Goal: Task Accomplishment & Management: Complete application form

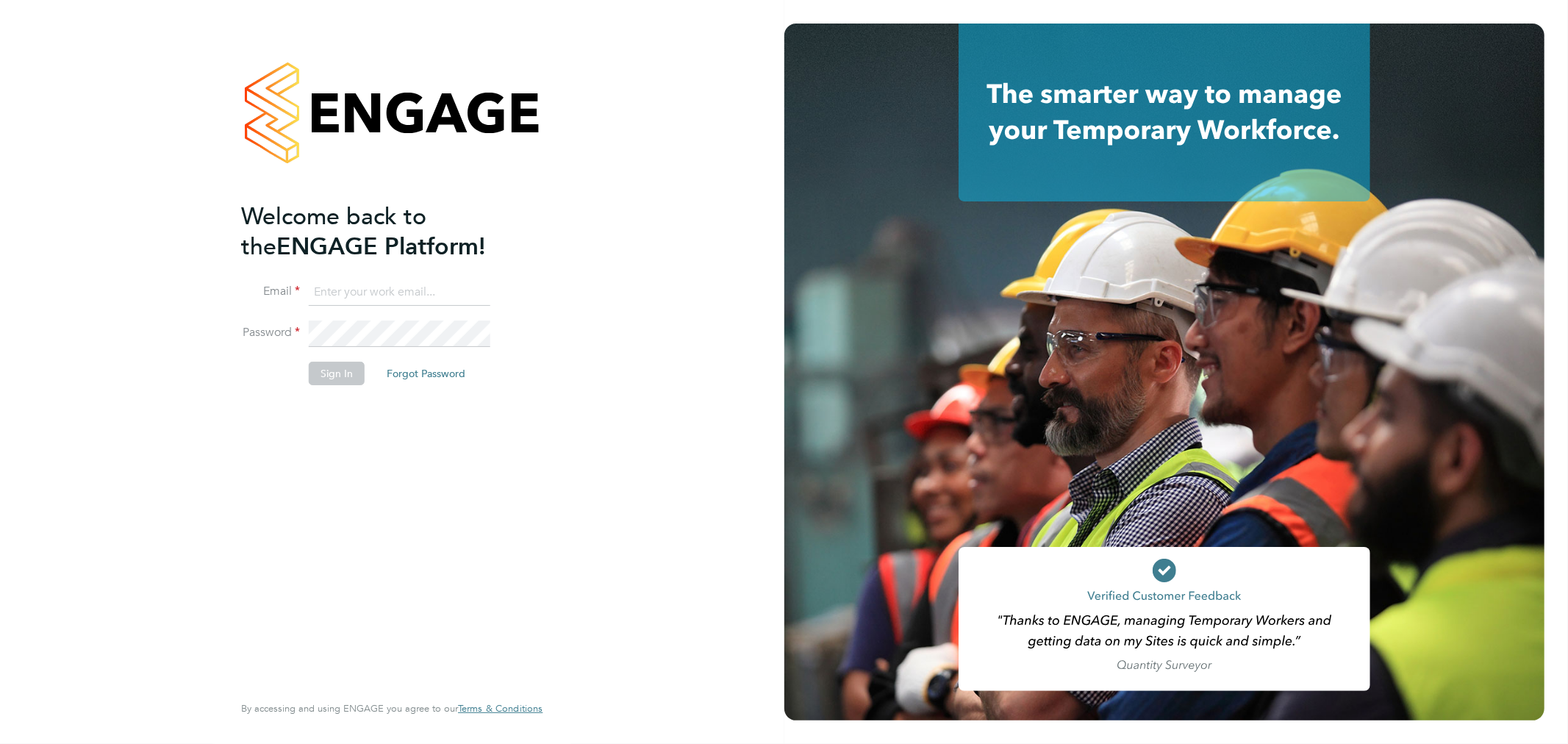
type input "[PERSON_NAME][EMAIL_ADDRESS][DOMAIN_NAME]"
click at [333, 370] on button "Sign In" at bounding box center [337, 374] width 56 height 24
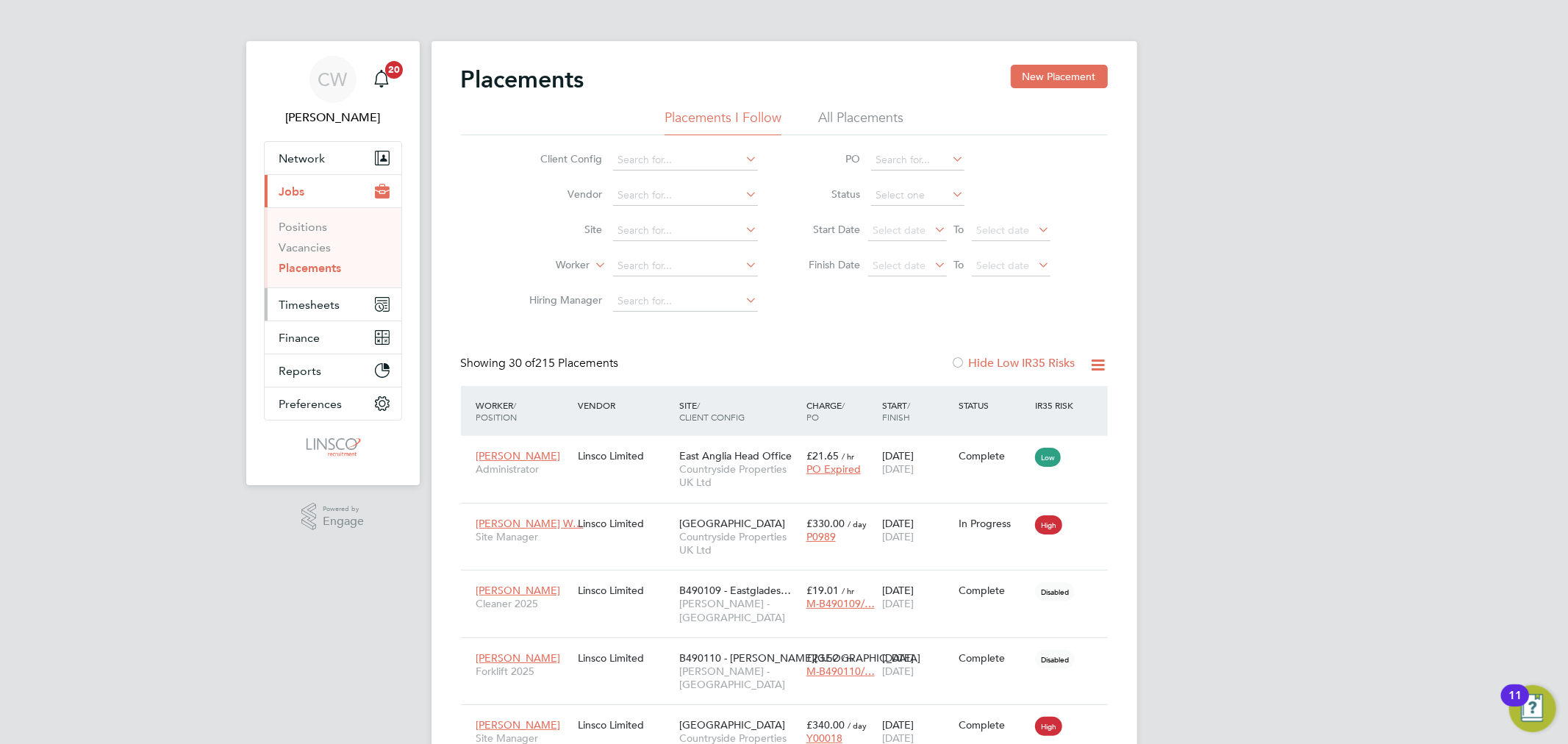
click at [310, 307] on span "Timesheets" at bounding box center [309, 305] width 61 height 14
click at [318, 255] on link "Timesheets" at bounding box center [309, 259] width 61 height 14
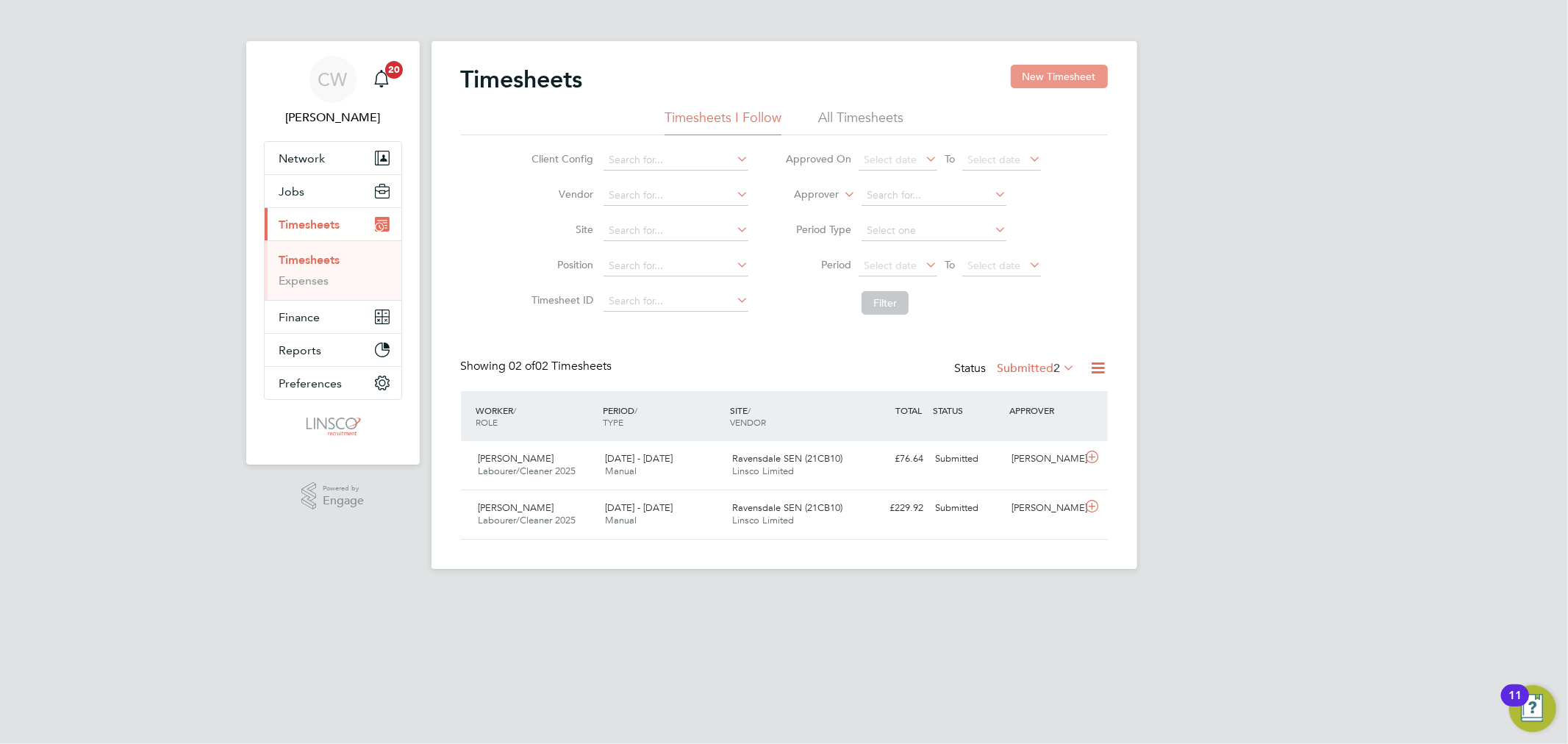
click at [1032, 73] on button "New Timesheet" at bounding box center [1059, 77] width 97 height 24
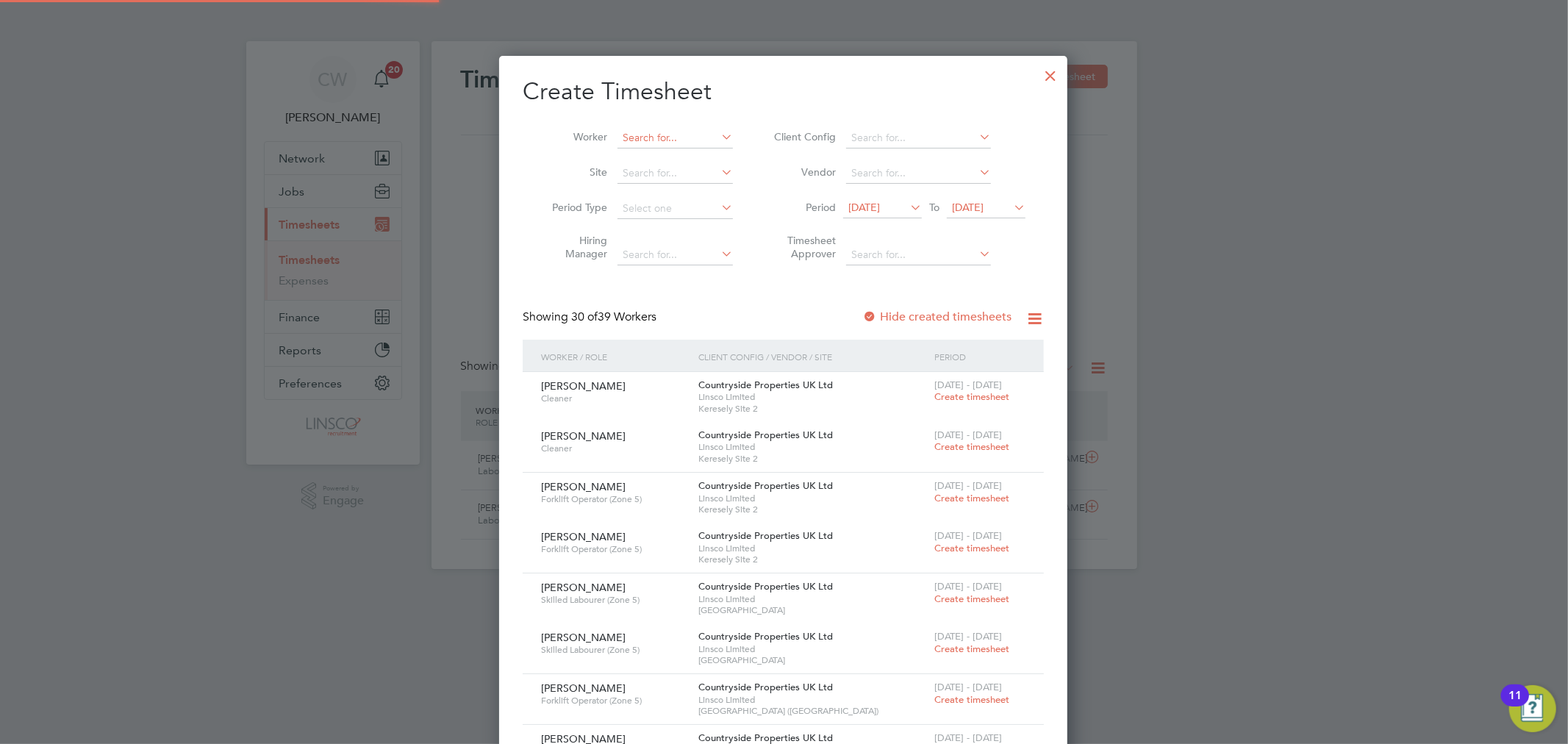
click at [644, 140] on input at bounding box center [675, 137] width 115 height 21
click at [711, 156] on b "Mul" at bounding box center [720, 157] width 18 height 12
type input "Jon Mullinex"
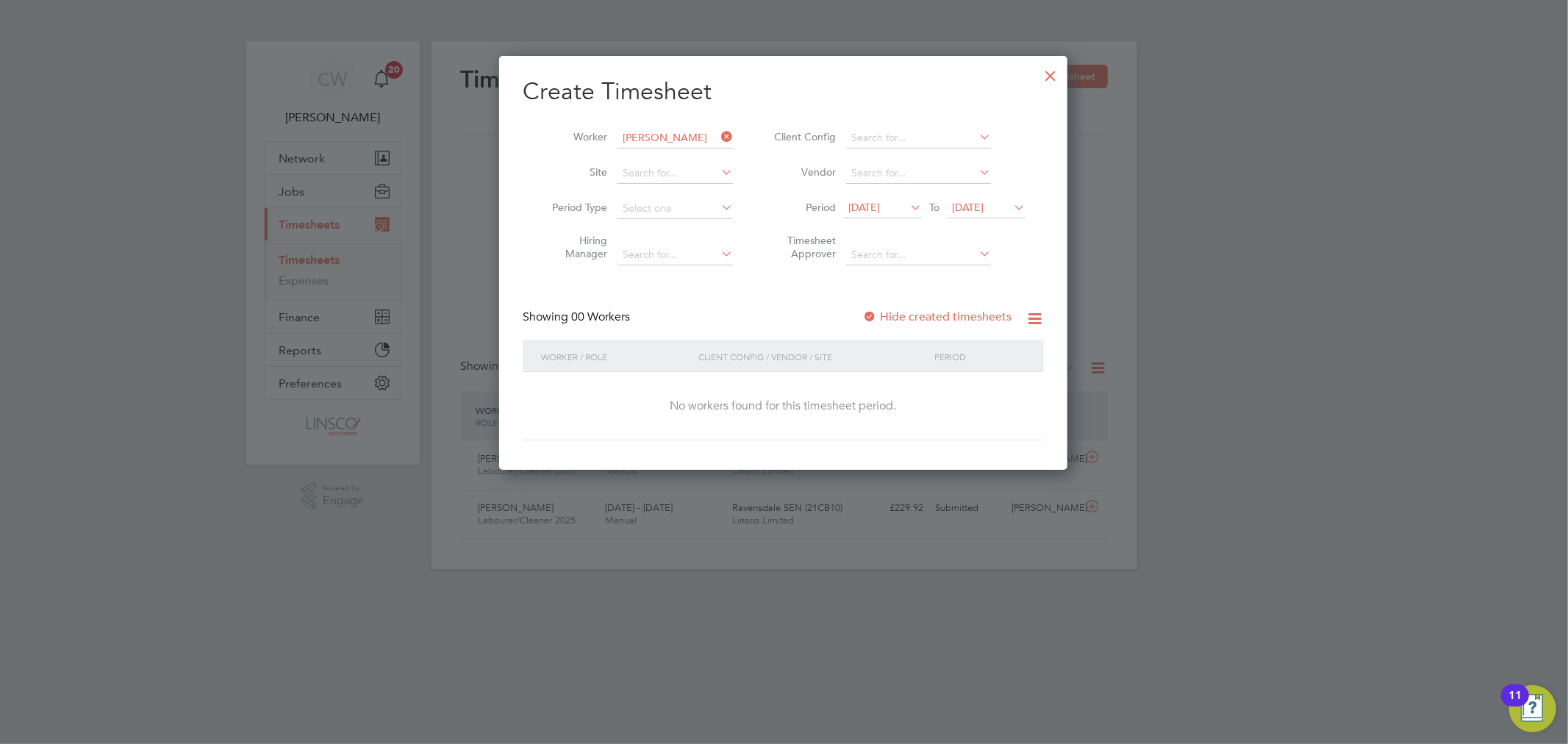
click at [984, 204] on span "19 Sep 2025" at bounding box center [968, 207] width 31 height 13
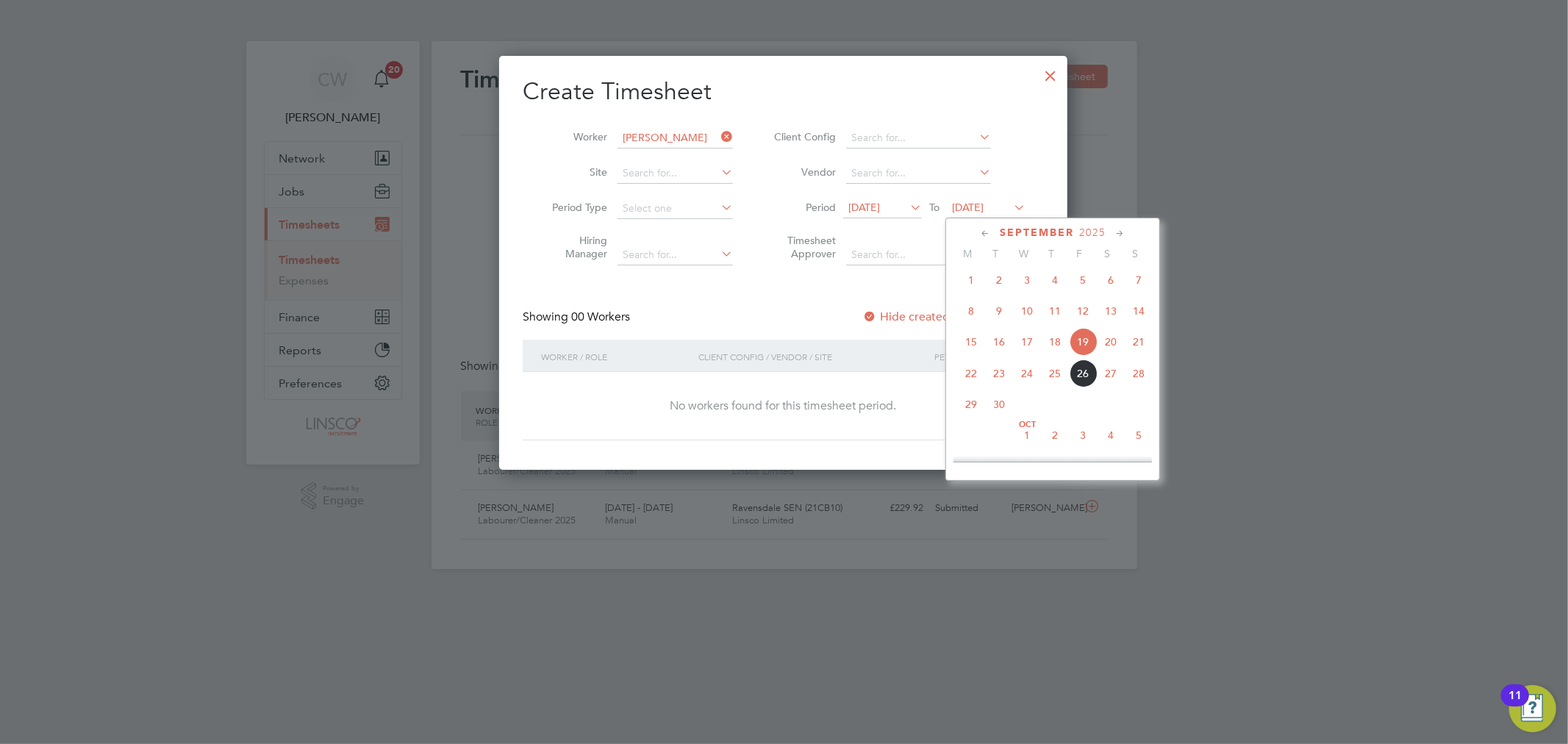
click at [1085, 372] on span "26" at bounding box center [1083, 374] width 28 height 28
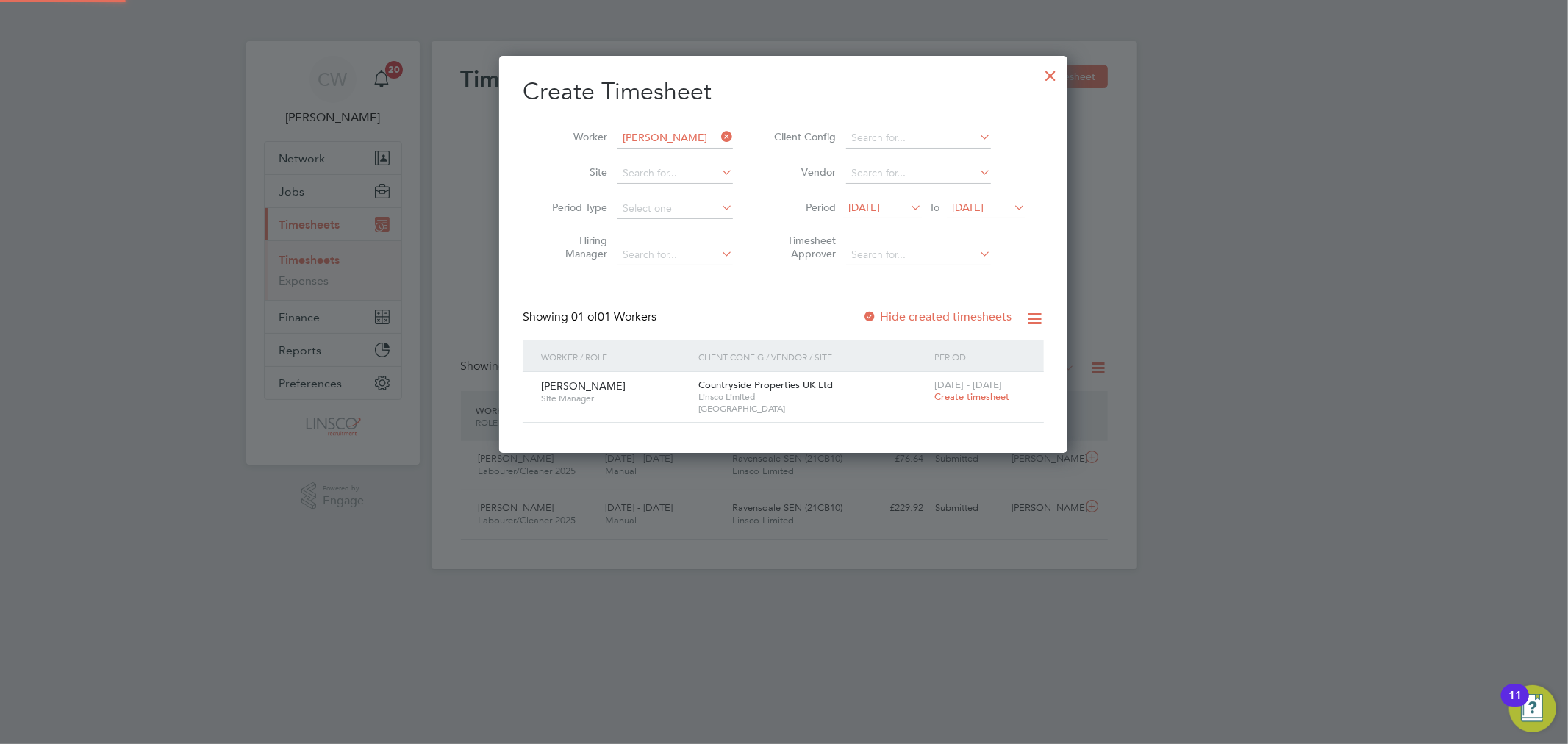
click at [975, 395] on span "Create timesheet" at bounding box center [971, 396] width 75 height 12
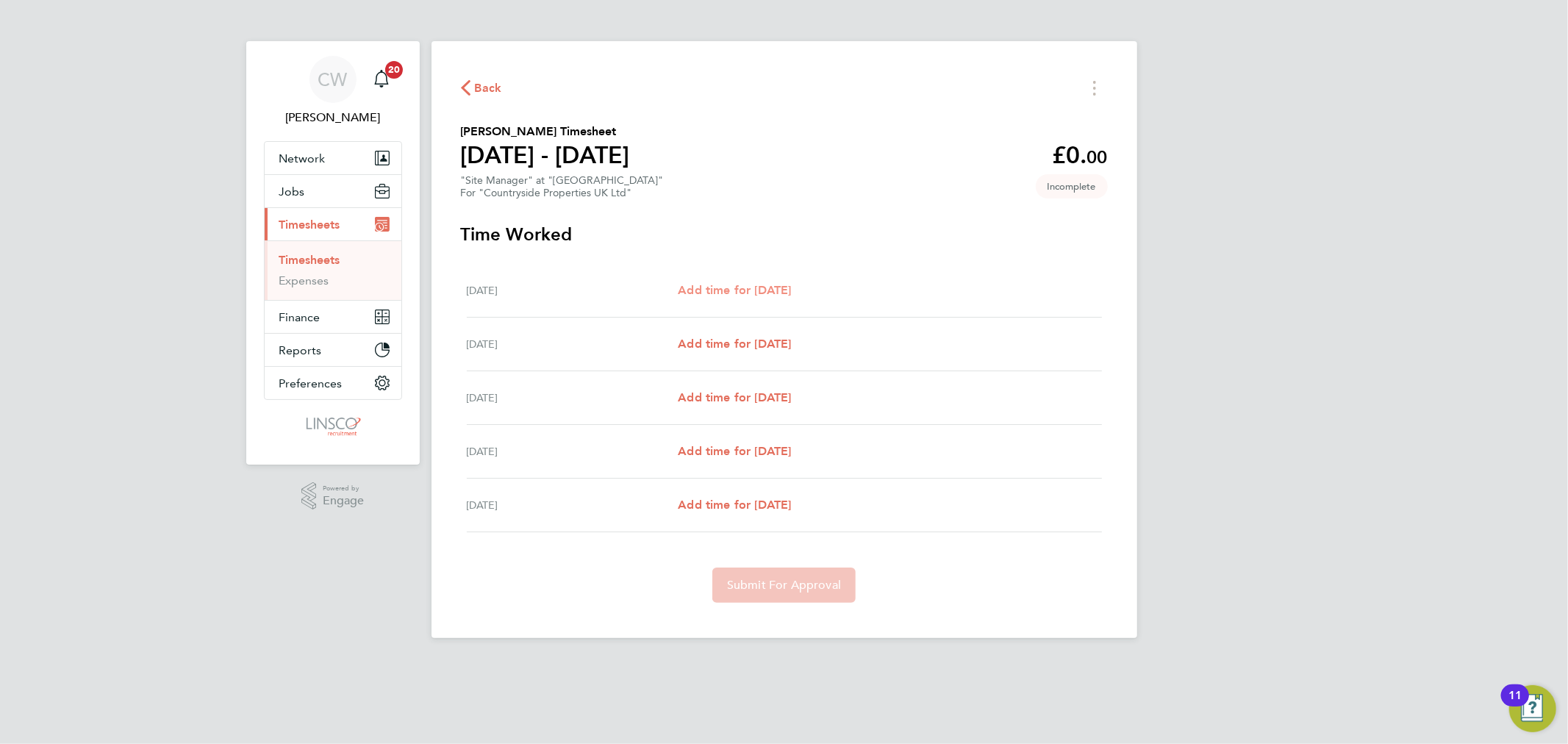
click at [761, 292] on span "Add time for Mon 22 Sep" at bounding box center [735, 290] width 114 height 14
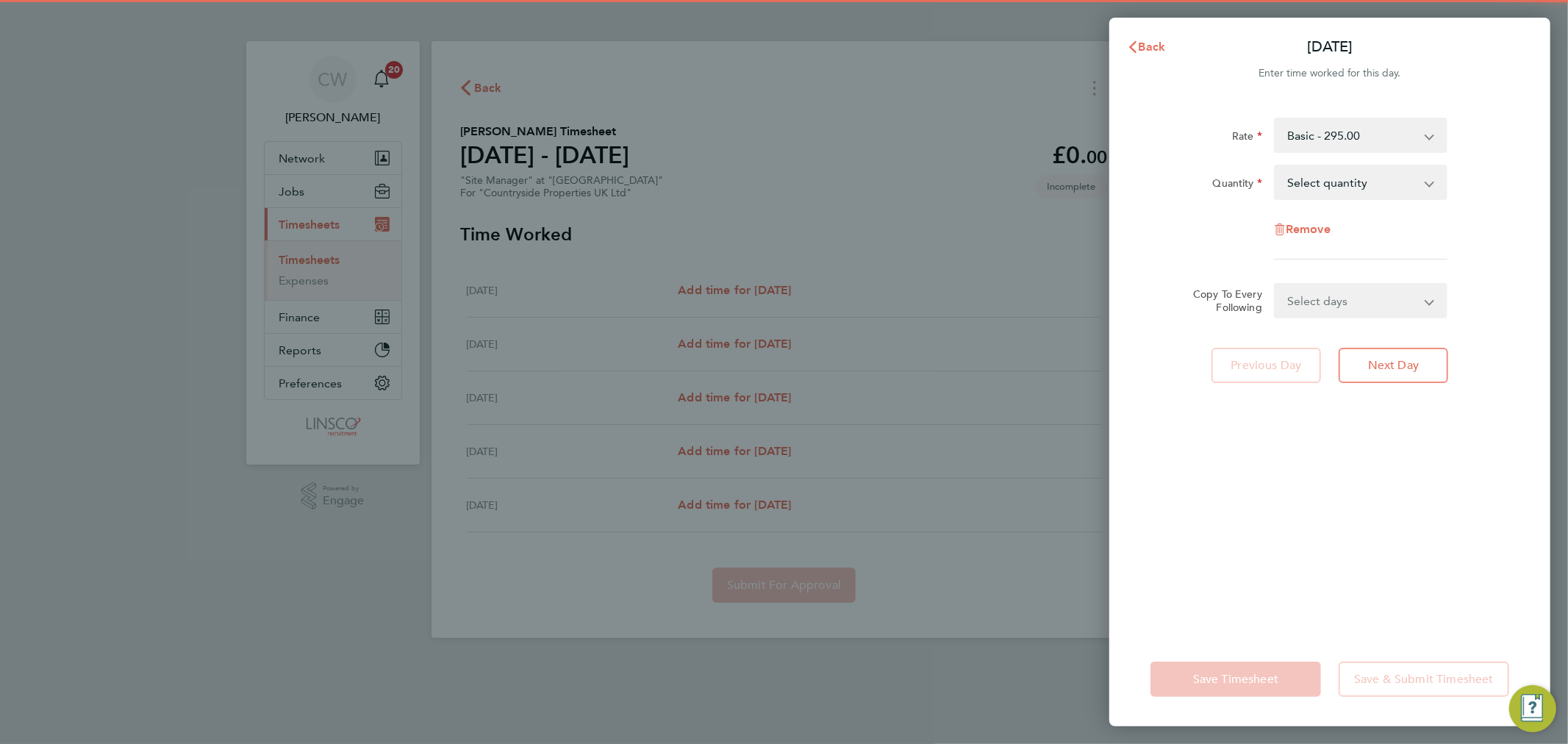
click at [1382, 175] on select "Select quantity 0.5 1" at bounding box center [1352, 182] width 153 height 32
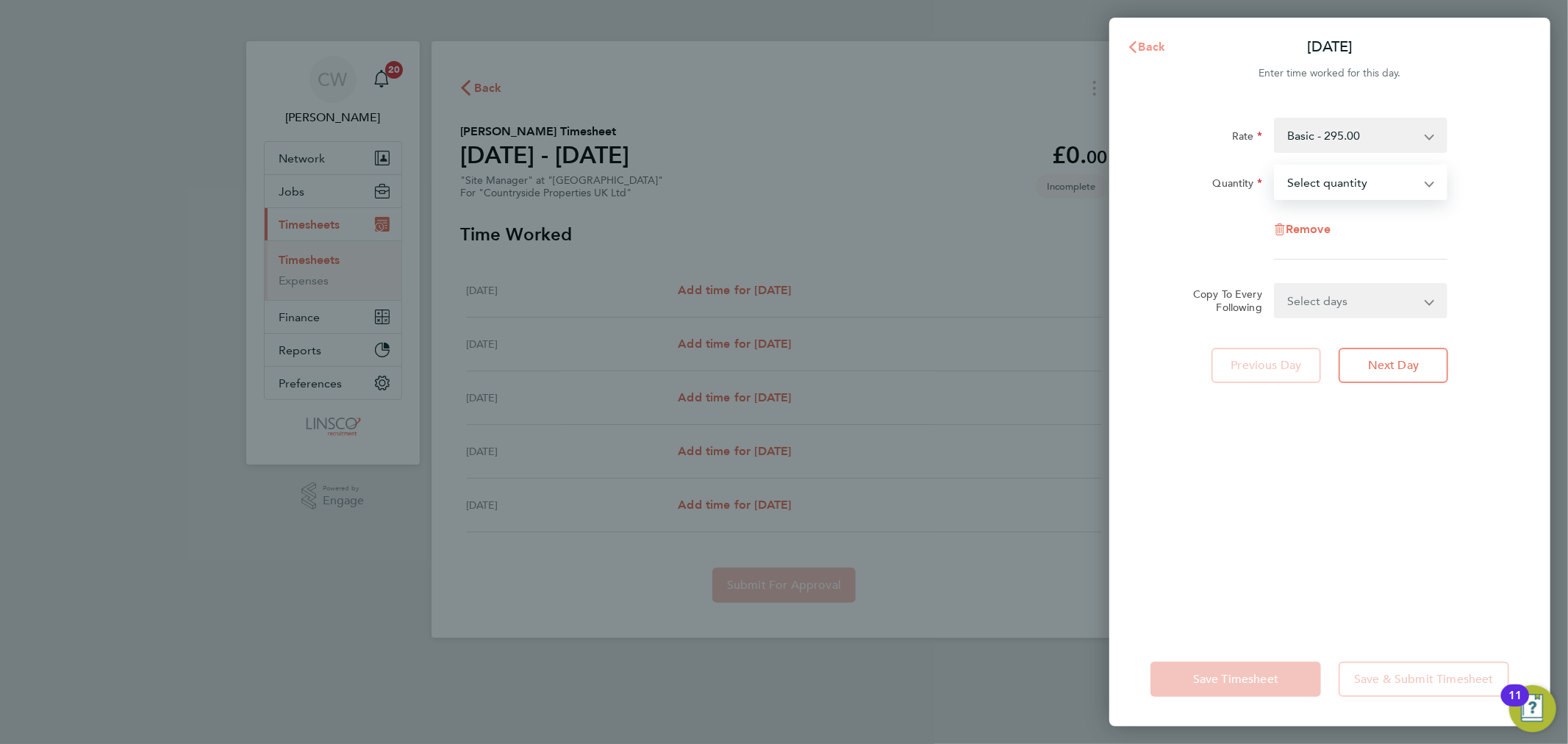
click at [1143, 40] on span "Back" at bounding box center [1152, 46] width 27 height 14
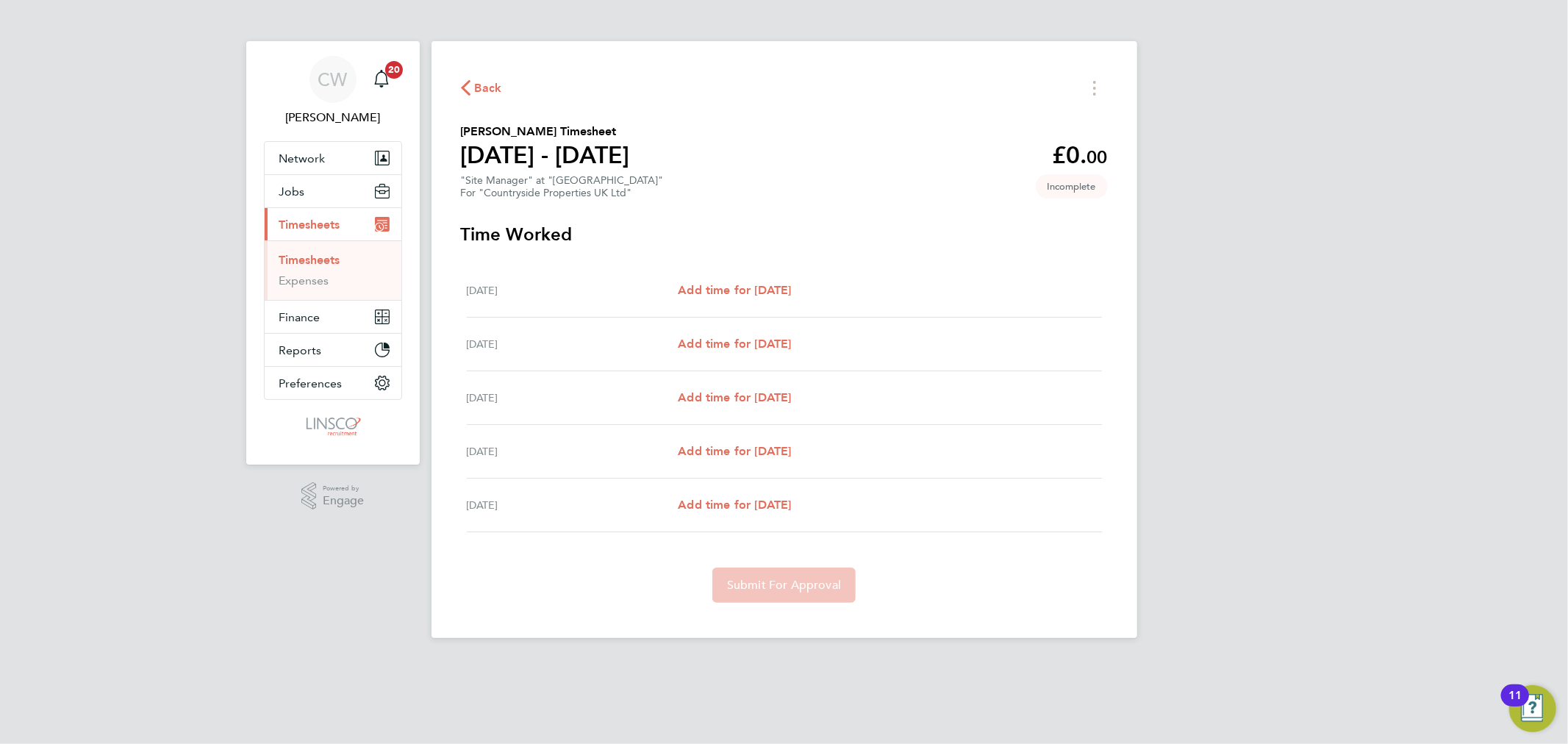
click at [496, 72] on div "Back Jon Mullinex's Timesheet 22 - 28 Sept 2025 £0. 00 "Site Manager" at "Draca…" at bounding box center [784, 339] width 706 height 597
click at [491, 85] on span "Back" at bounding box center [488, 87] width 27 height 17
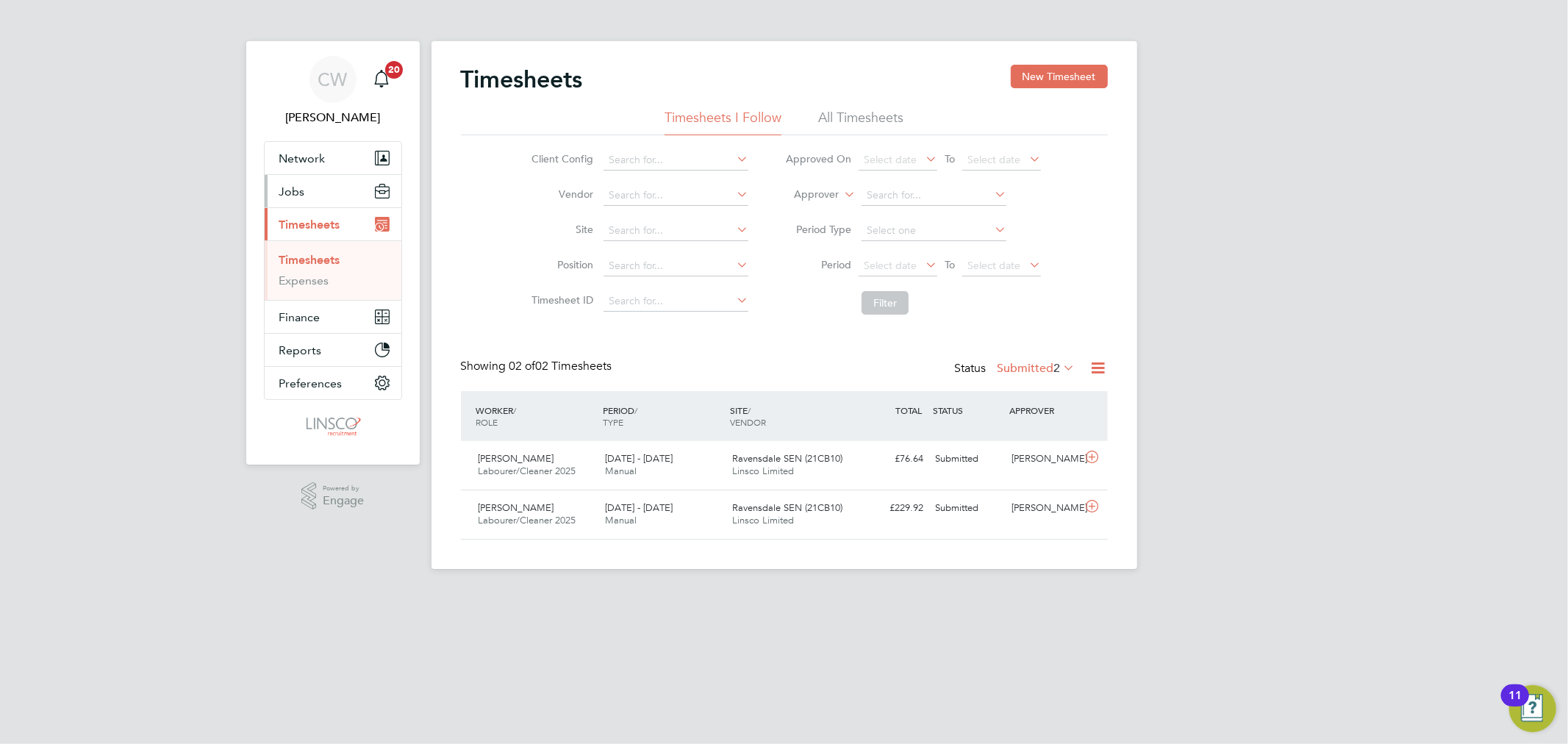
drag, startPoint x: 295, startPoint y: 193, endPoint x: 338, endPoint y: 234, distance: 59.4
click at [295, 193] on span "Jobs" at bounding box center [291, 191] width 26 height 14
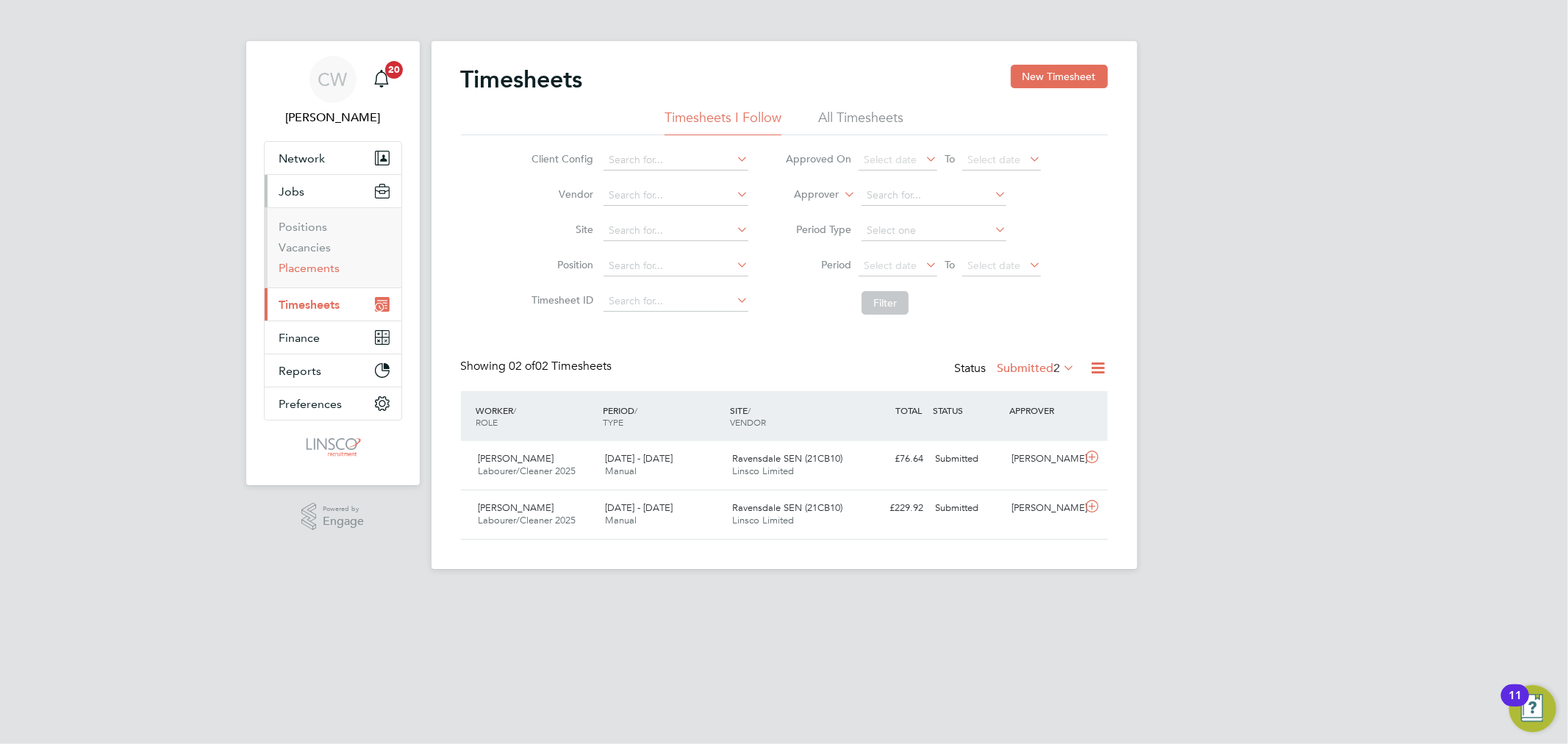
drag, startPoint x: 314, startPoint y: 267, endPoint x: 348, endPoint y: 267, distance: 34.0
click at [314, 267] on link "Placements" at bounding box center [309, 267] width 61 height 14
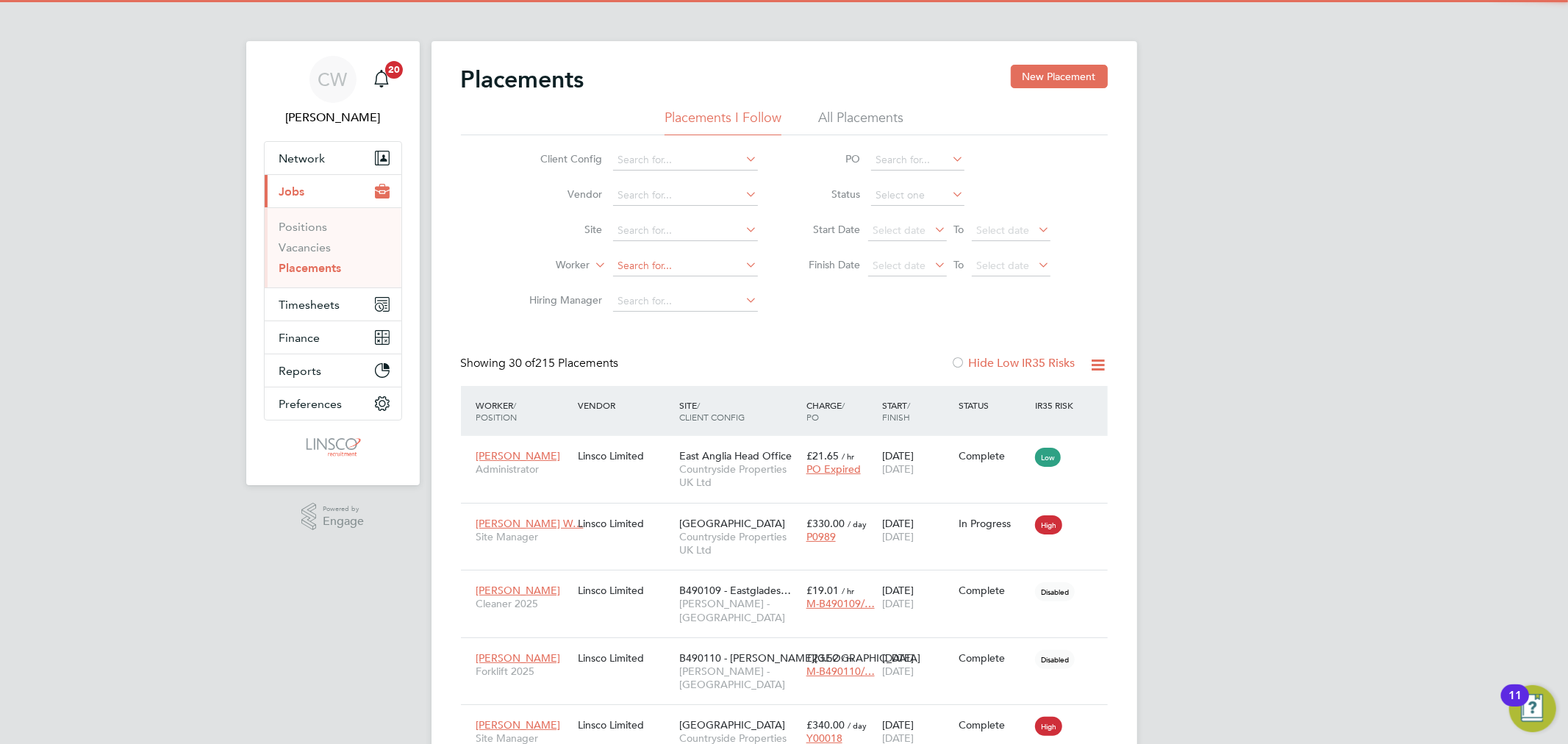
click at [644, 265] on input at bounding box center [686, 266] width 145 height 21
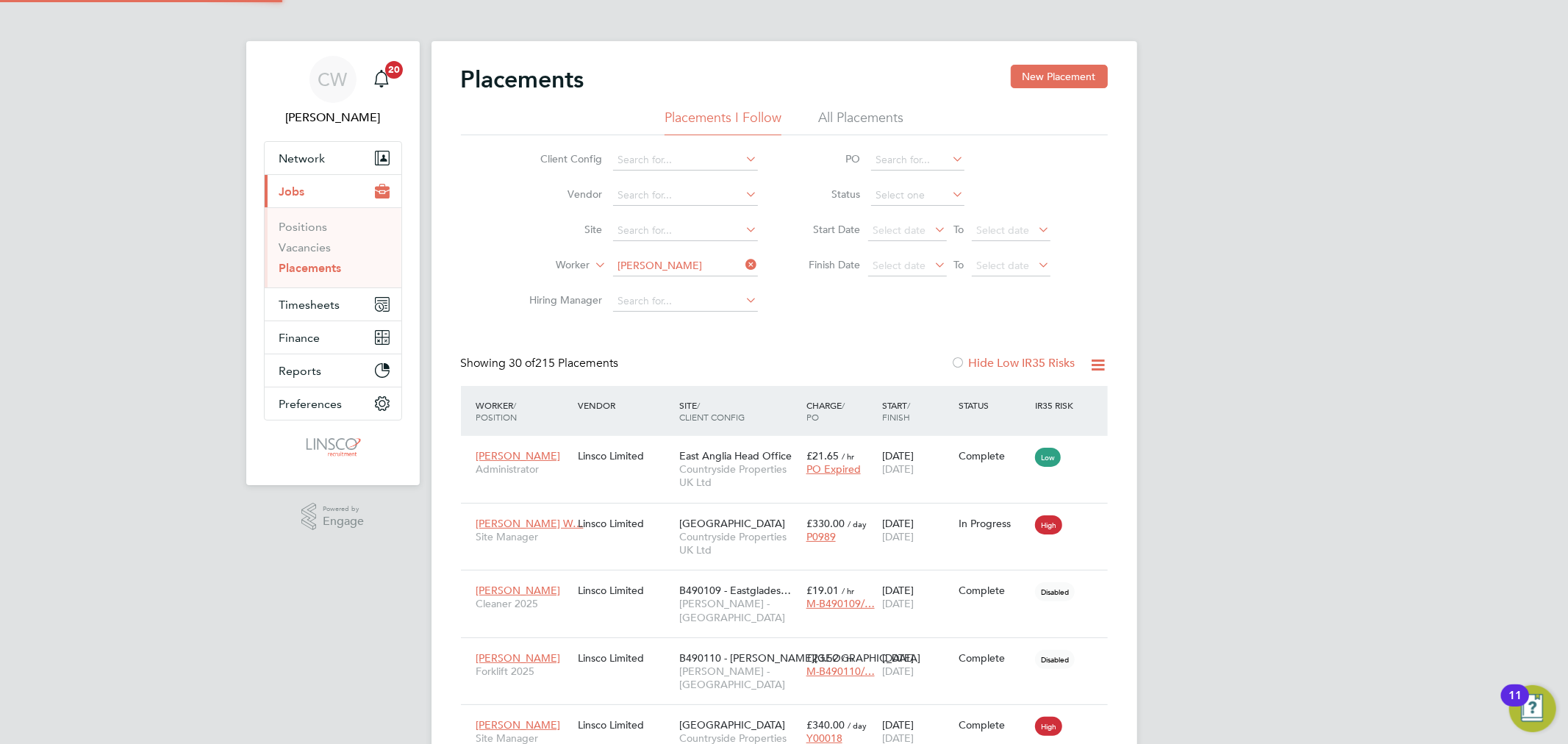
click at [706, 289] on b "Reynolds" at bounding box center [749, 286] width 86 height 12
type input "Steven Reynolds"
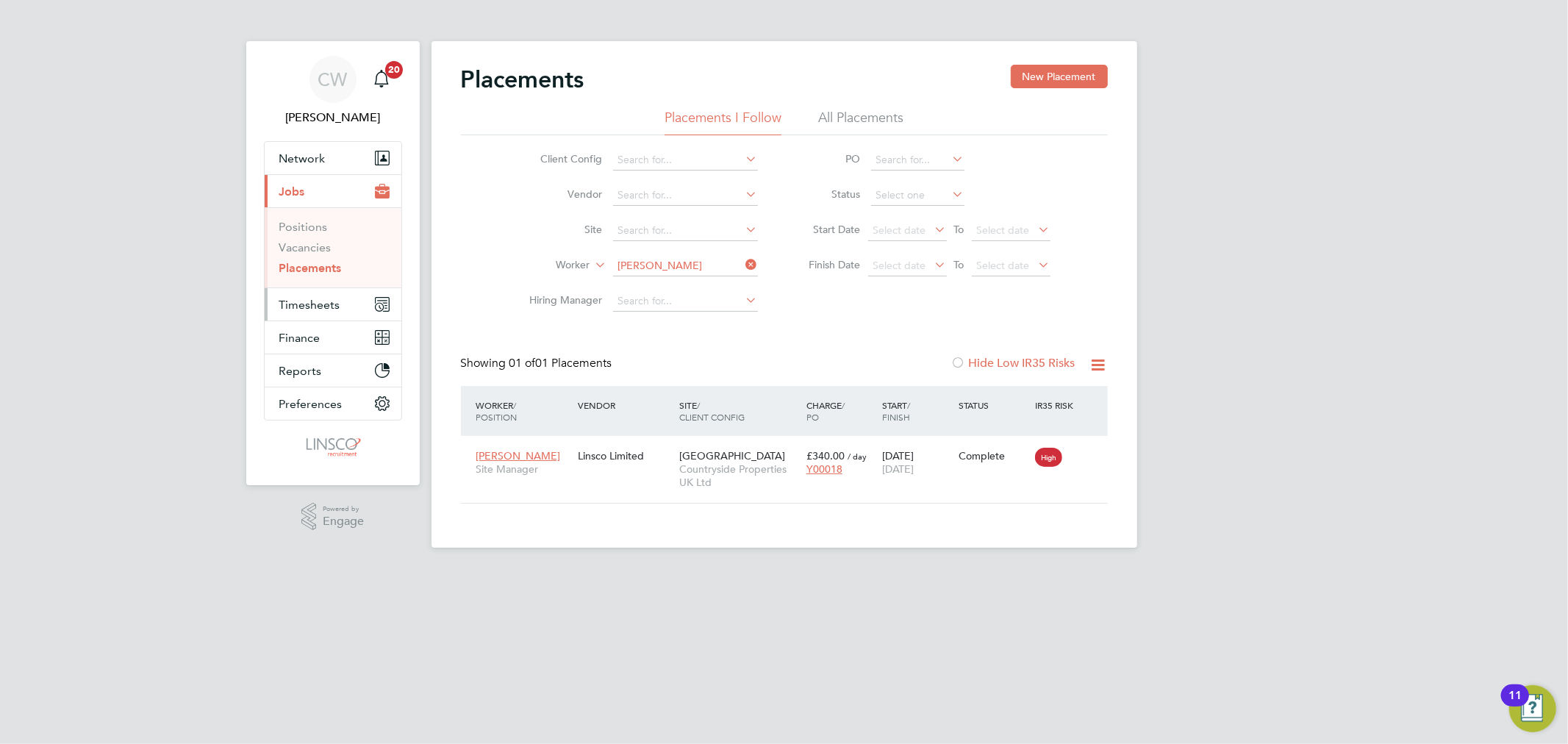
click at [312, 309] on span "Timesheets" at bounding box center [309, 305] width 61 height 14
click at [329, 260] on link "Timesheets" at bounding box center [309, 259] width 61 height 14
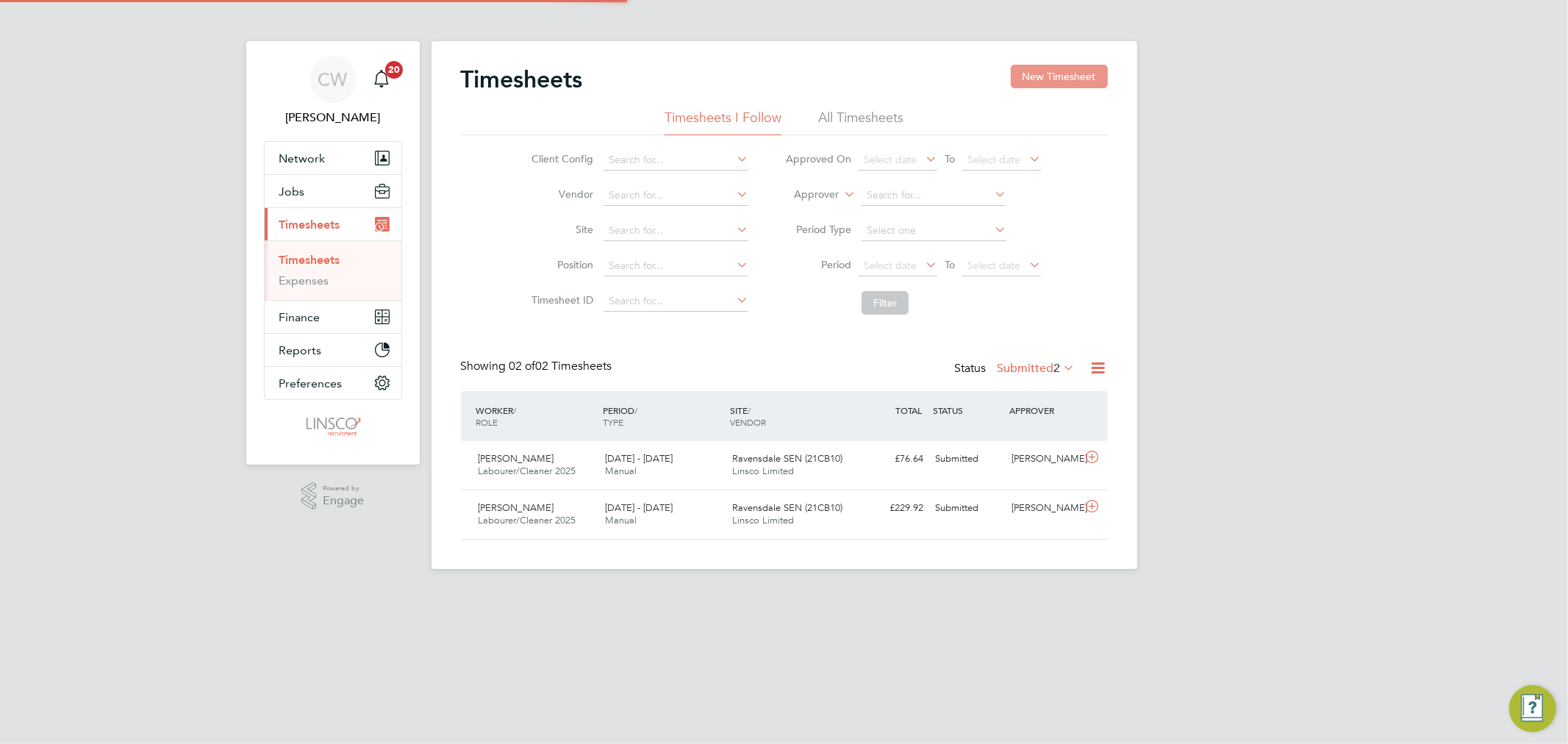
scroll to position [37, 128]
click at [1064, 86] on button "New Timesheet" at bounding box center [1059, 77] width 97 height 24
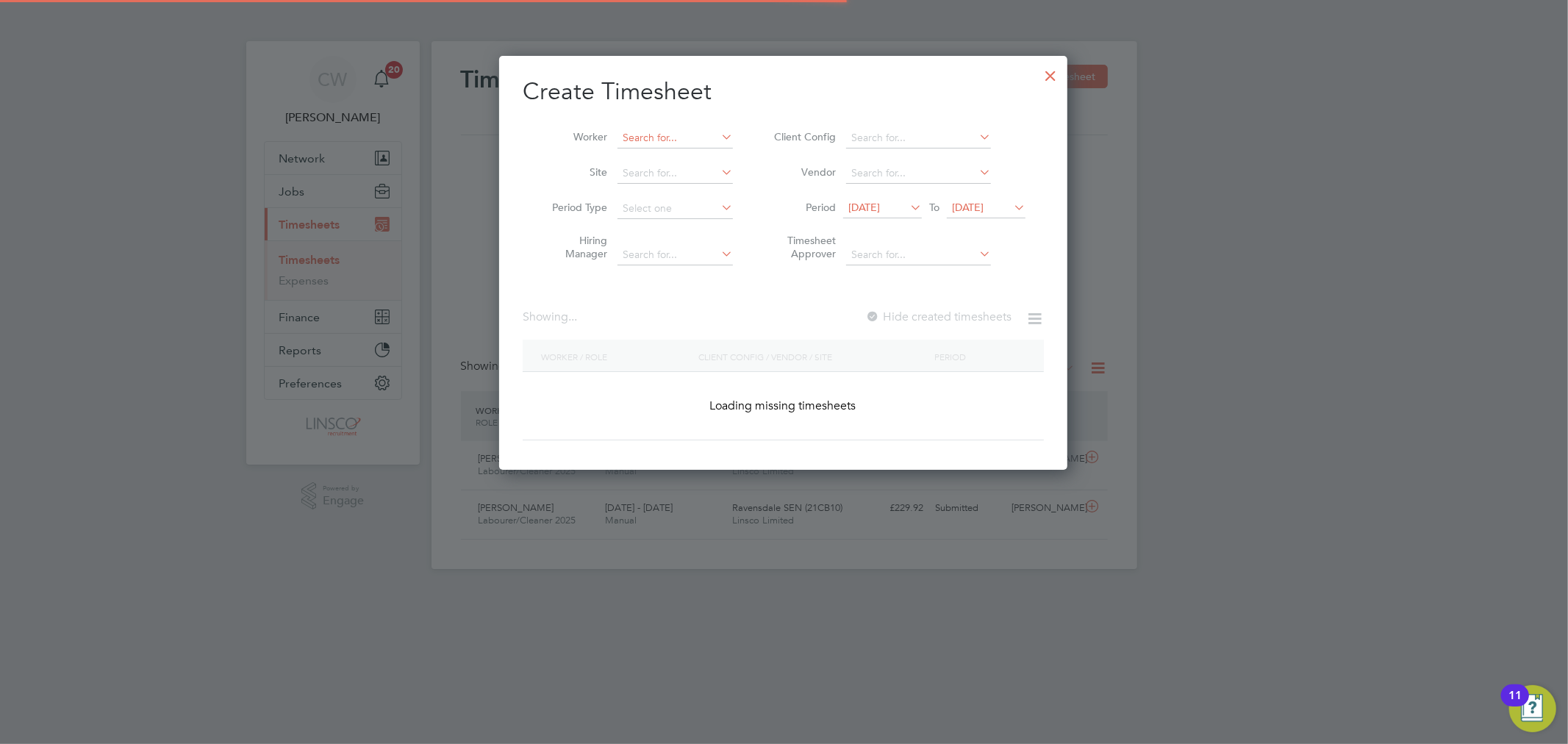
scroll to position [2767, 569]
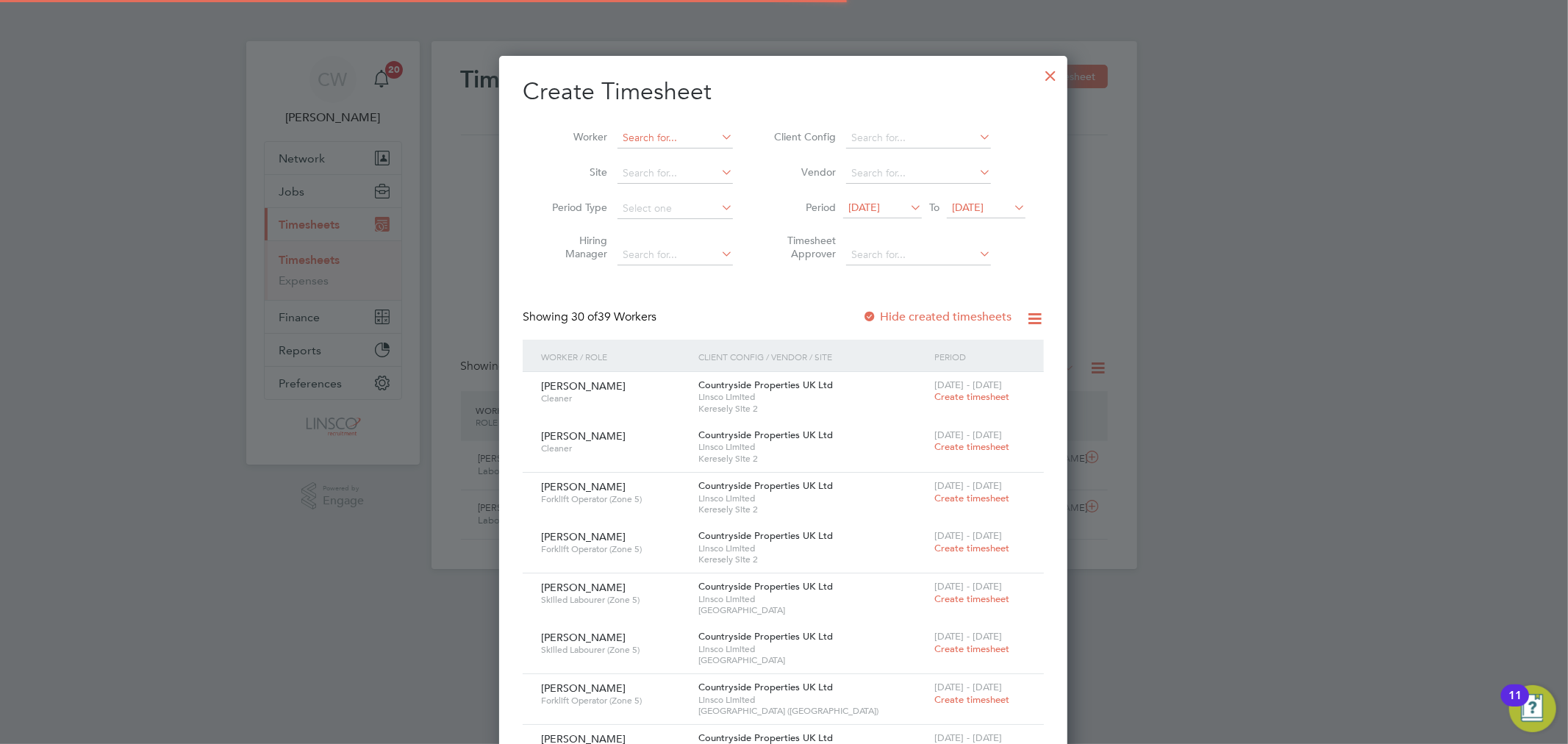
click at [630, 135] on input at bounding box center [675, 137] width 115 height 21
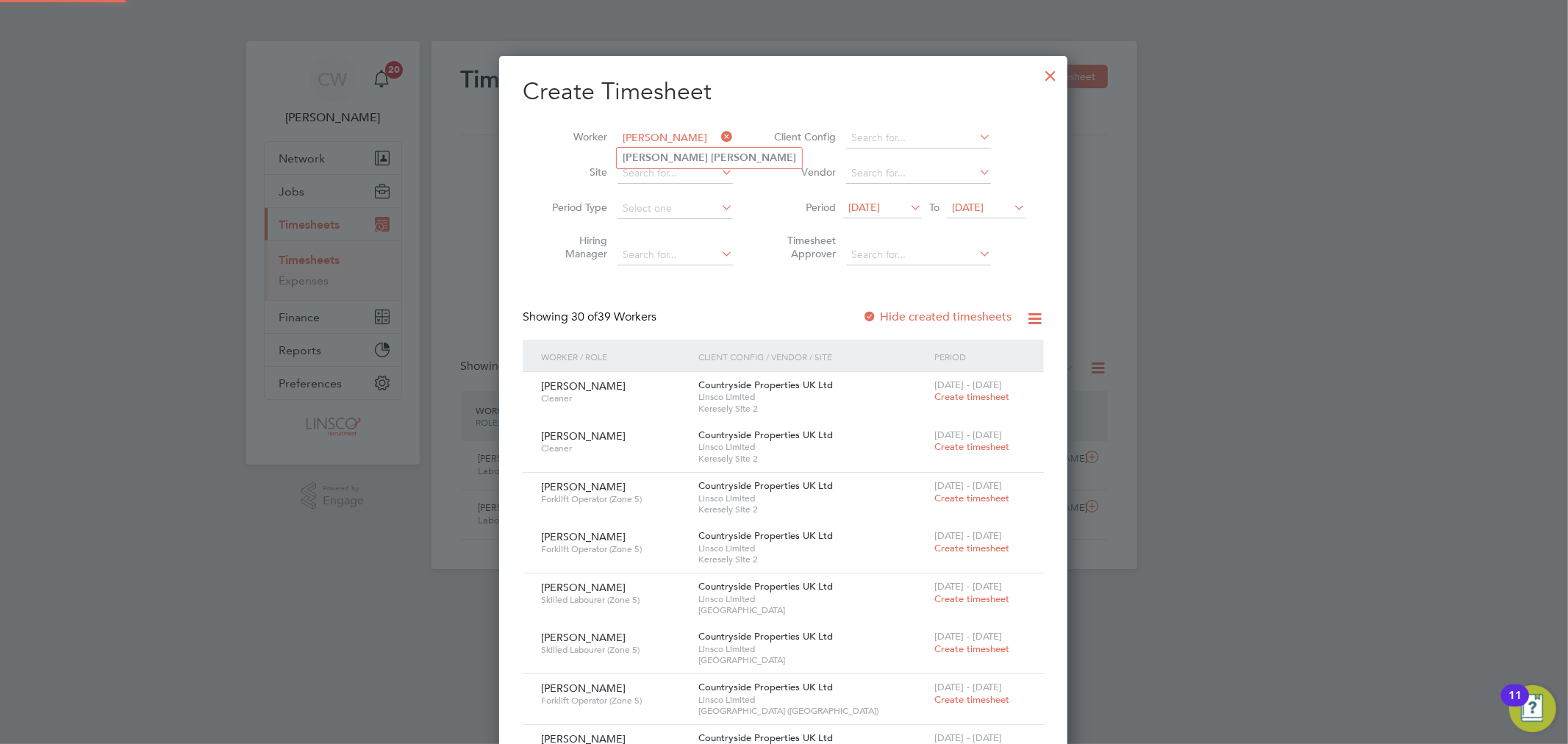
type input "wayne turner"
click at [658, 167] on ul "Wayne Turner" at bounding box center [710, 158] width 187 height 21
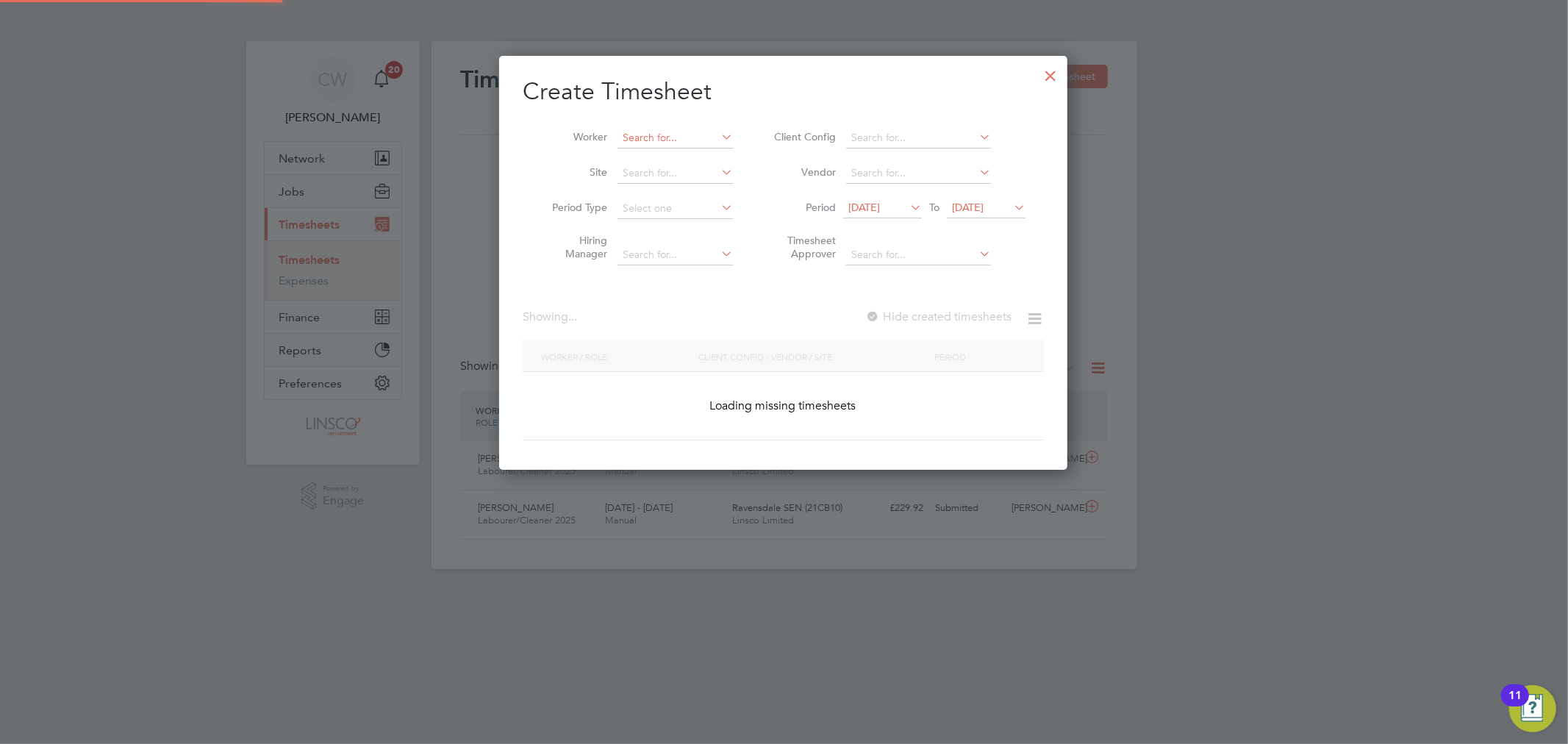
click at [672, 128] on input at bounding box center [675, 137] width 115 height 21
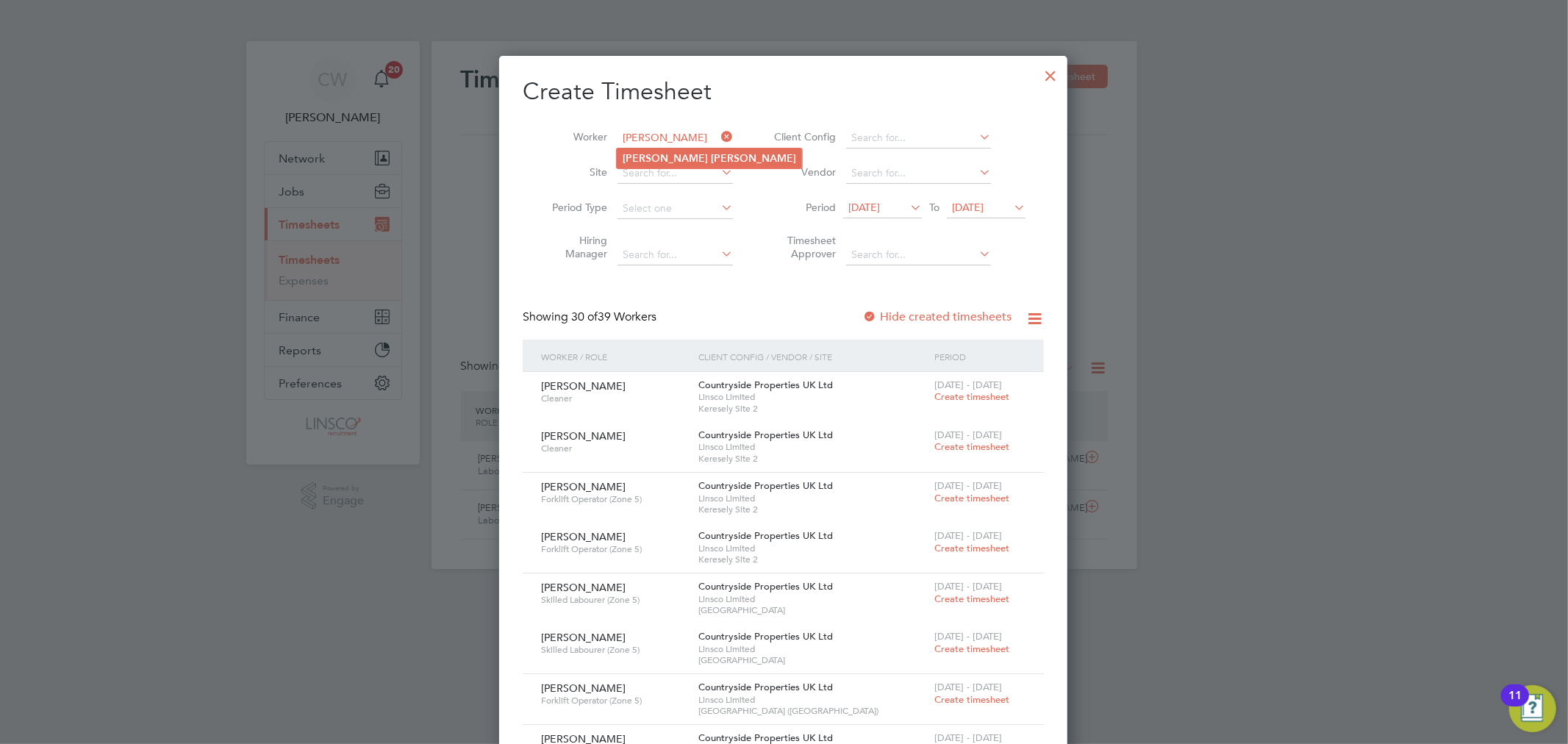
click at [672, 150] on li "Wayne Turner" at bounding box center [709, 158] width 185 height 20
type input "[PERSON_NAME]"
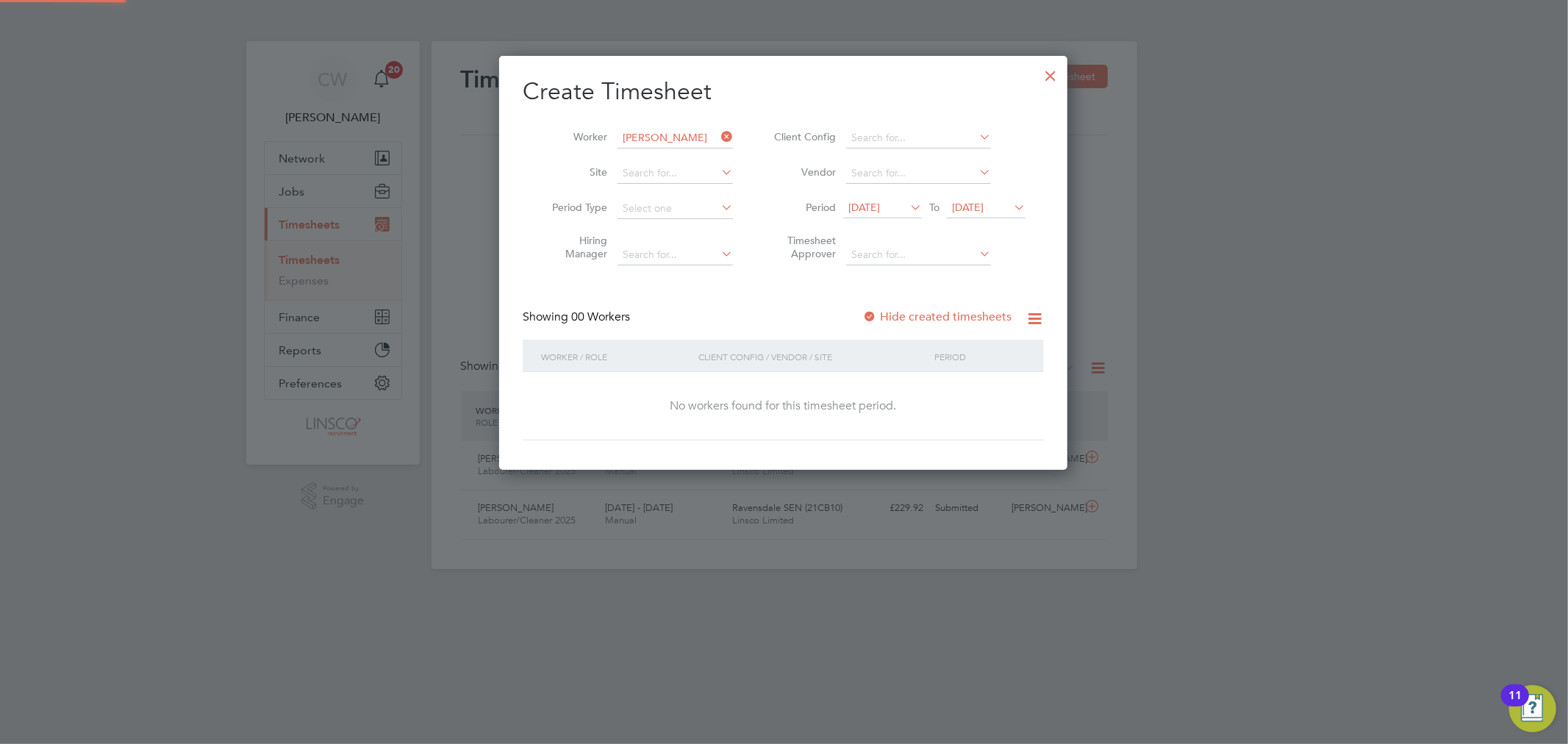
scroll to position [415, 569]
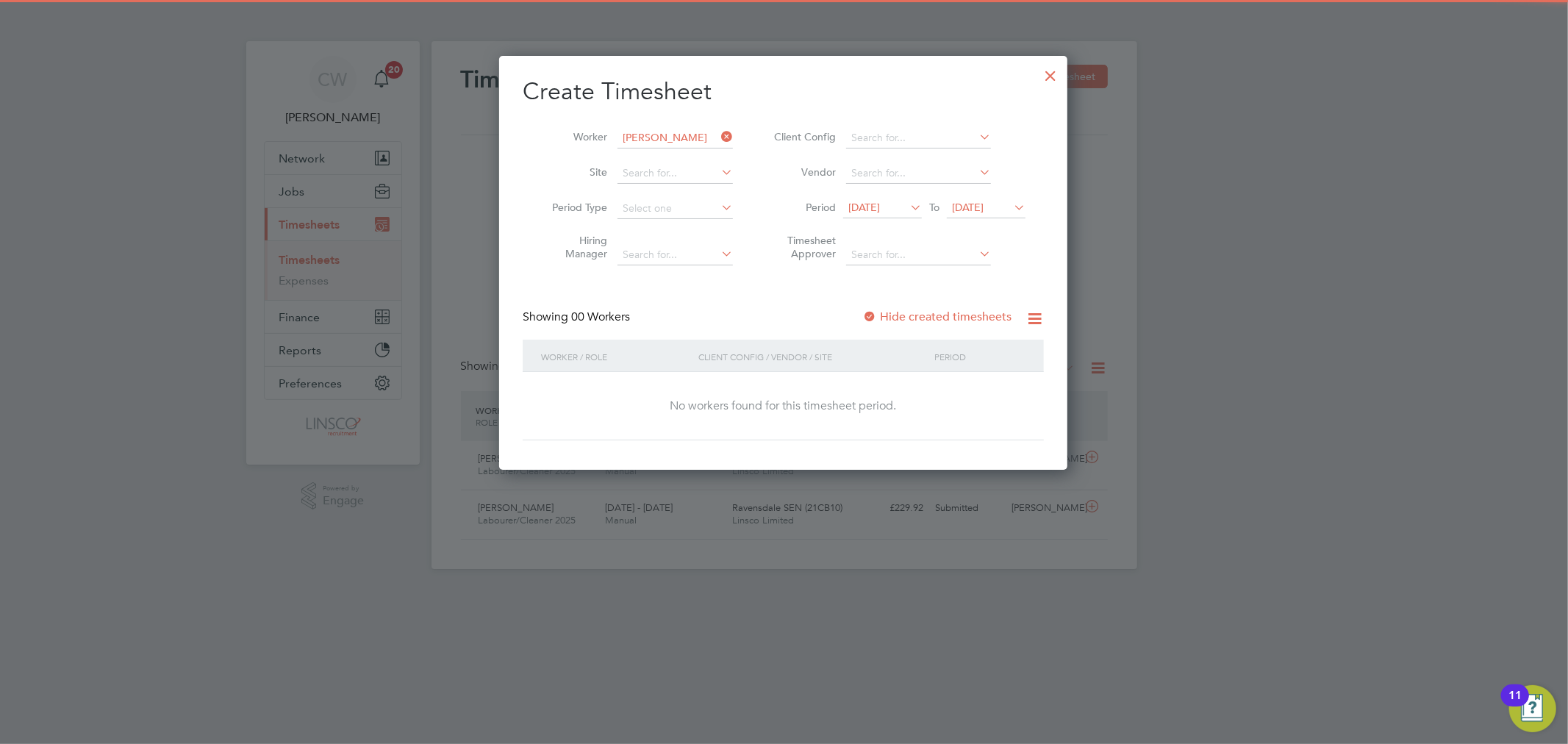
click at [976, 210] on span "19 Sep 2025" at bounding box center [968, 207] width 31 height 13
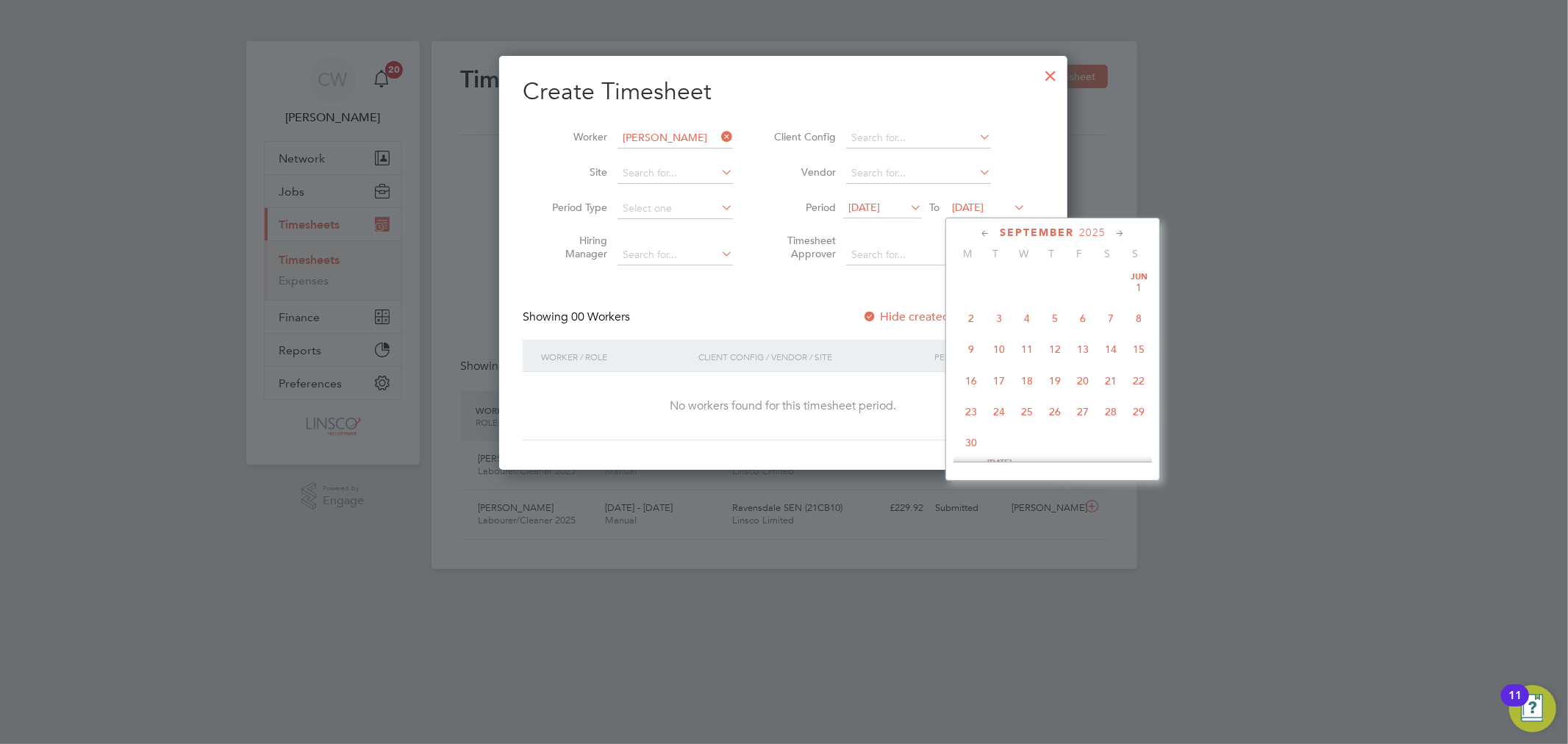
scroll to position [504, 0]
click at [1086, 375] on span "26" at bounding box center [1083, 374] width 28 height 28
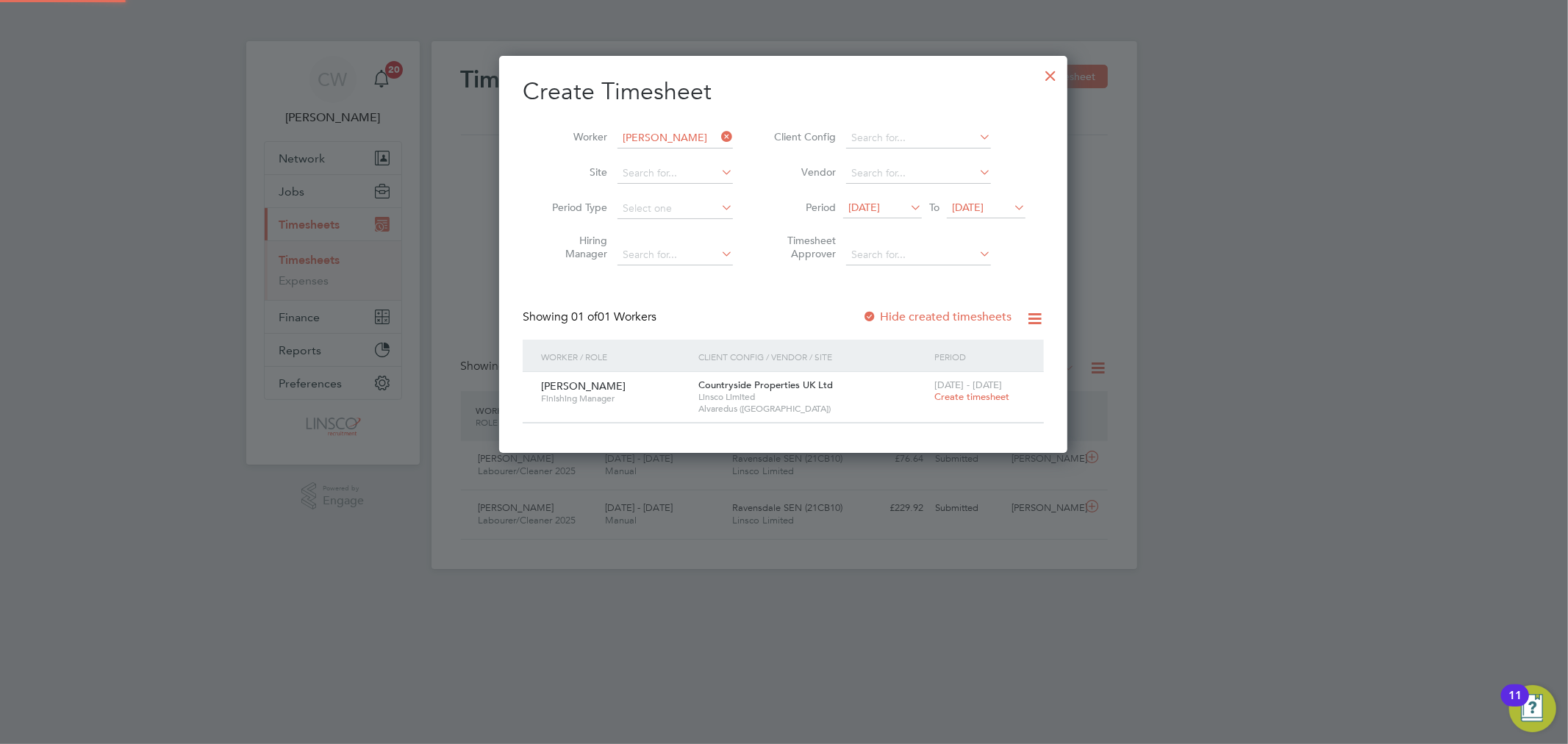
scroll to position [397, 569]
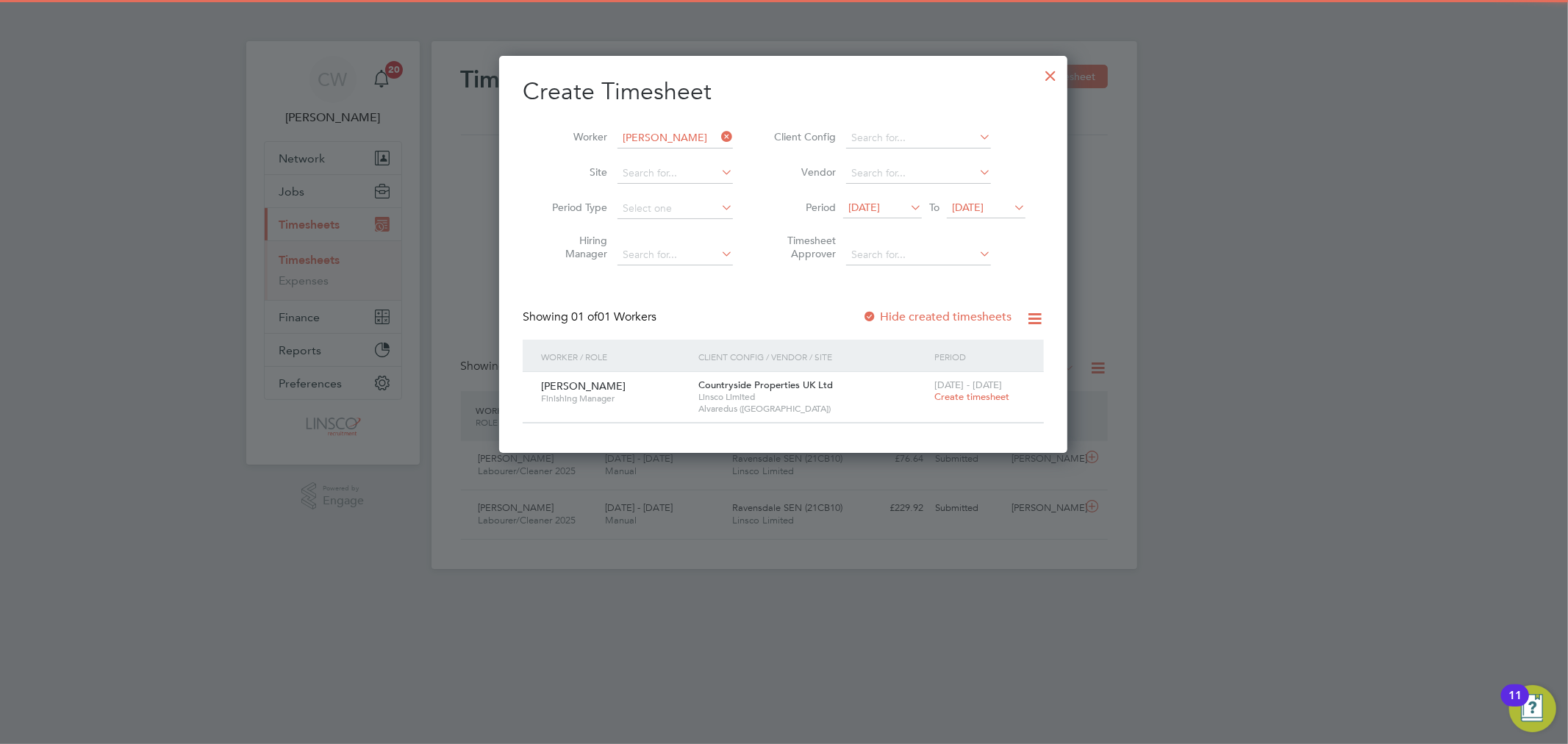
click at [987, 394] on span "Create timesheet" at bounding box center [971, 396] width 75 height 12
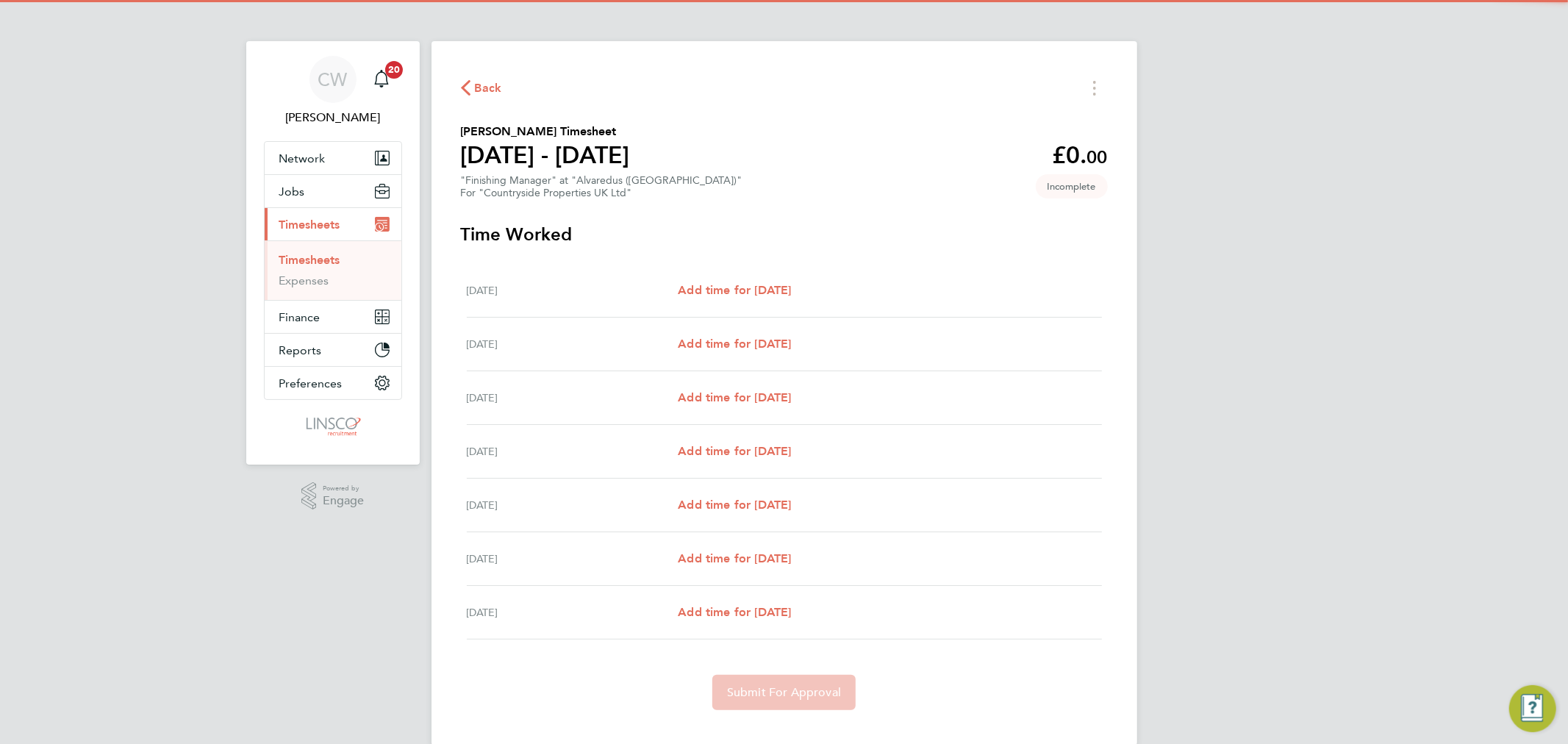
click at [744, 280] on div "Mon 22 Sep Add time for Mon 22 Sep Add time for Mon 22 Sep" at bounding box center [784, 291] width 635 height 53
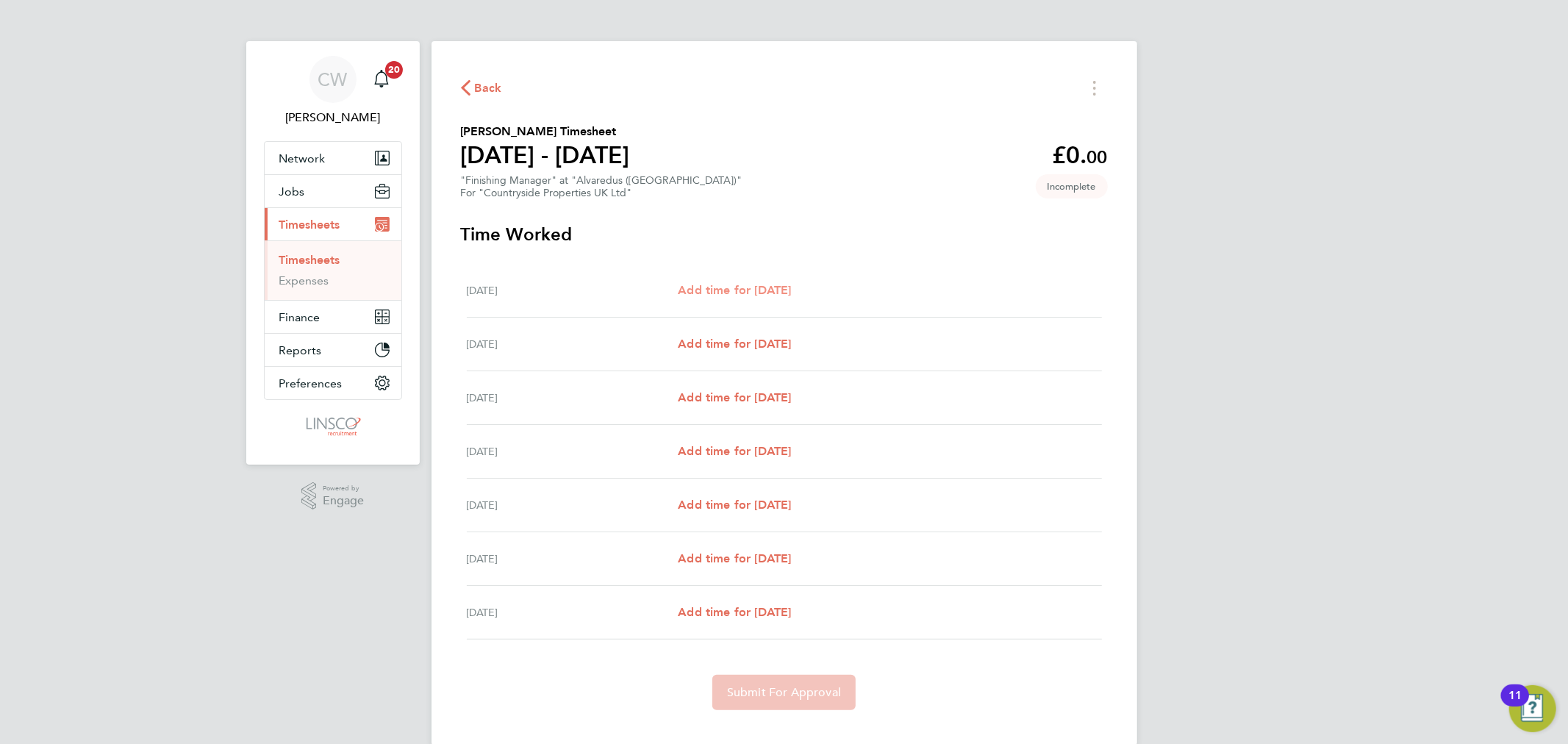
click at [783, 288] on span "Add time for Mon 22 Sep" at bounding box center [735, 290] width 114 height 14
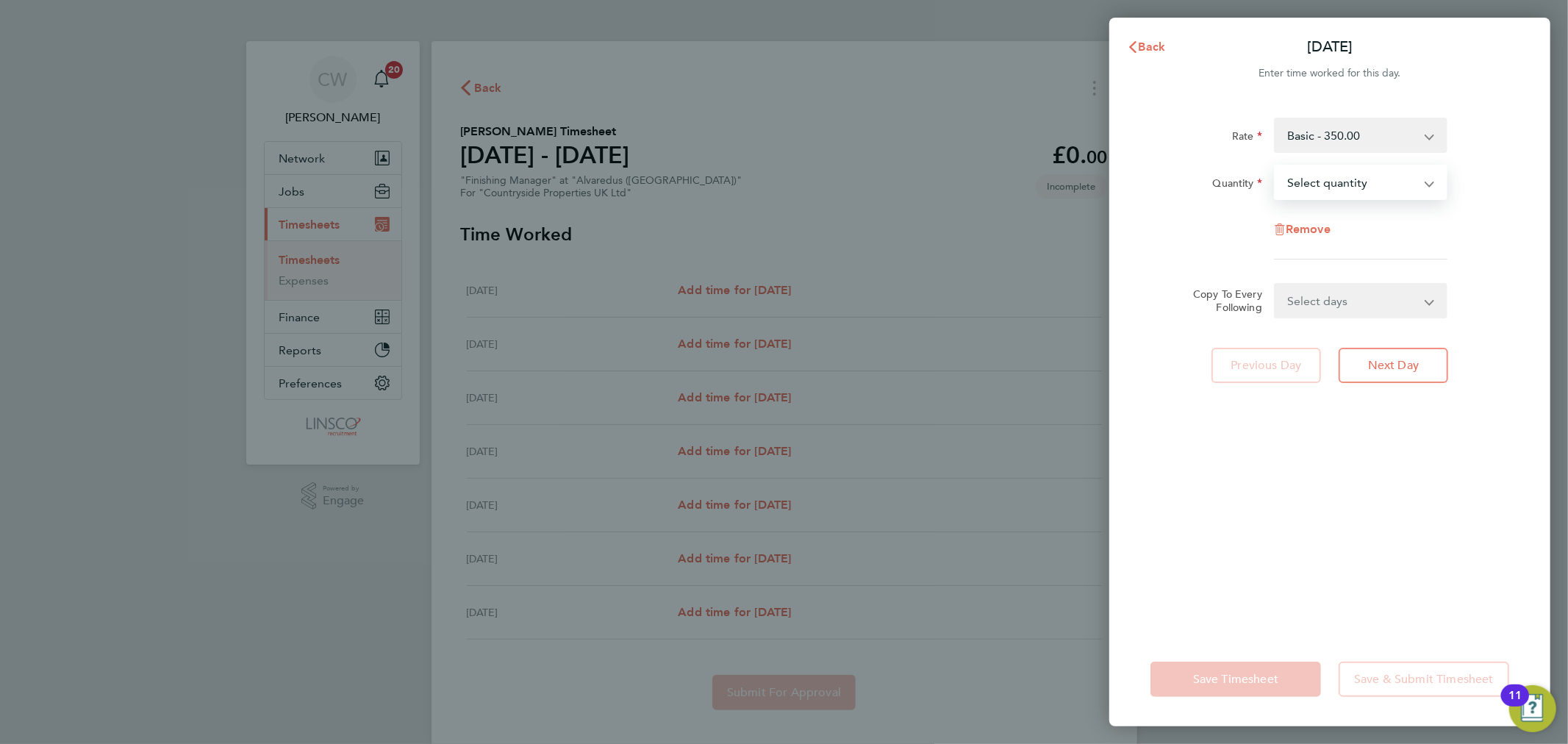
drag, startPoint x: 1342, startPoint y: 186, endPoint x: 1339, endPoint y: 197, distance: 11.4
click at [1342, 187] on select "Select quantity 0.5 1" at bounding box center [1352, 182] width 153 height 32
select select "1"
click at [1276, 166] on select "Select quantity 0.5 1" at bounding box center [1352, 182] width 153 height 32
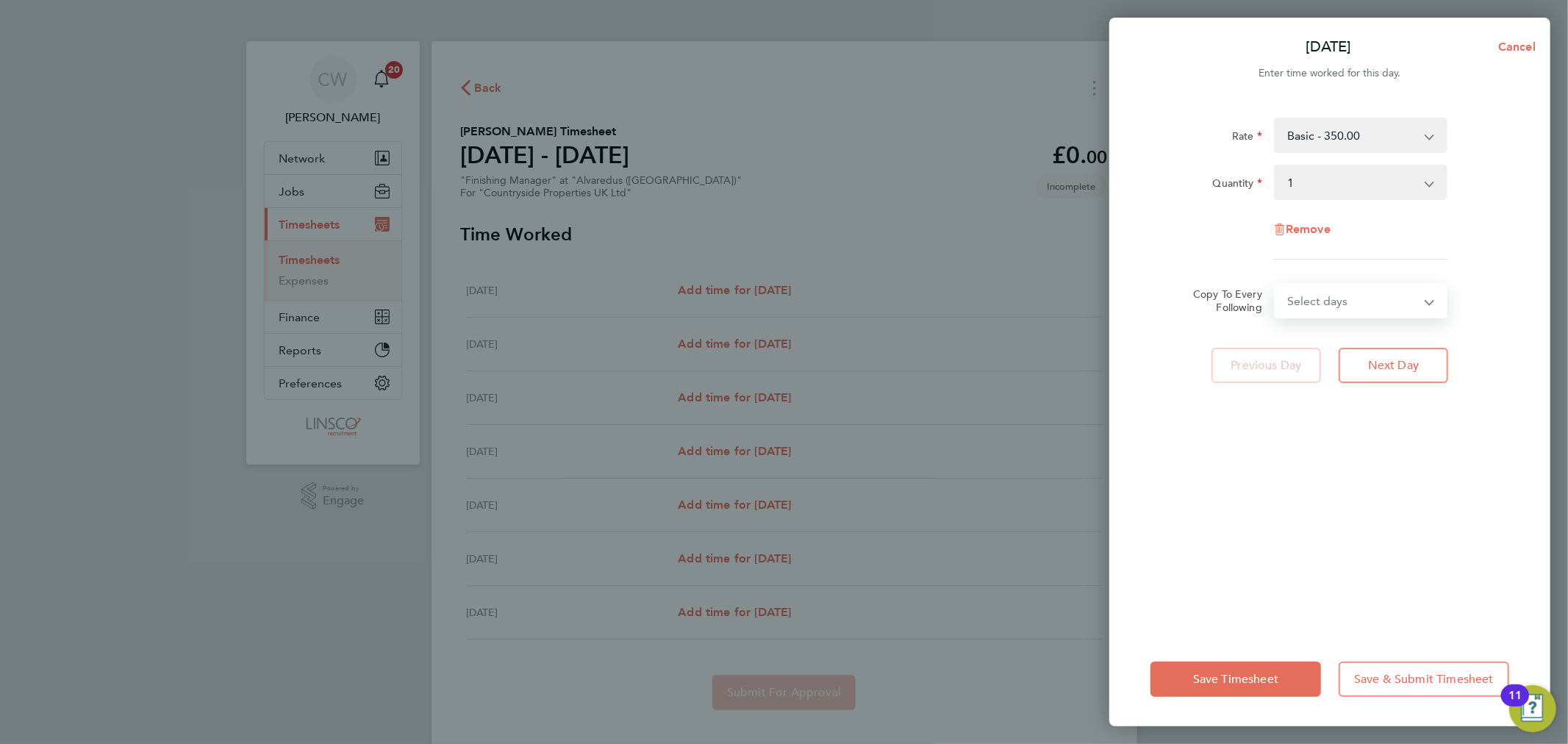
click at [1306, 299] on select "Select days Day Weekday (Mon-Fri) Weekend (Sat-Sun) Tuesday Wednesday Thursday …" at bounding box center [1353, 300] width 155 height 32
select select "WEEKDAY"
click at [1276, 285] on select "Select days Day Weekday (Mon-Fri) Weekend (Sat-Sun) Tuesday Wednesday Thursday …" at bounding box center [1353, 300] width 155 height 32
select select "2025-09-28"
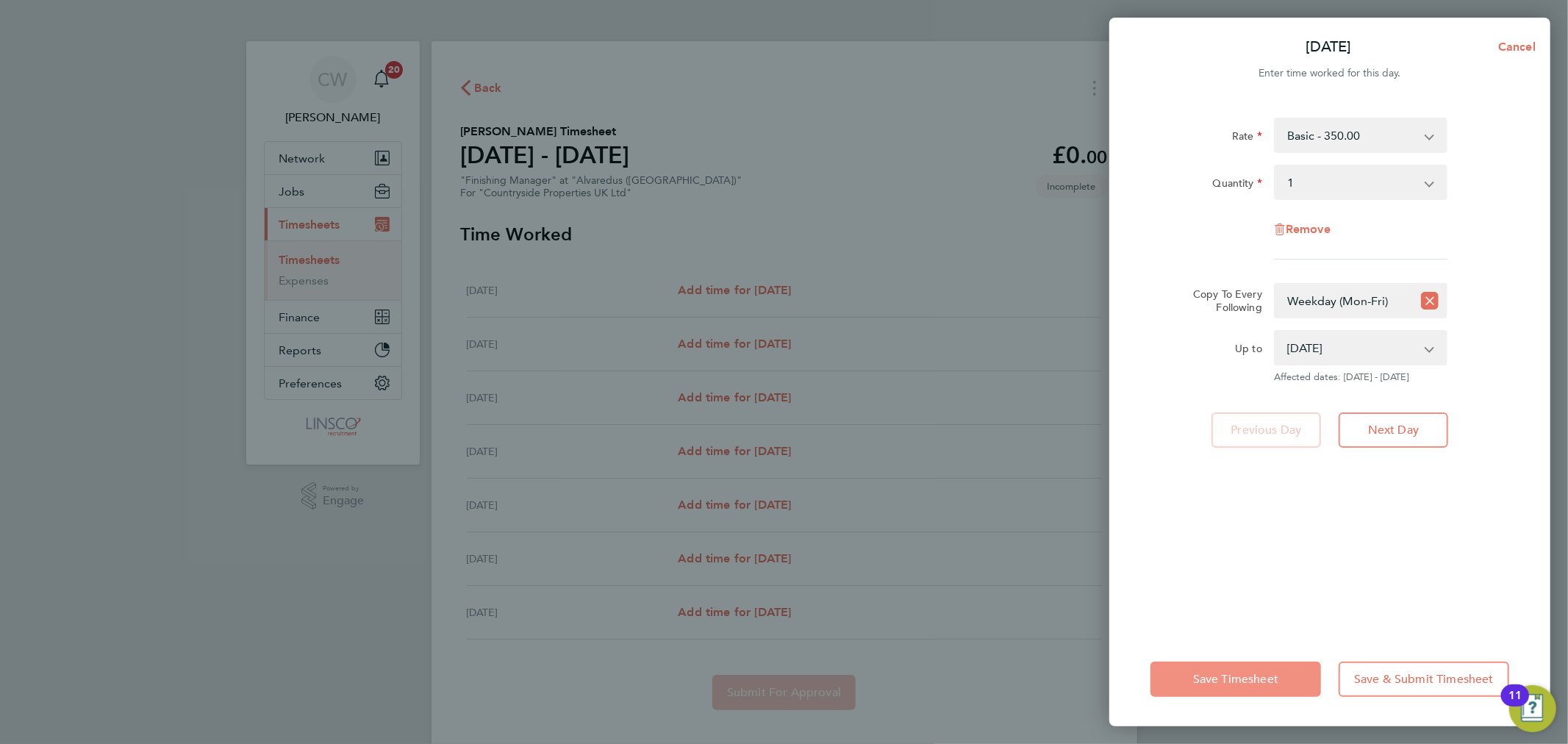
click at [1170, 674] on button "Save Timesheet" at bounding box center [1235, 679] width 170 height 35
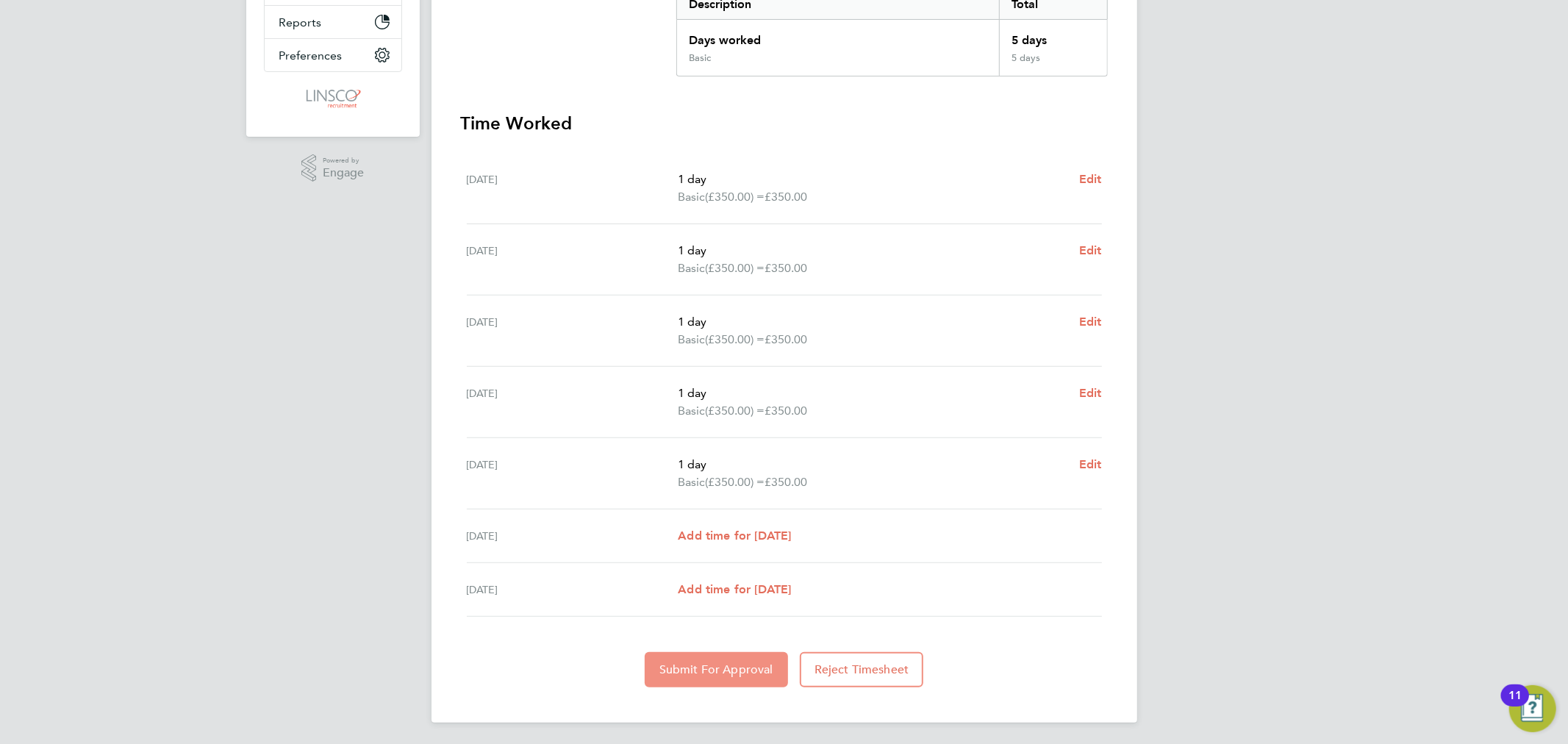
click at [741, 669] on span "Submit For Approval" at bounding box center [716, 670] width 114 height 15
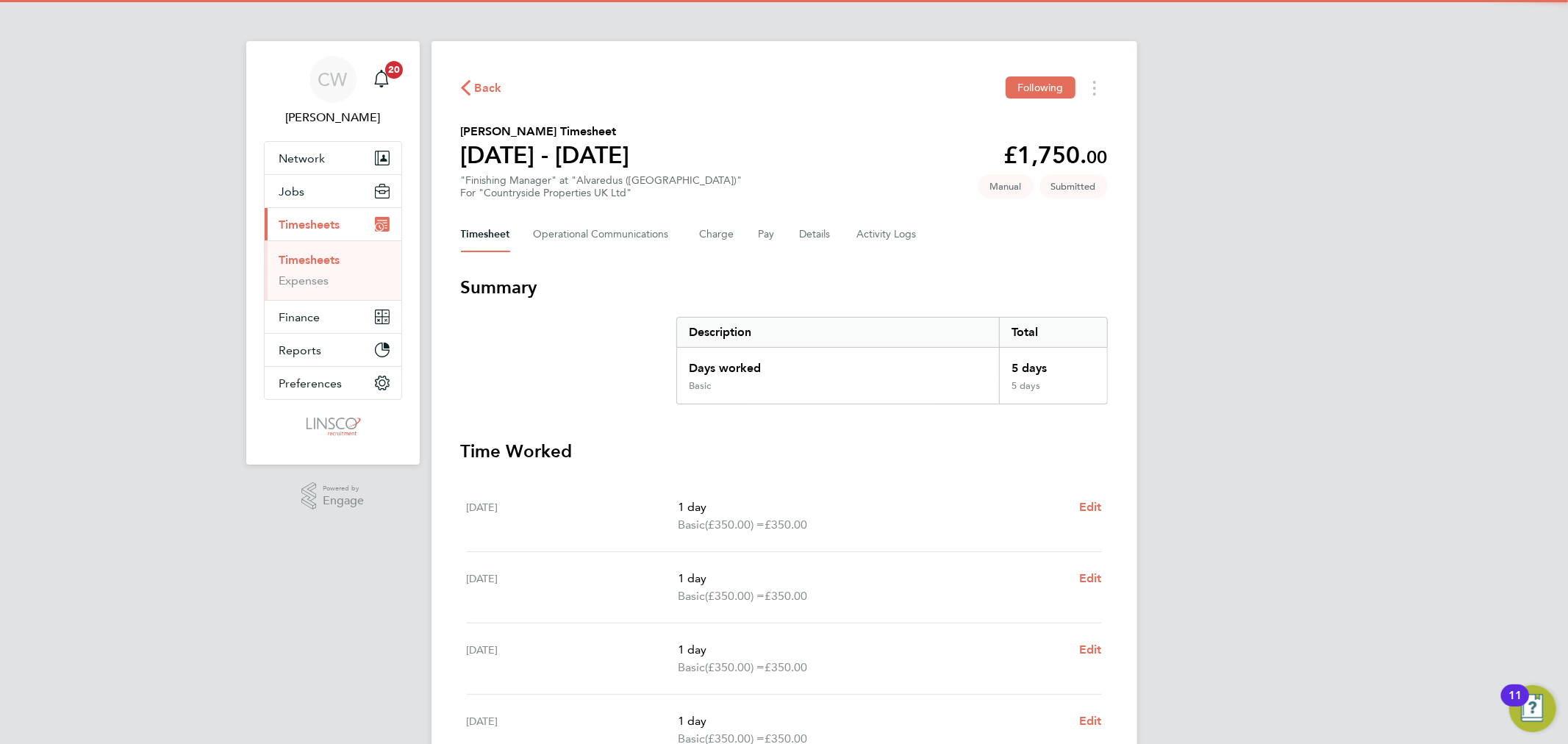
click at [824, 252] on div "Back Following Wayne Turner's Timesheet 22 - 28 Sept 2025 £1,750. 00 "Finishing…" at bounding box center [784, 546] width 706 height 1010
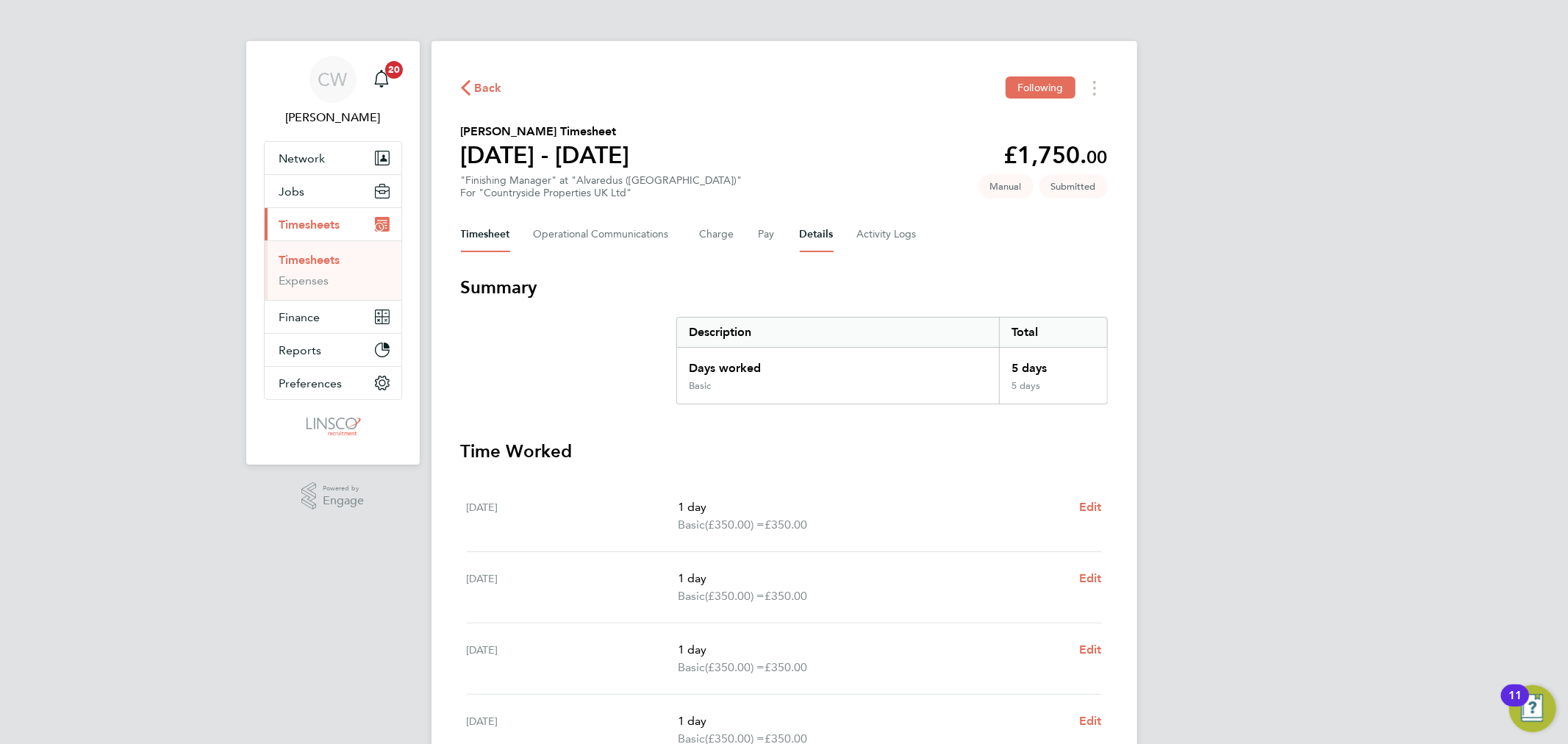
click at [821, 238] on button "Details" at bounding box center [817, 235] width 34 height 35
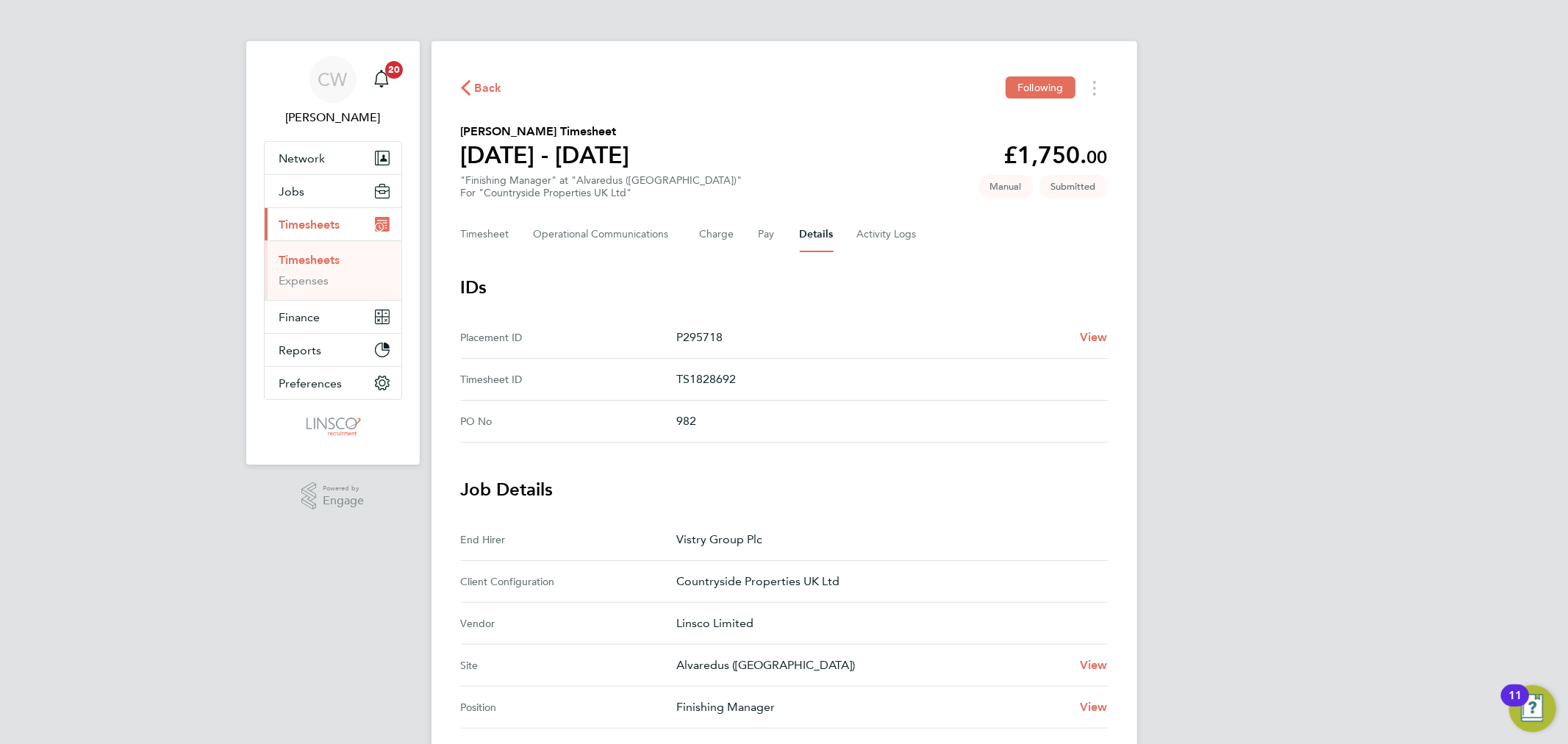
click at [303, 256] on link "Timesheets" at bounding box center [309, 259] width 61 height 14
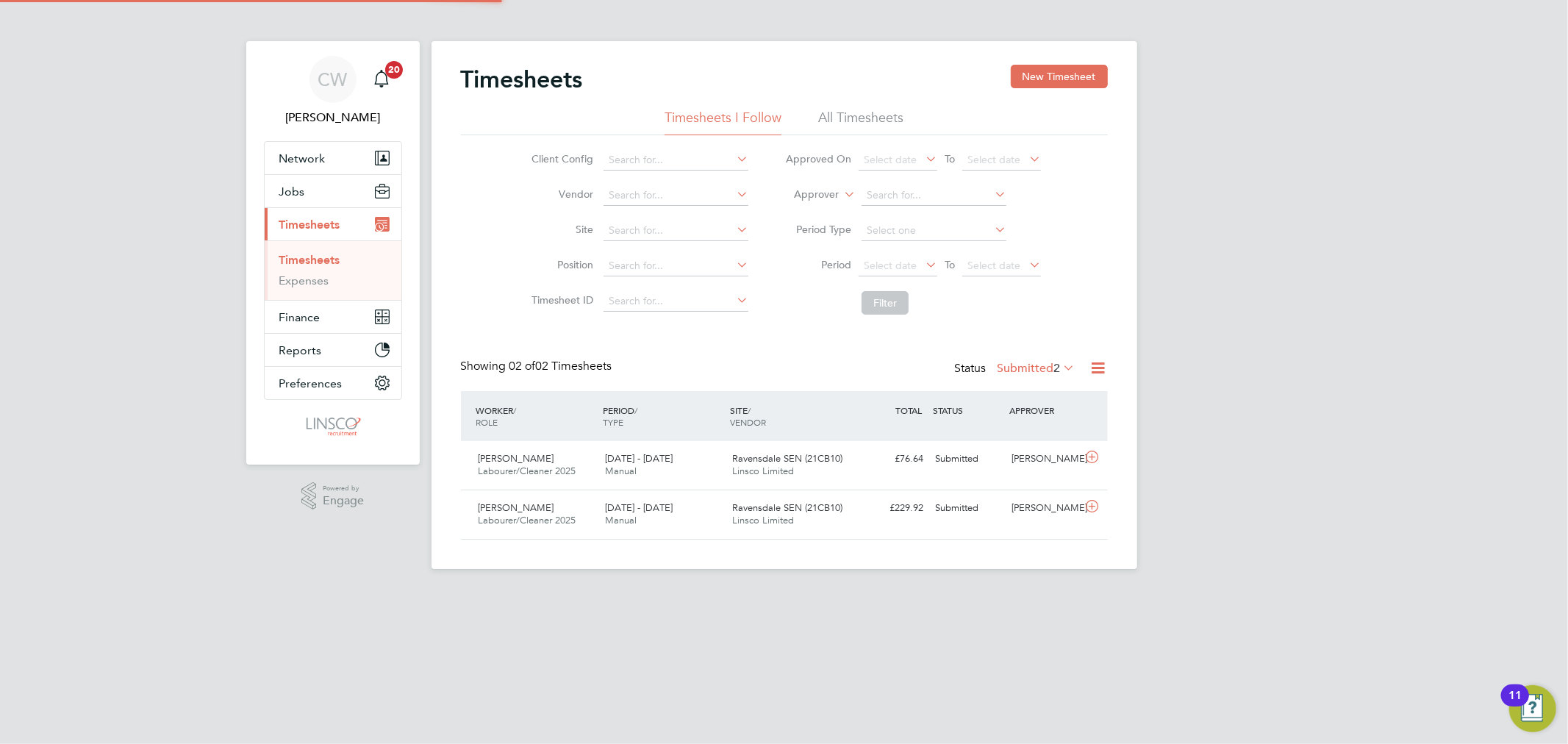
scroll to position [7, 8]
click at [1088, 74] on button "New Timesheet" at bounding box center [1059, 77] width 97 height 24
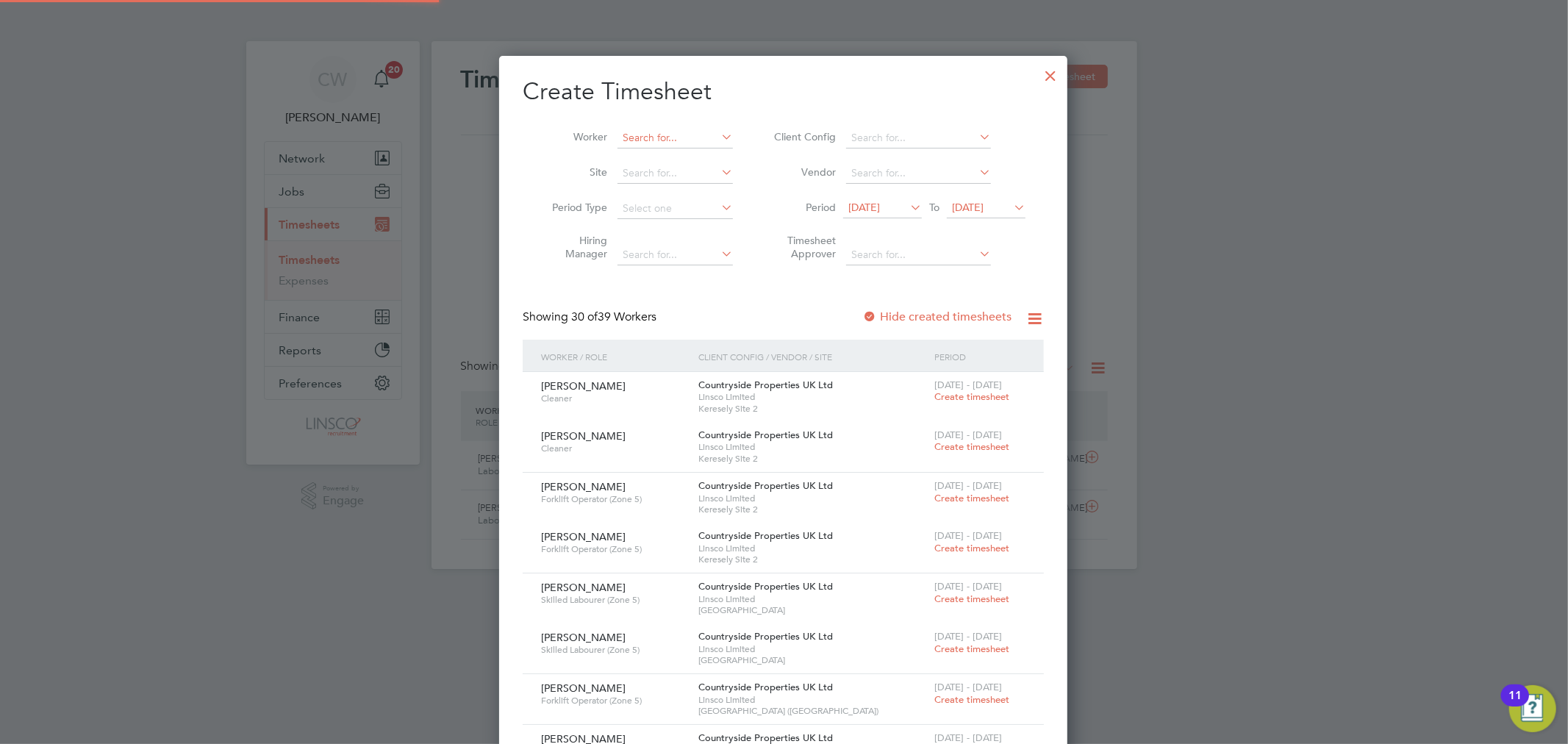
click at [657, 133] on input at bounding box center [675, 137] width 115 height 21
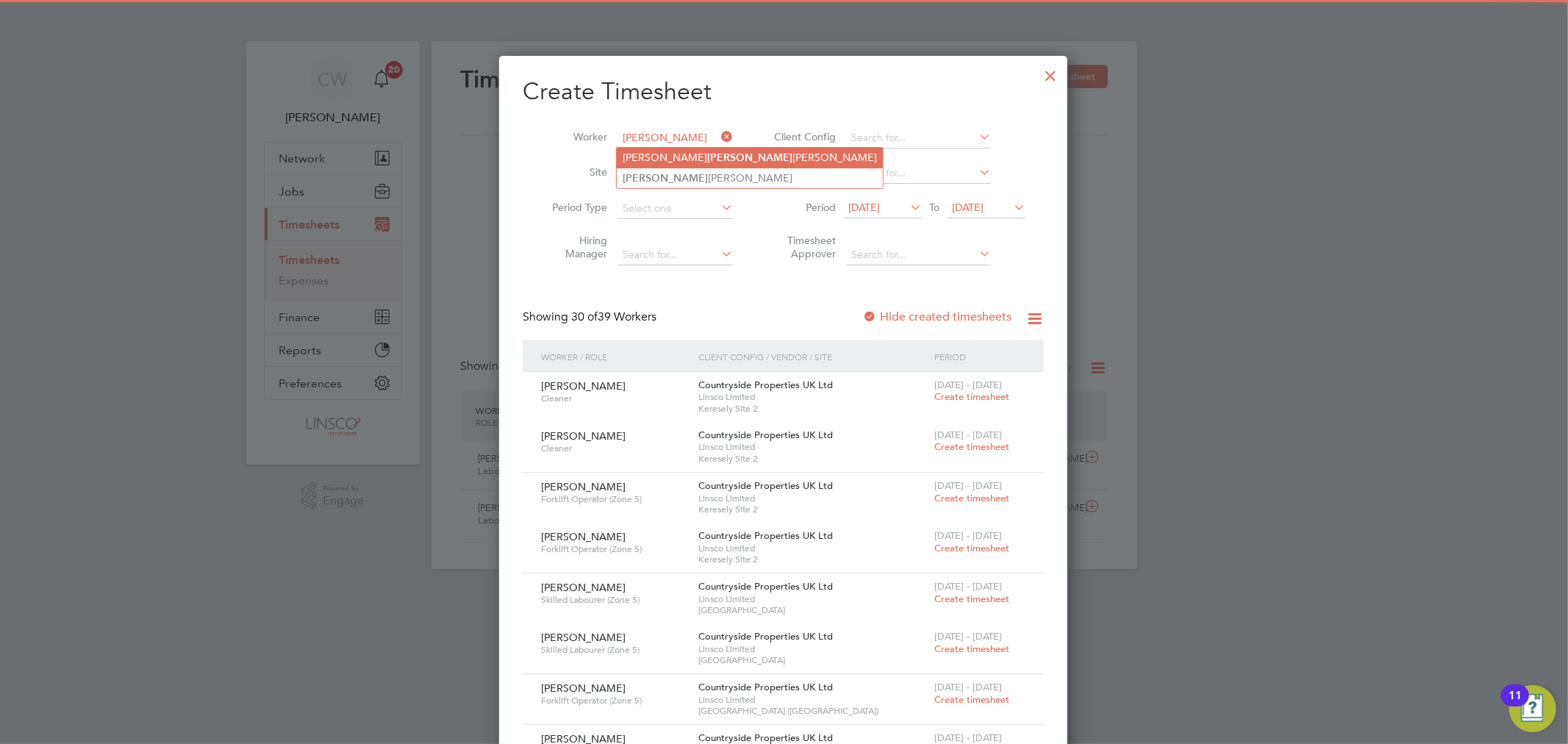
click at [707, 155] on b "Duncan" at bounding box center [750, 157] width 86 height 12
type input "[PERSON_NAME] [PERSON_NAME]"
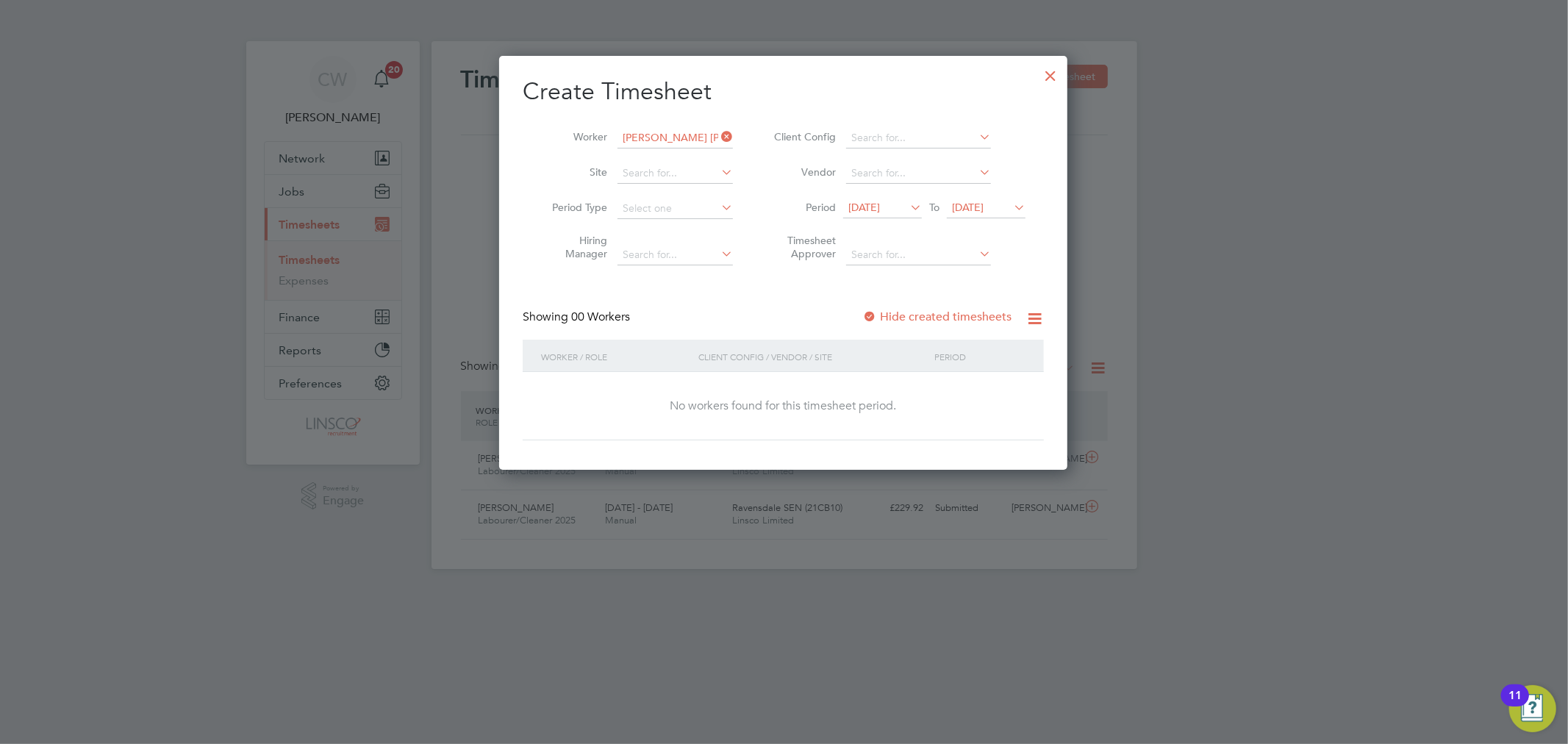
click at [989, 214] on span "19 Sep 2025" at bounding box center [987, 208] width 79 height 20
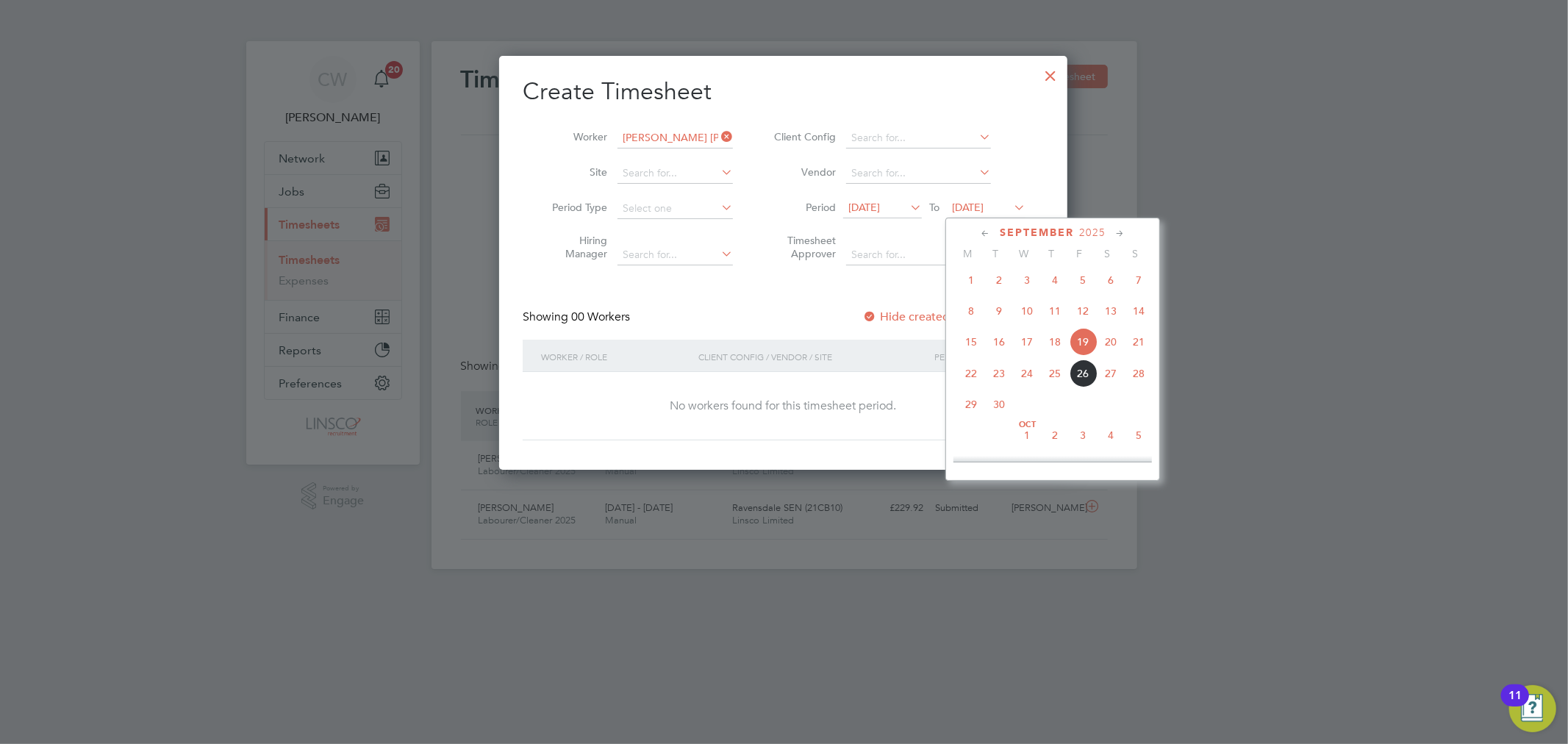
click at [1077, 386] on span "26" at bounding box center [1083, 374] width 28 height 28
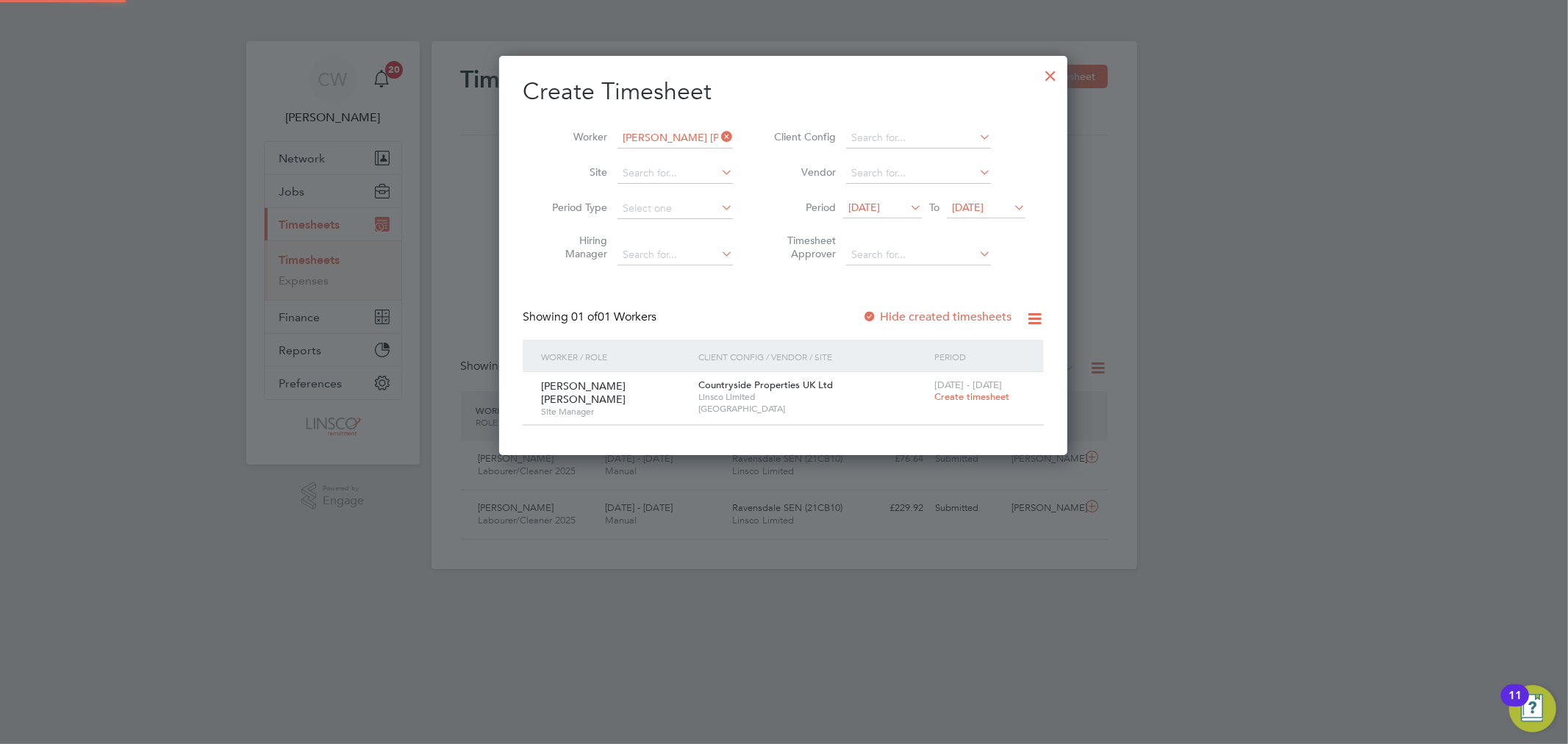
click at [988, 399] on span "Create timesheet" at bounding box center [971, 396] width 75 height 12
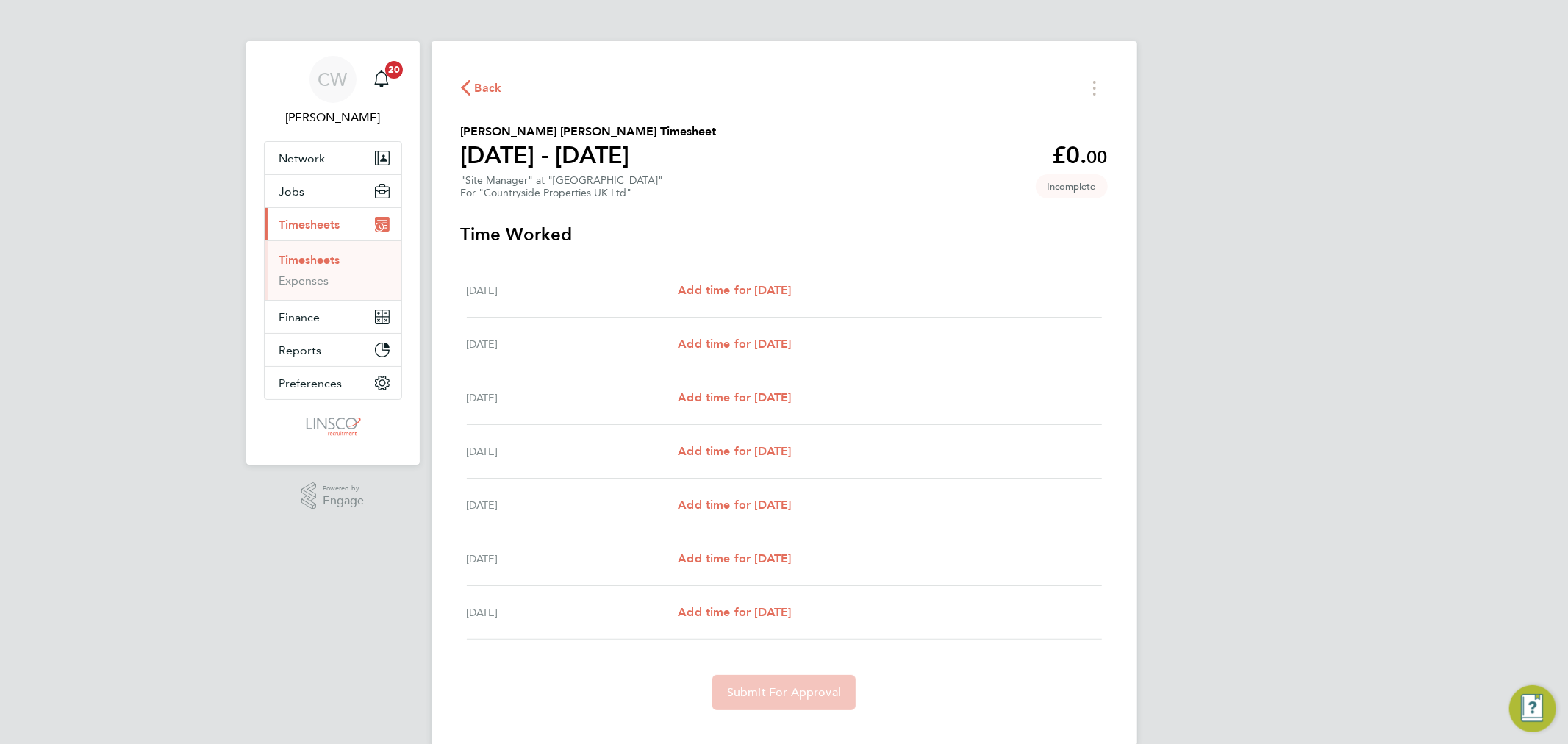
click at [779, 279] on div "Mon 22 Sep Add time for Mon 22 Sep Add time for Mon 22 Sep" at bounding box center [784, 291] width 635 height 53
click at [785, 283] on span "Add time for Mon 22 Sep" at bounding box center [735, 290] width 114 height 14
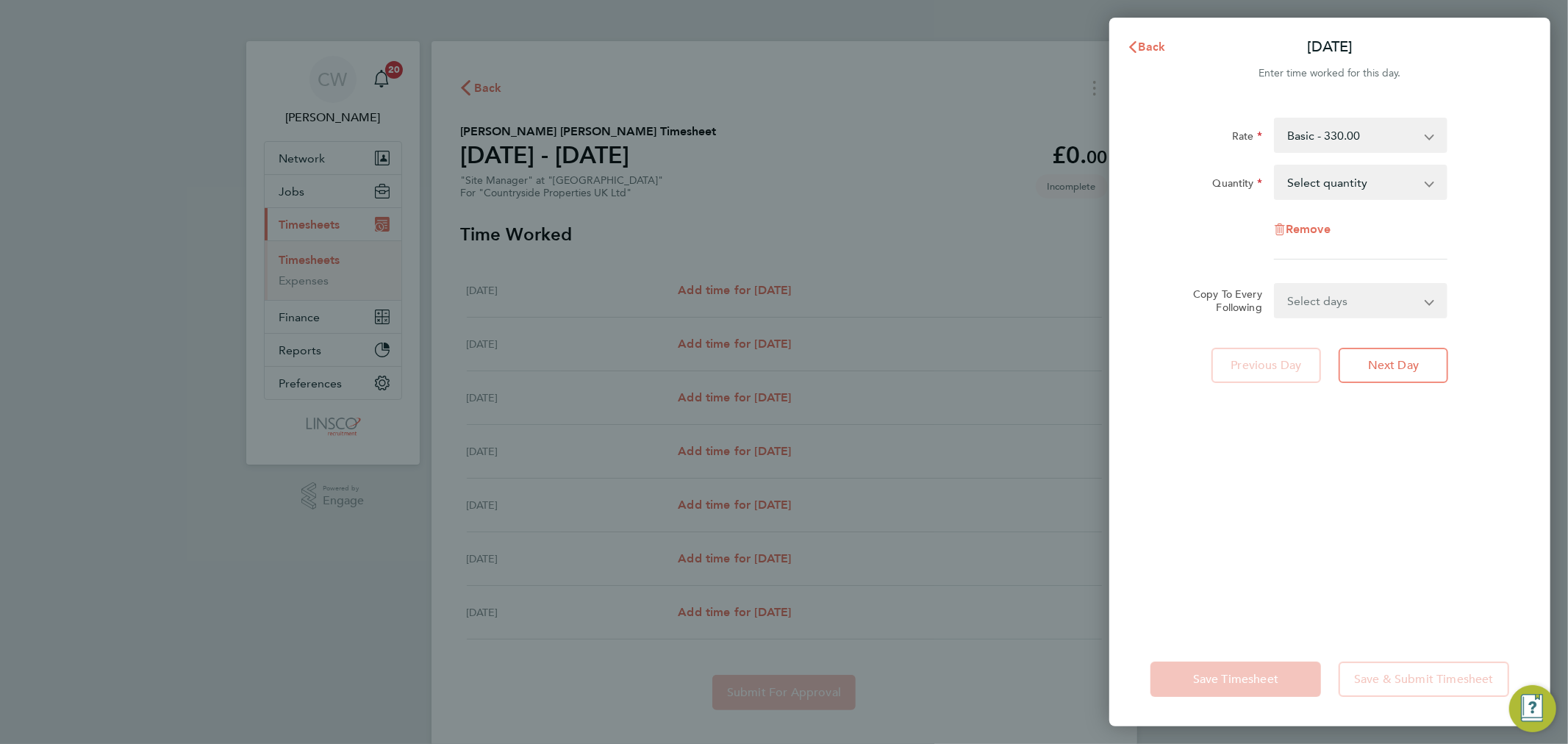
click at [1333, 174] on select "Select quantity 0.5 1" at bounding box center [1352, 182] width 153 height 32
select select "1"
click at [1276, 166] on select "Select quantity 0.5 1" at bounding box center [1352, 182] width 153 height 32
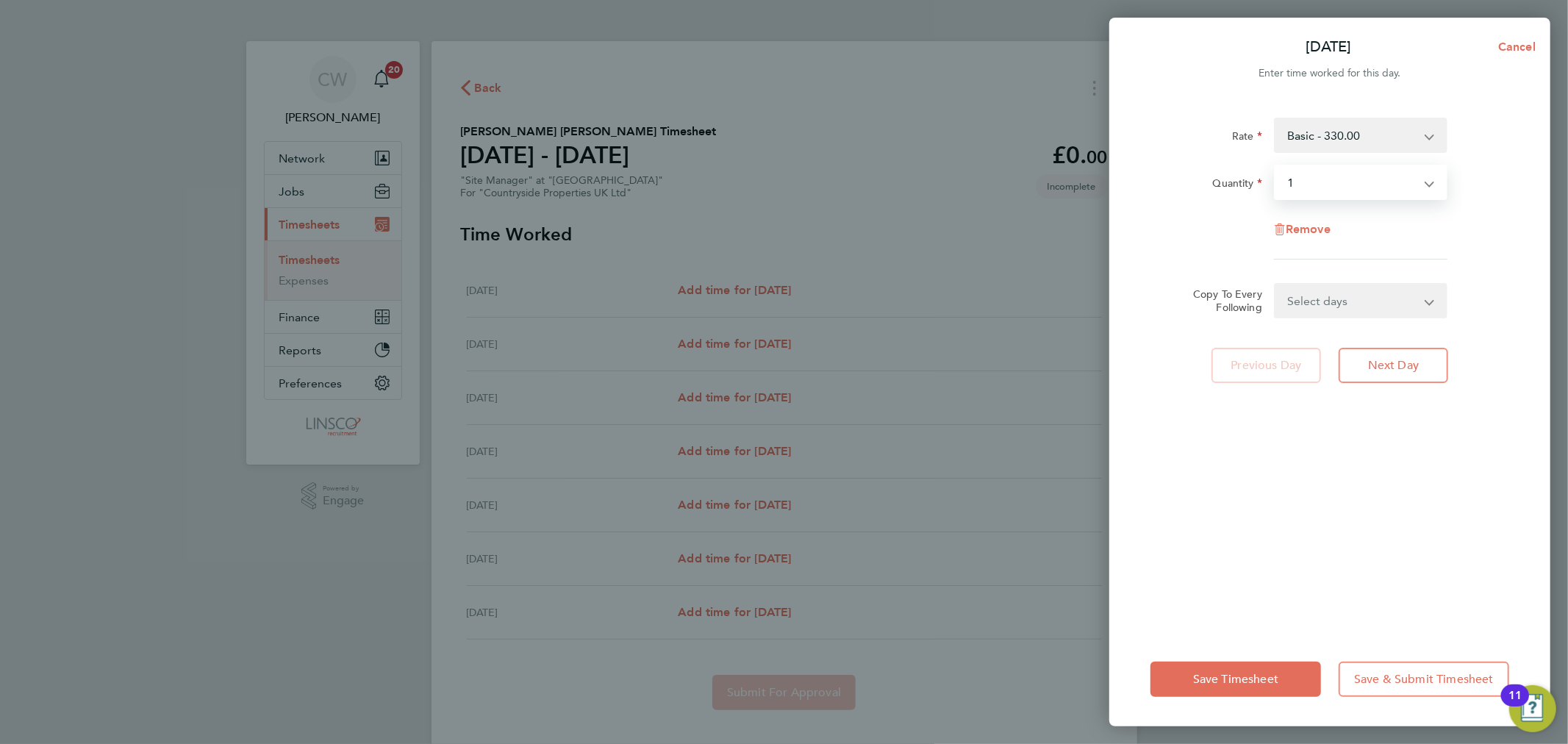
drag, startPoint x: 1328, startPoint y: 305, endPoint x: 1333, endPoint y: 313, distance: 9.4
click at [1328, 305] on select "Select days Day Weekday (Mon-Fri) Weekend (Sat-Sun) Tuesday Wednesday Thursday …" at bounding box center [1353, 300] width 155 height 32
select select "WEEKDAY"
click at [1276, 285] on select "Select days Day Weekday (Mon-Fri) Weekend (Sat-Sun) Tuesday Wednesday Thursday …" at bounding box center [1353, 300] width 155 height 32
select select "2025-09-28"
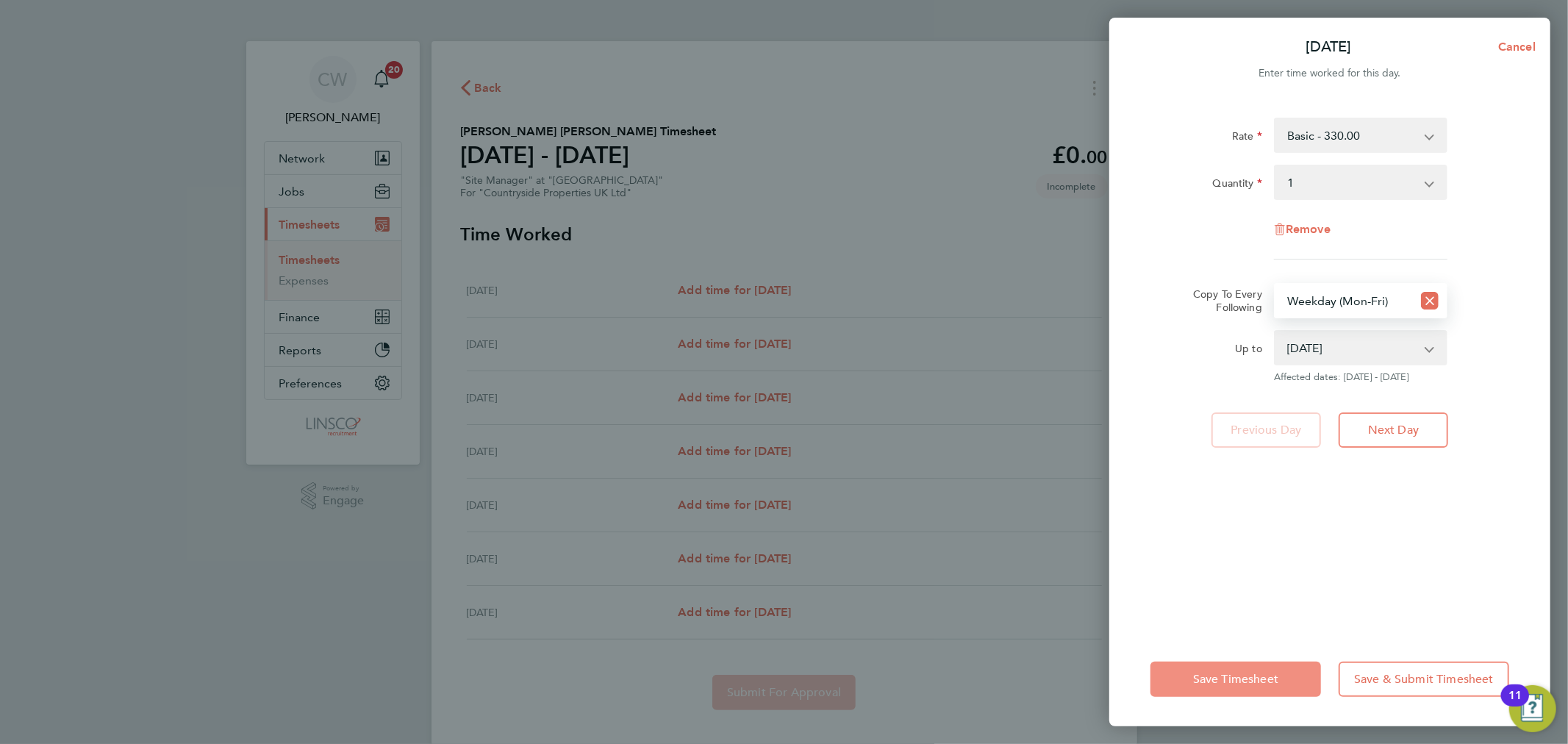
click at [1231, 678] on span "Save Timesheet" at bounding box center [1236, 679] width 86 height 15
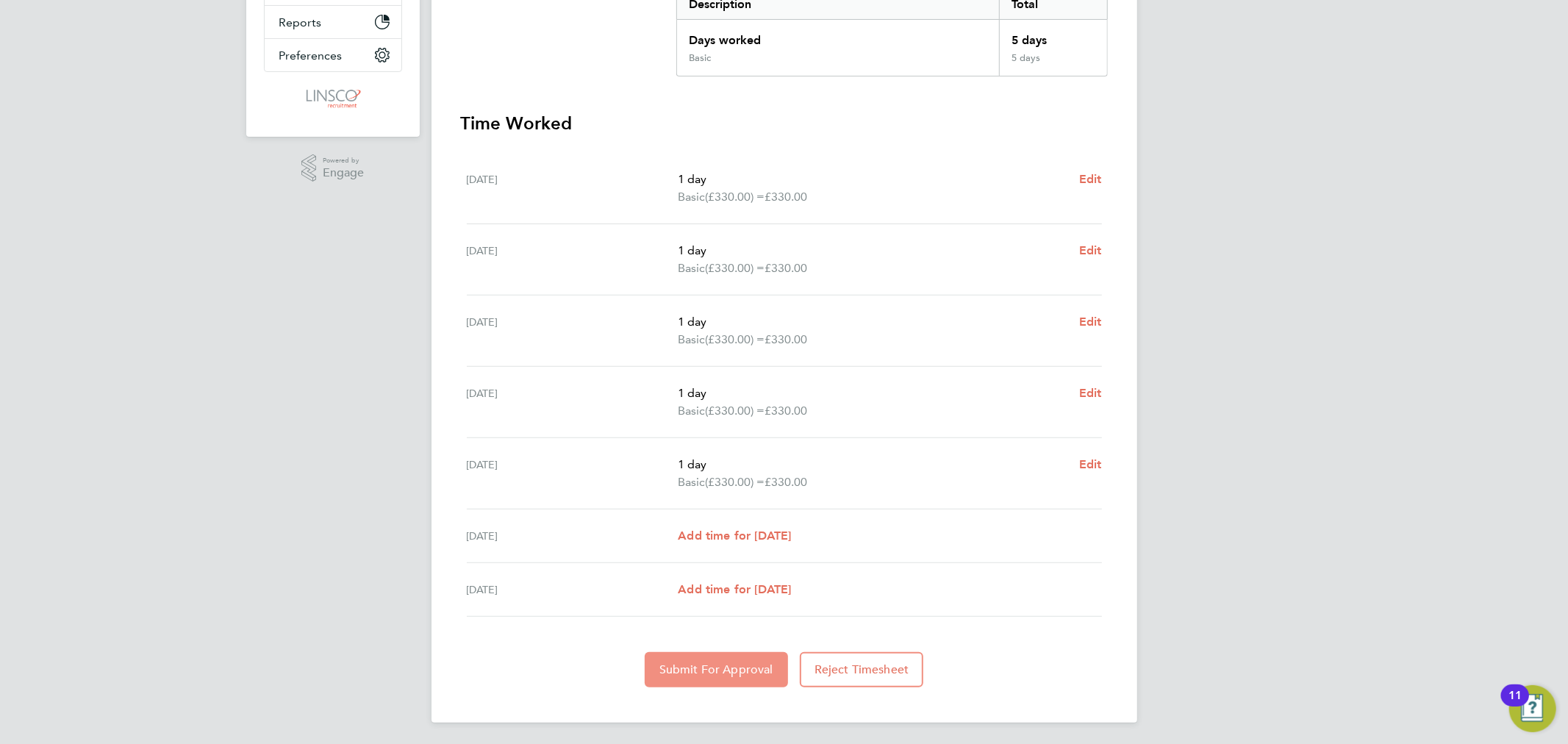
click at [752, 663] on span "Submit For Approval" at bounding box center [716, 670] width 114 height 15
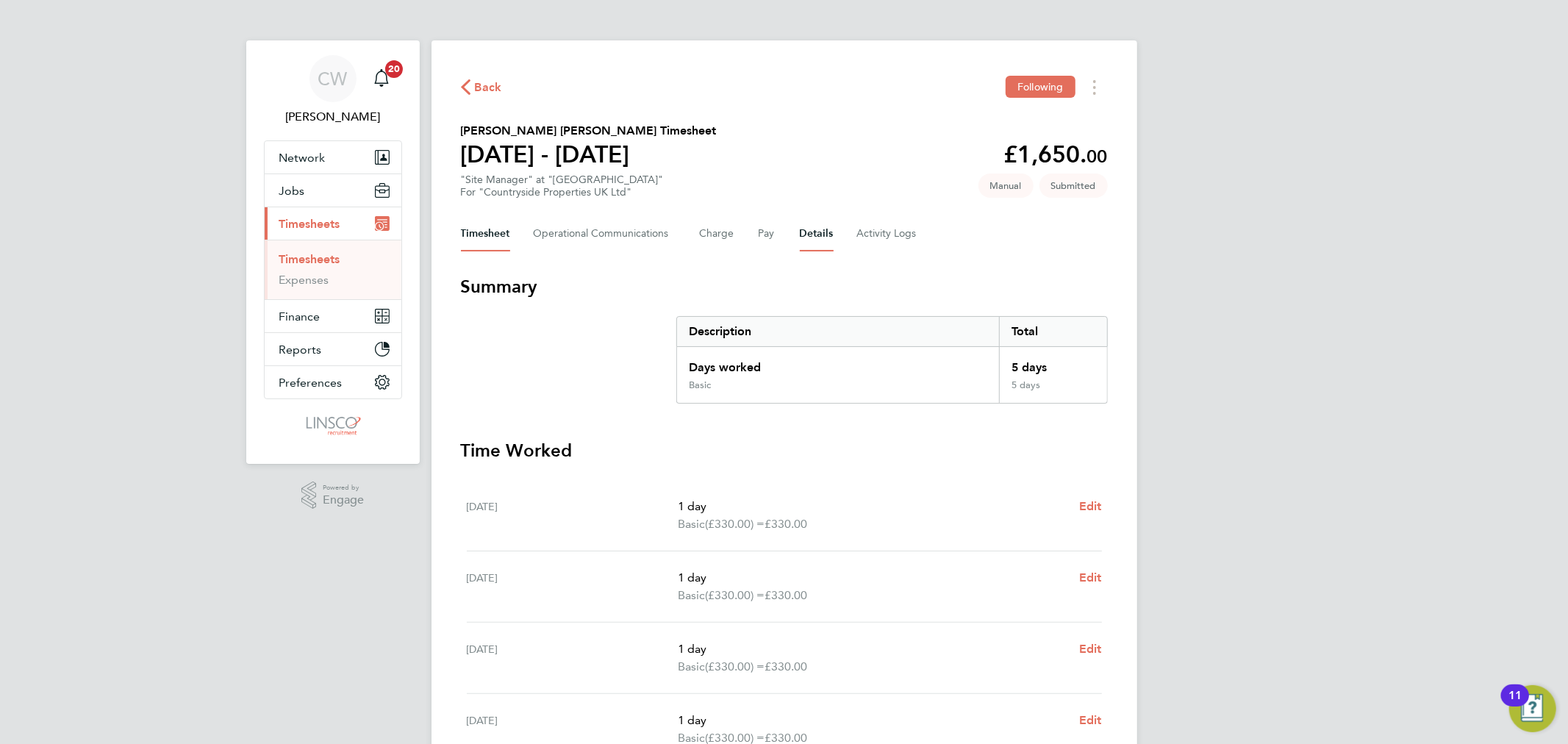
click at [805, 243] on button "Details" at bounding box center [817, 234] width 34 height 35
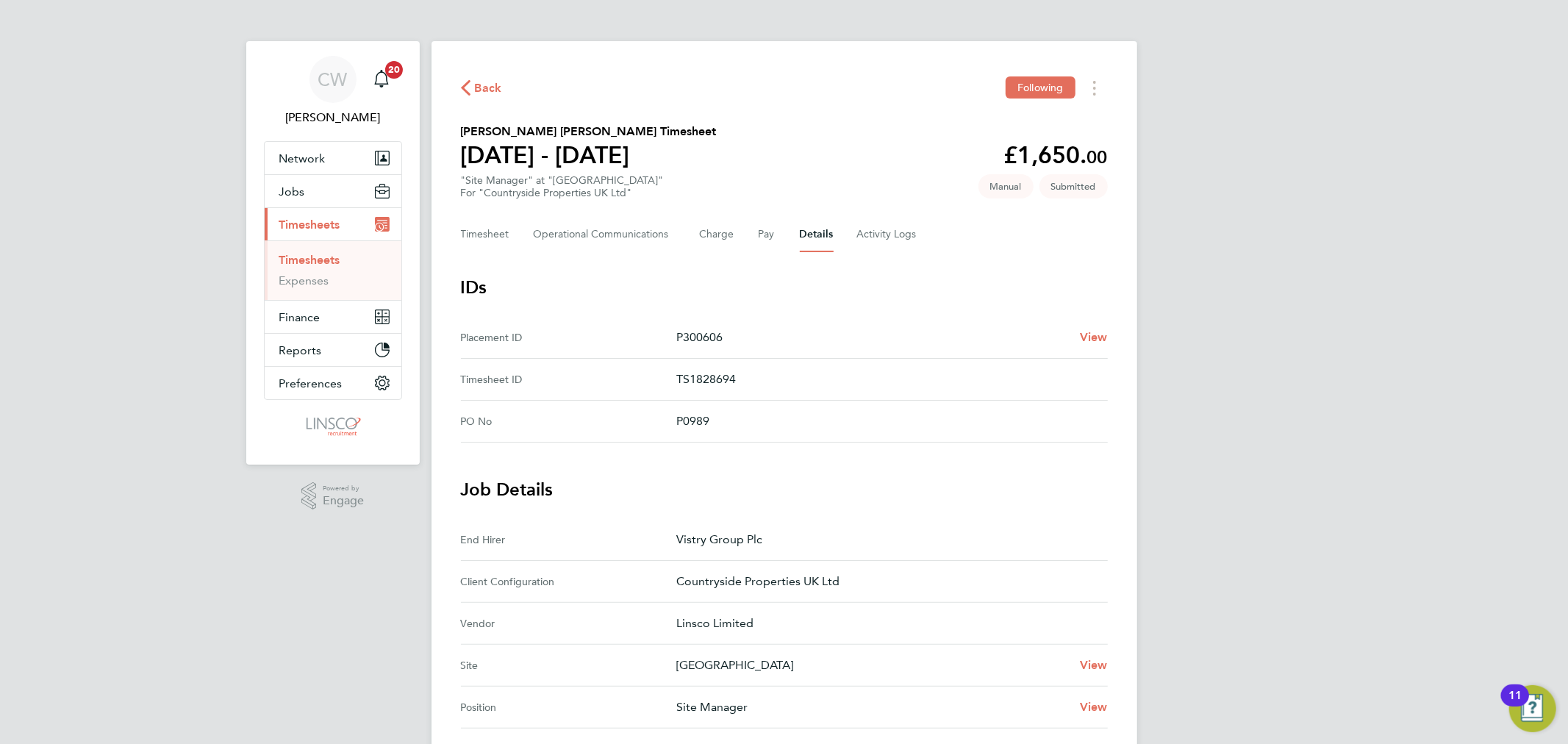
click at [313, 256] on link "Timesheets" at bounding box center [309, 259] width 61 height 14
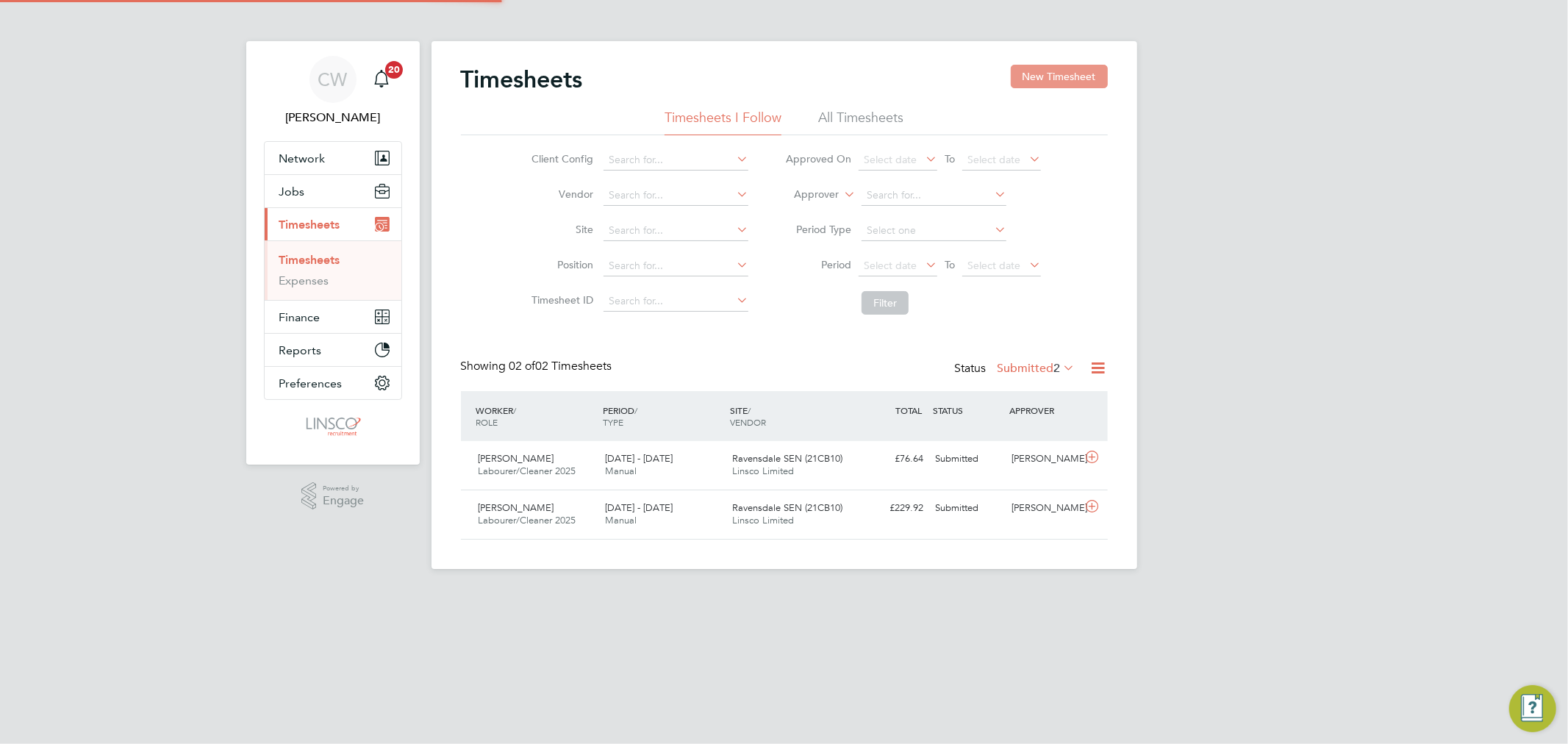
click at [1075, 83] on button "New Timesheet" at bounding box center [1059, 77] width 97 height 24
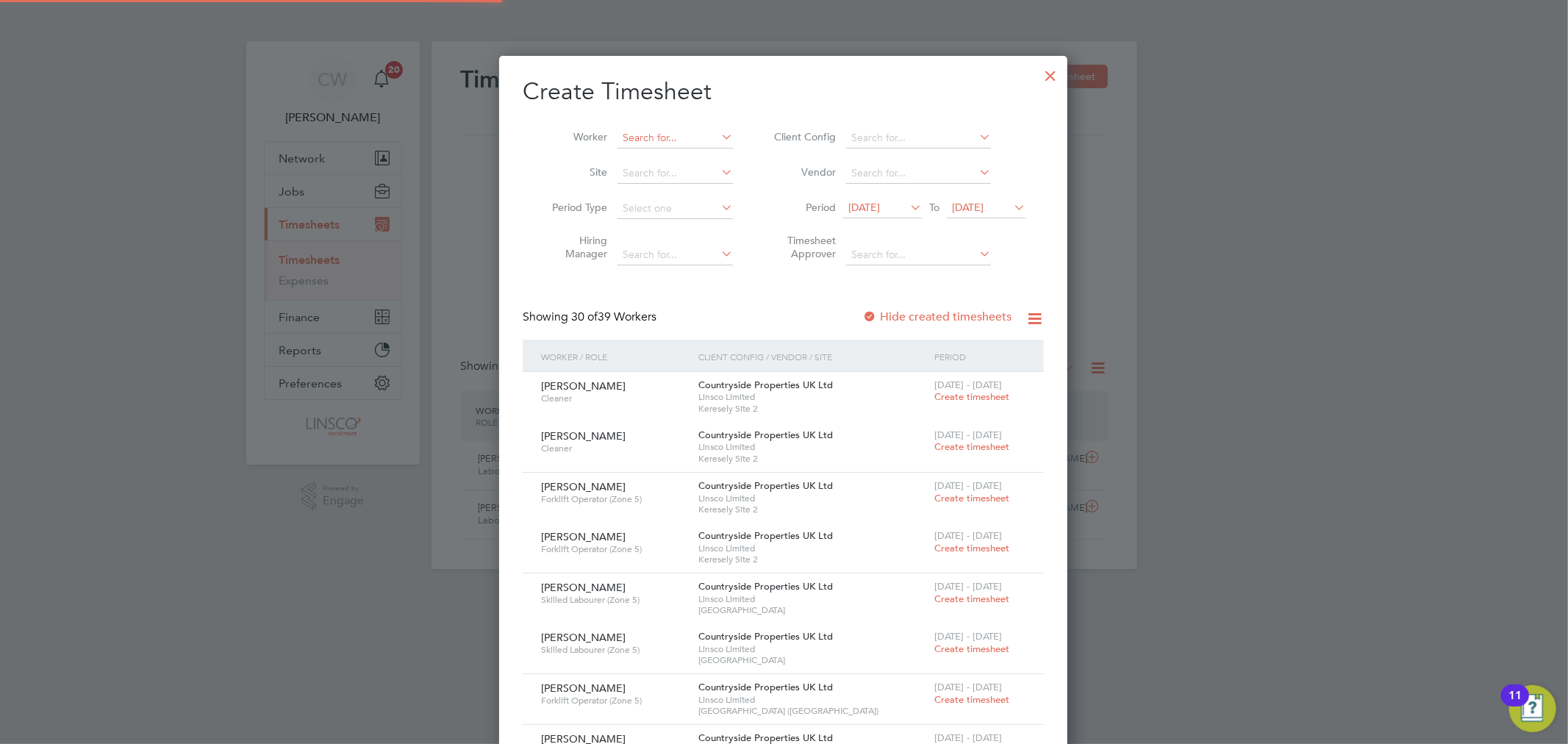
click at [663, 130] on input at bounding box center [675, 137] width 115 height 21
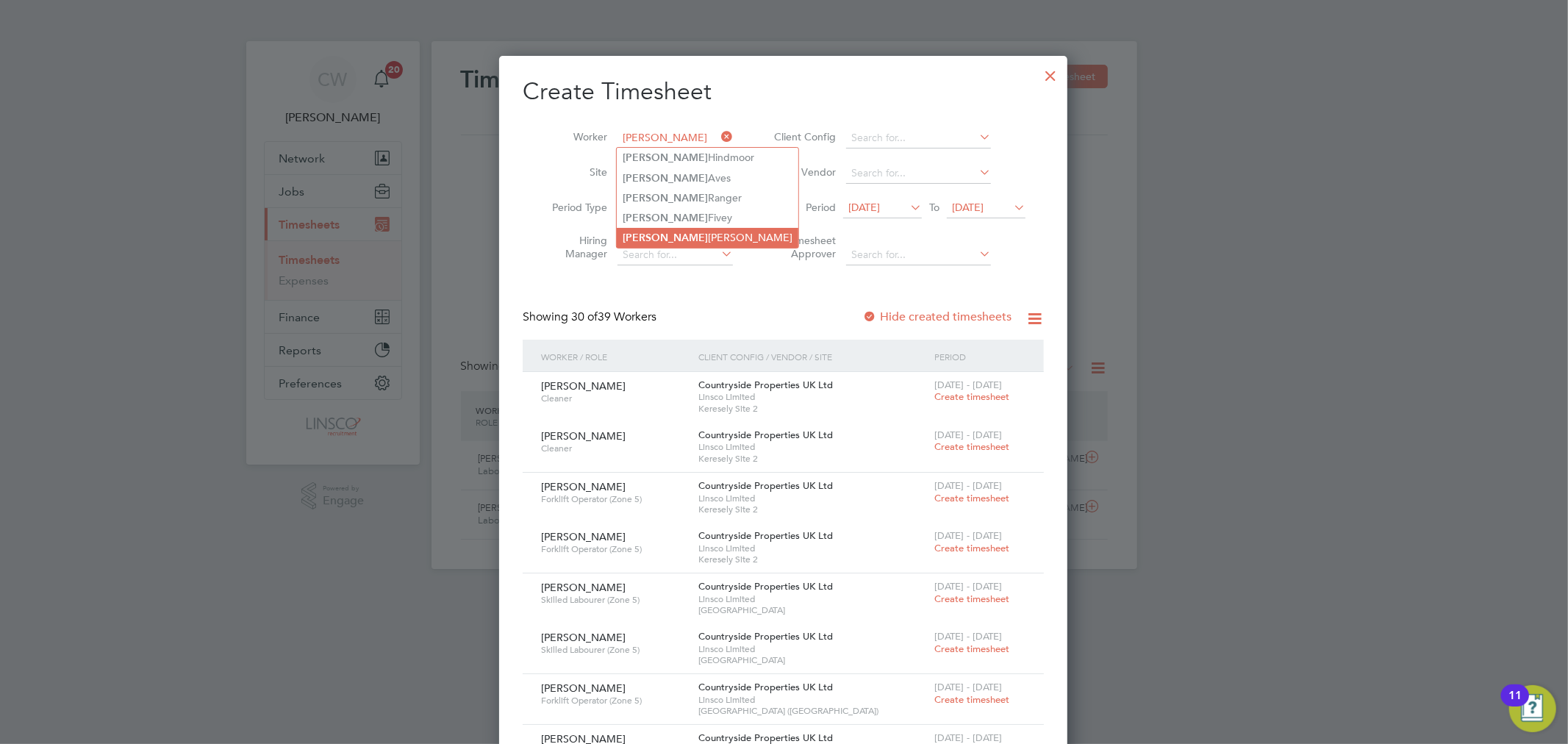
click at [686, 231] on li "Brian Thompson" at bounding box center [707, 238] width 182 height 20
type input "[PERSON_NAME]"
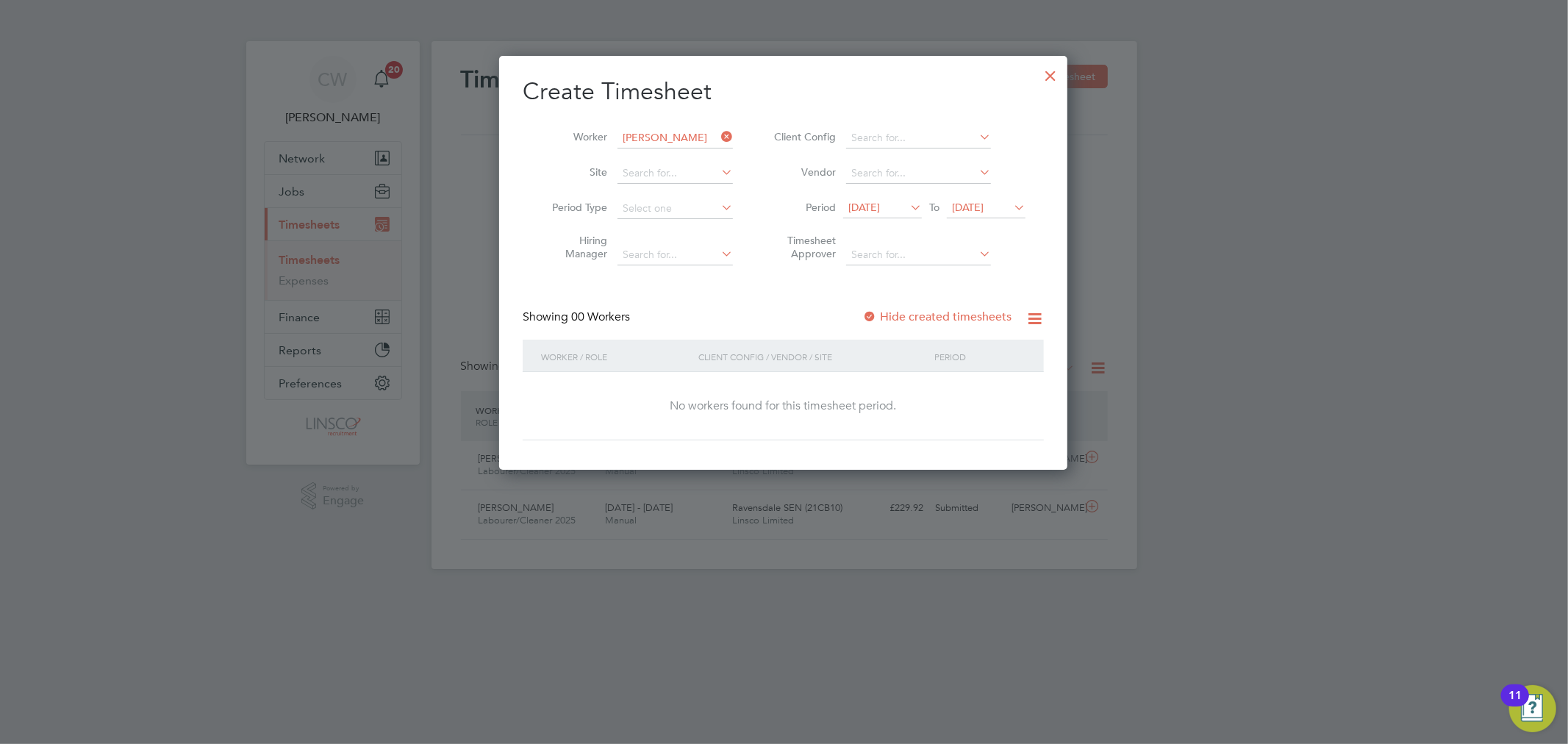
click at [983, 210] on span "19 Sep 2025" at bounding box center [968, 207] width 31 height 13
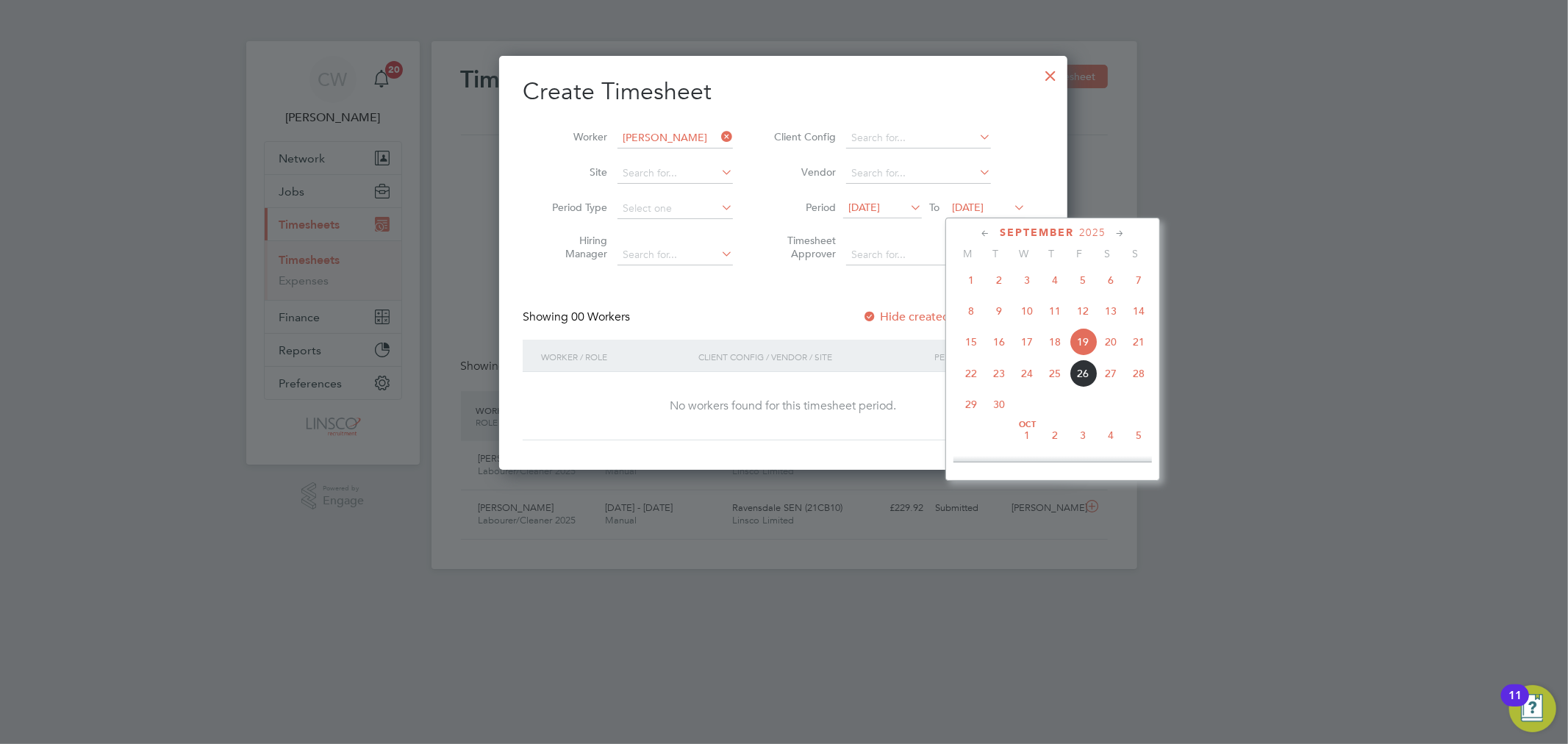
click at [1079, 380] on span "26" at bounding box center [1083, 374] width 28 height 28
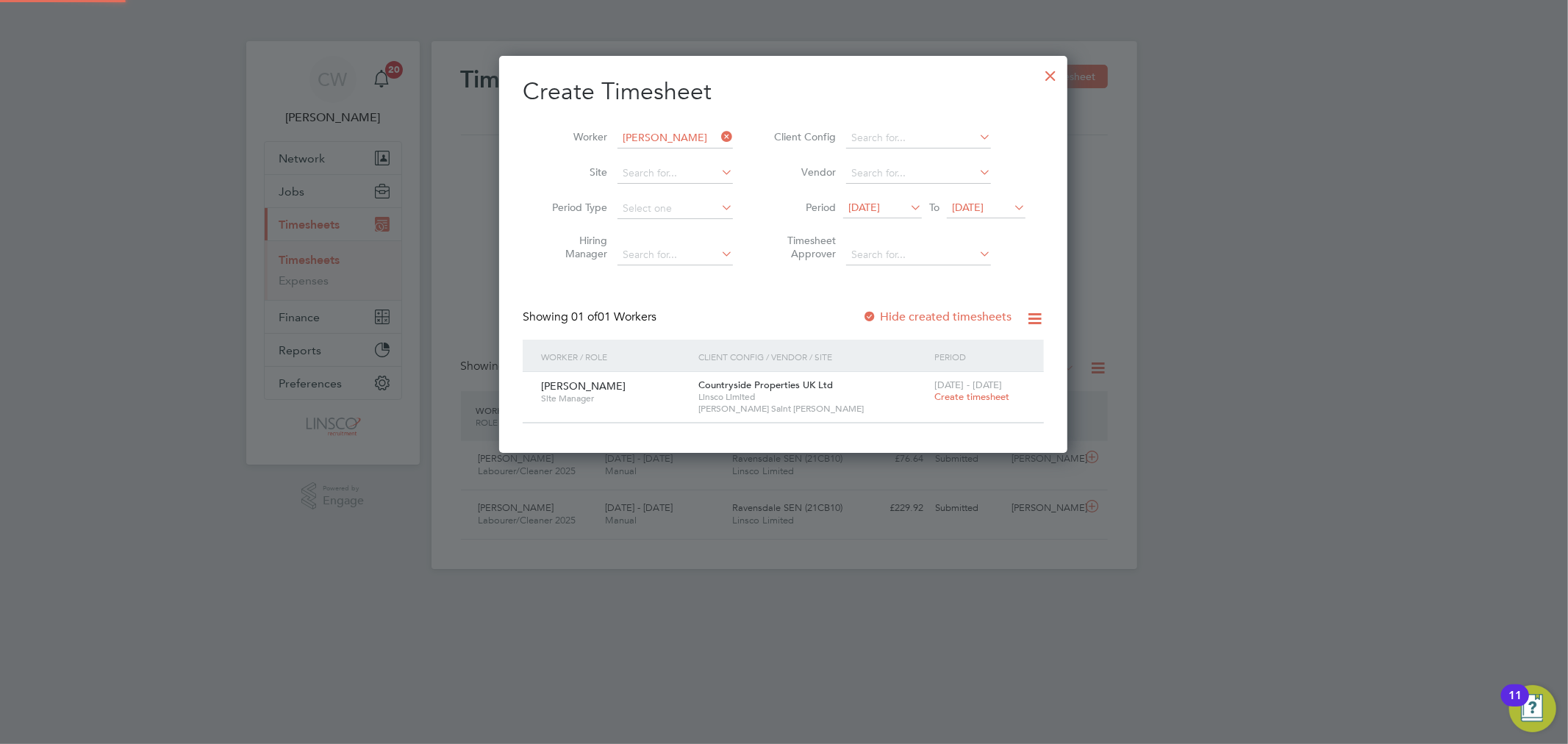
click at [994, 392] on span "Create timesheet" at bounding box center [971, 396] width 75 height 12
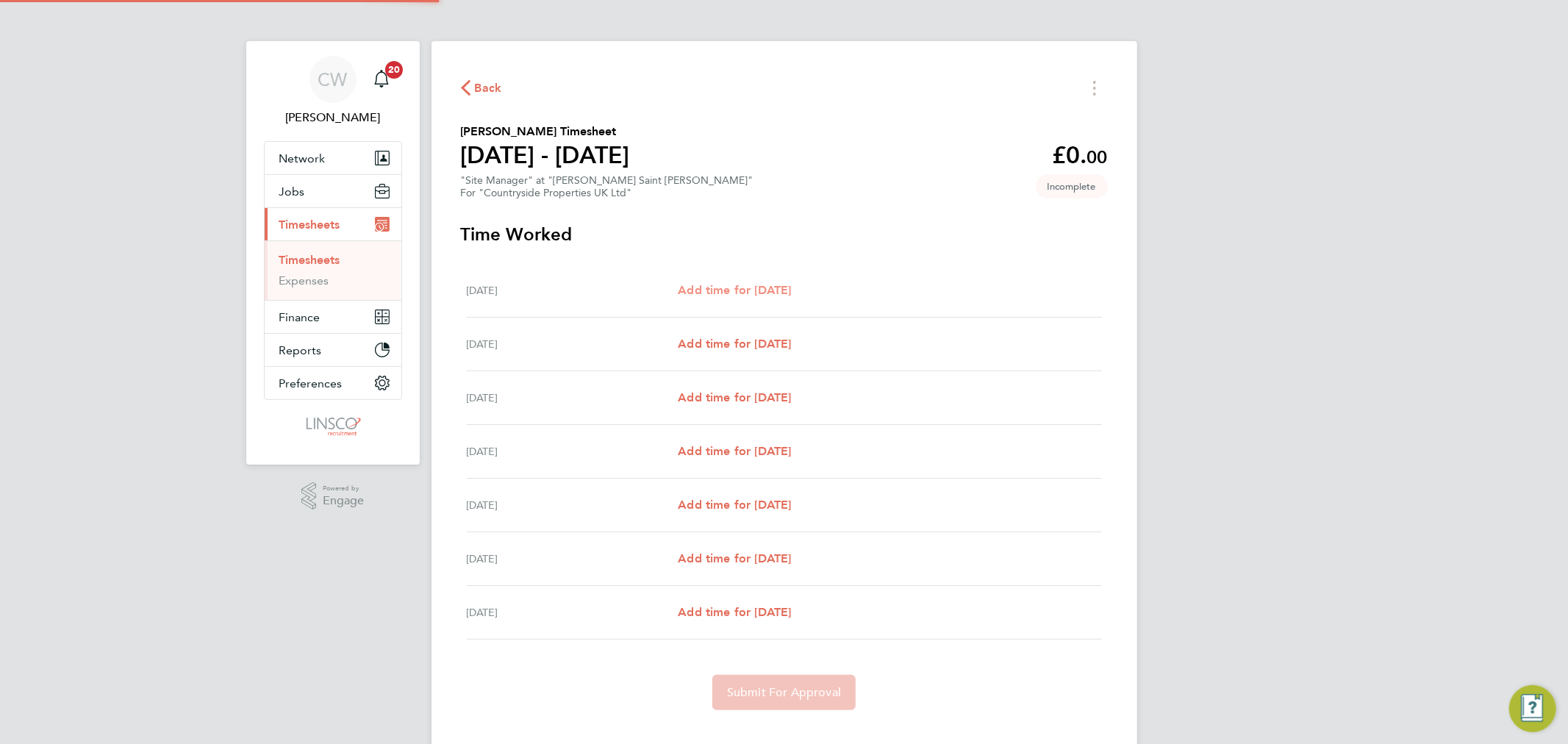
click at [775, 295] on span "Add time for Mon 22 Sep" at bounding box center [735, 290] width 114 height 14
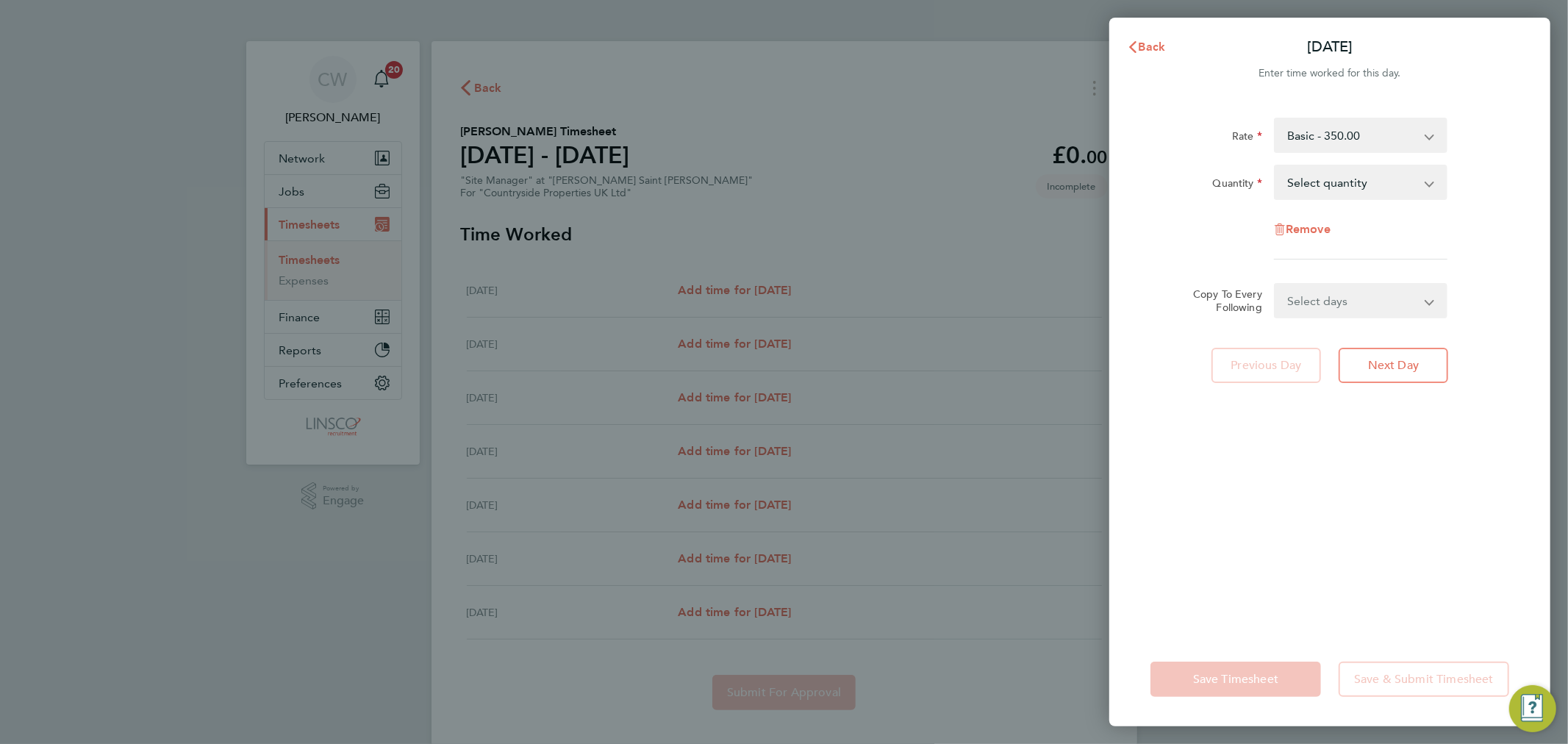
click at [1319, 187] on select "Select quantity 0.5 1" at bounding box center [1352, 182] width 153 height 32
select select "1"
click at [1276, 166] on select "Select quantity 0.5 1" at bounding box center [1352, 182] width 153 height 32
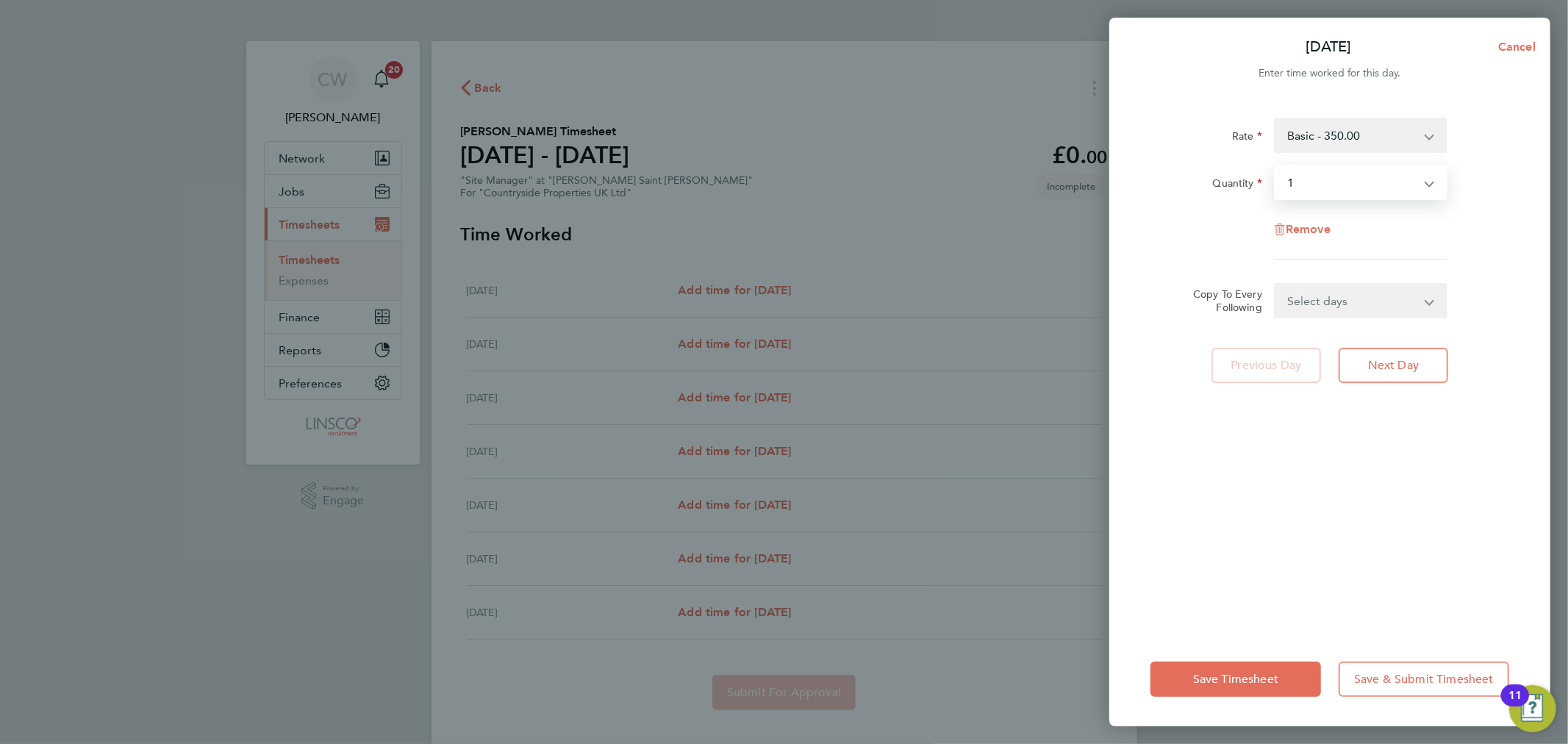
click at [1304, 304] on select "Select days Day Weekday (Mon-Fri) Weekend (Sat-Sun) Tuesday Wednesday Thursday …" at bounding box center [1353, 300] width 155 height 32
select select "WEEKDAY"
click at [1276, 285] on select "Select days Day Weekday (Mon-Fri) Weekend (Sat-Sun) Tuesday Wednesday Thursday …" at bounding box center [1353, 300] width 155 height 32
select select "2025-09-28"
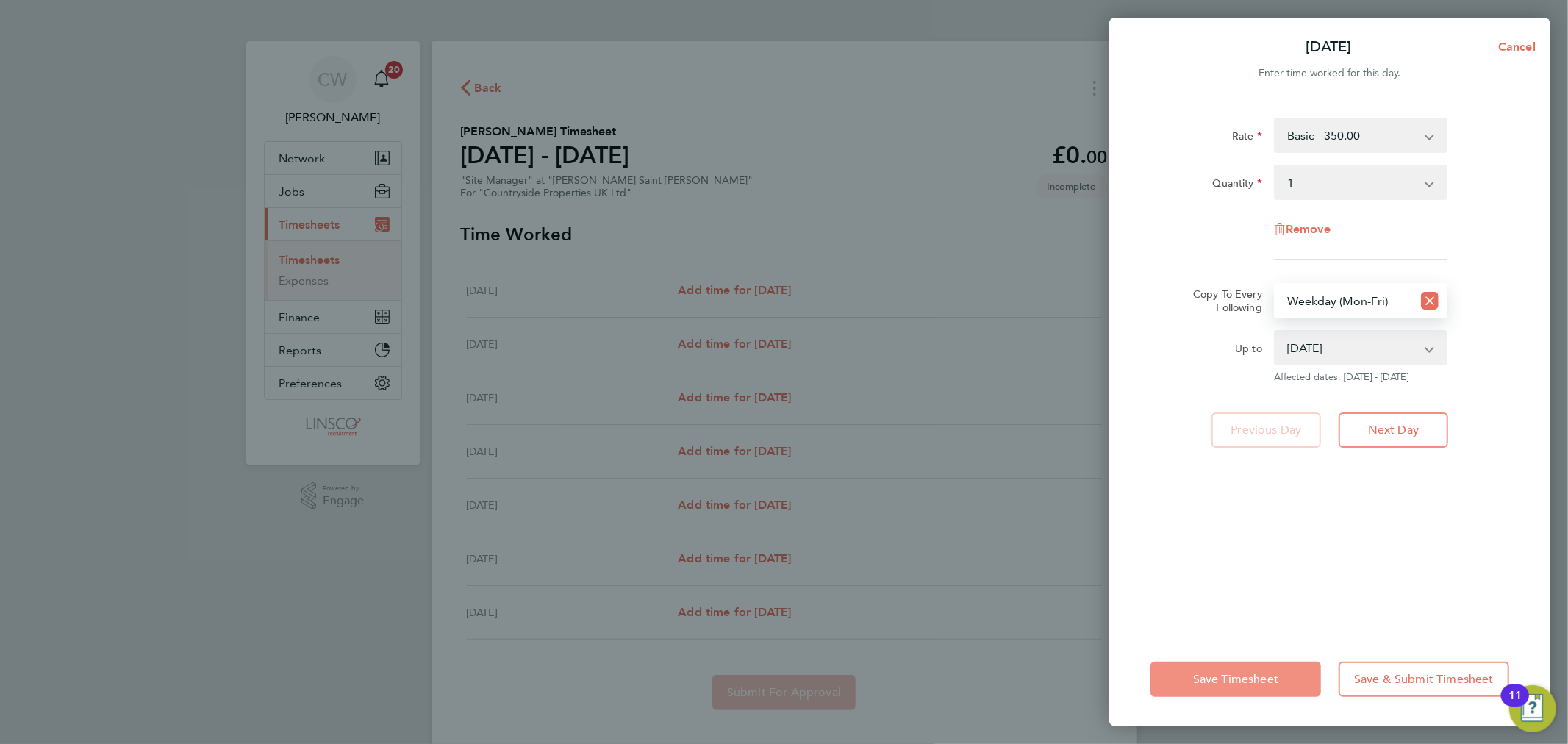
click at [1207, 686] on span "Save Timesheet" at bounding box center [1236, 679] width 86 height 15
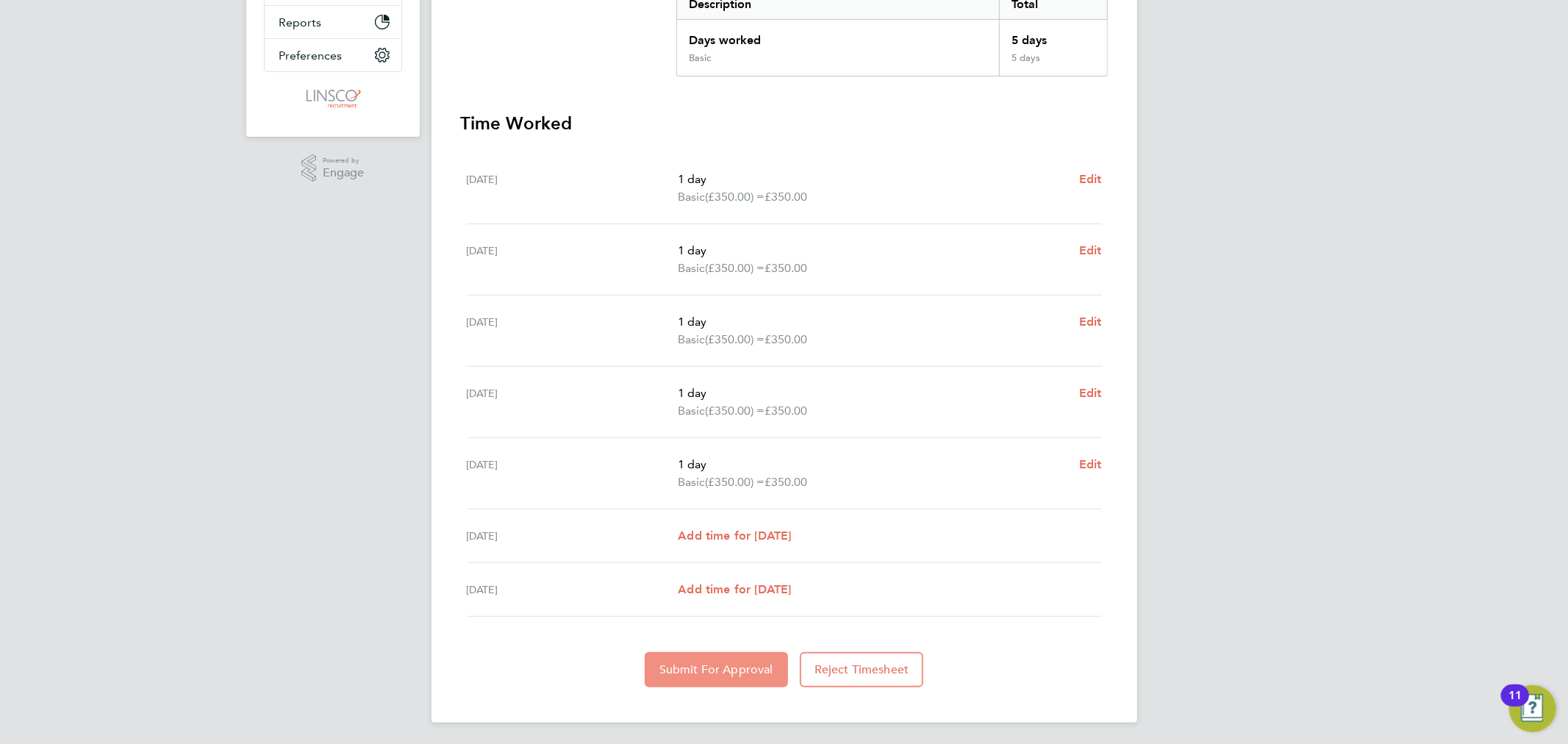
click at [686, 649] on section "Time Worked Mon 22 Sep 1 day Basic (£350.00) = £350.00 Edit Tue 23 Sep 1 day Ba…" at bounding box center [784, 399] width 647 height 575
drag, startPoint x: 690, startPoint y: 663, endPoint x: 693, endPoint y: 607, distance: 56.1
click at [691, 663] on span "Submit For Approval" at bounding box center [716, 670] width 114 height 15
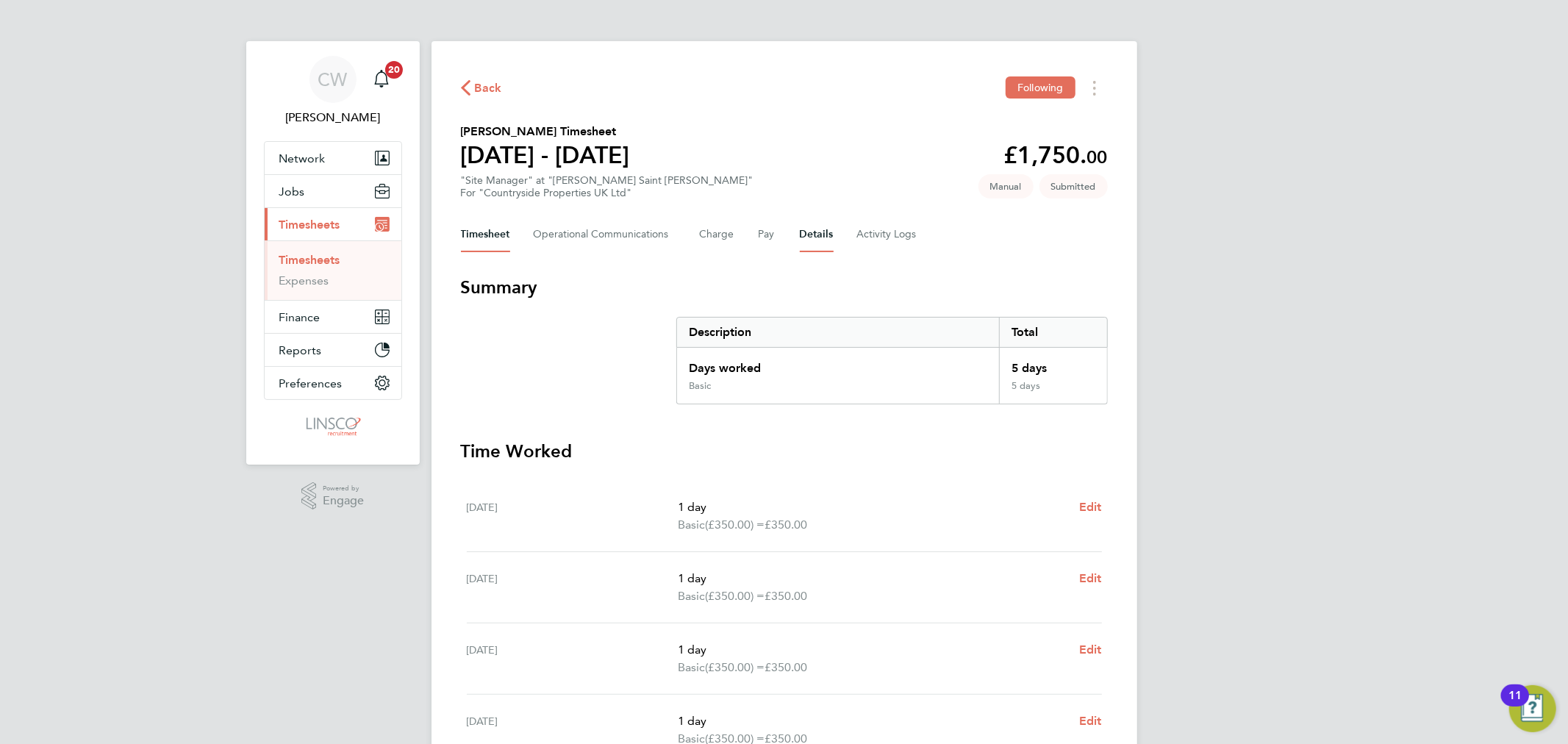
click at [819, 241] on button "Details" at bounding box center [817, 235] width 34 height 35
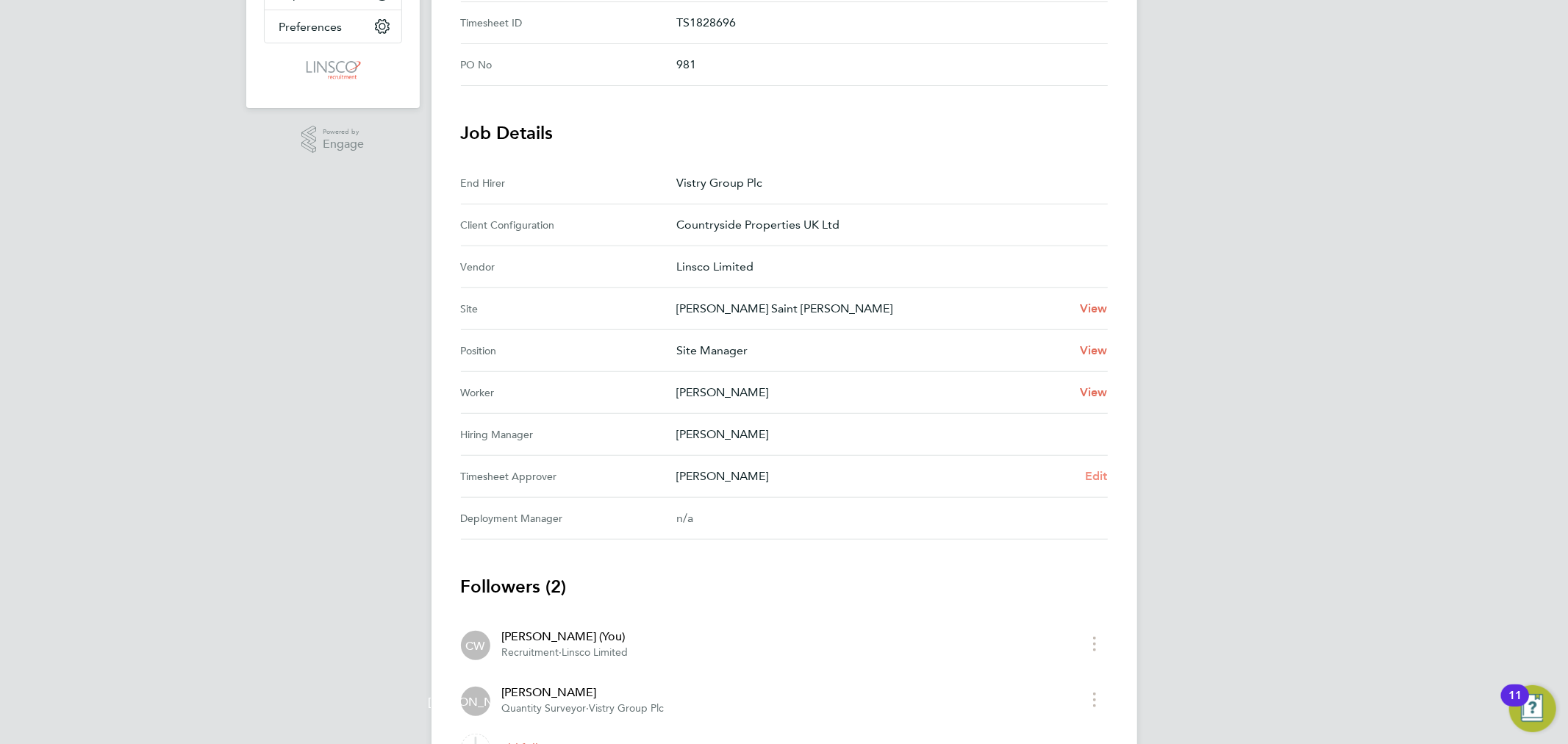
click at [1086, 469] on span "Edit" at bounding box center [1097, 476] width 23 height 14
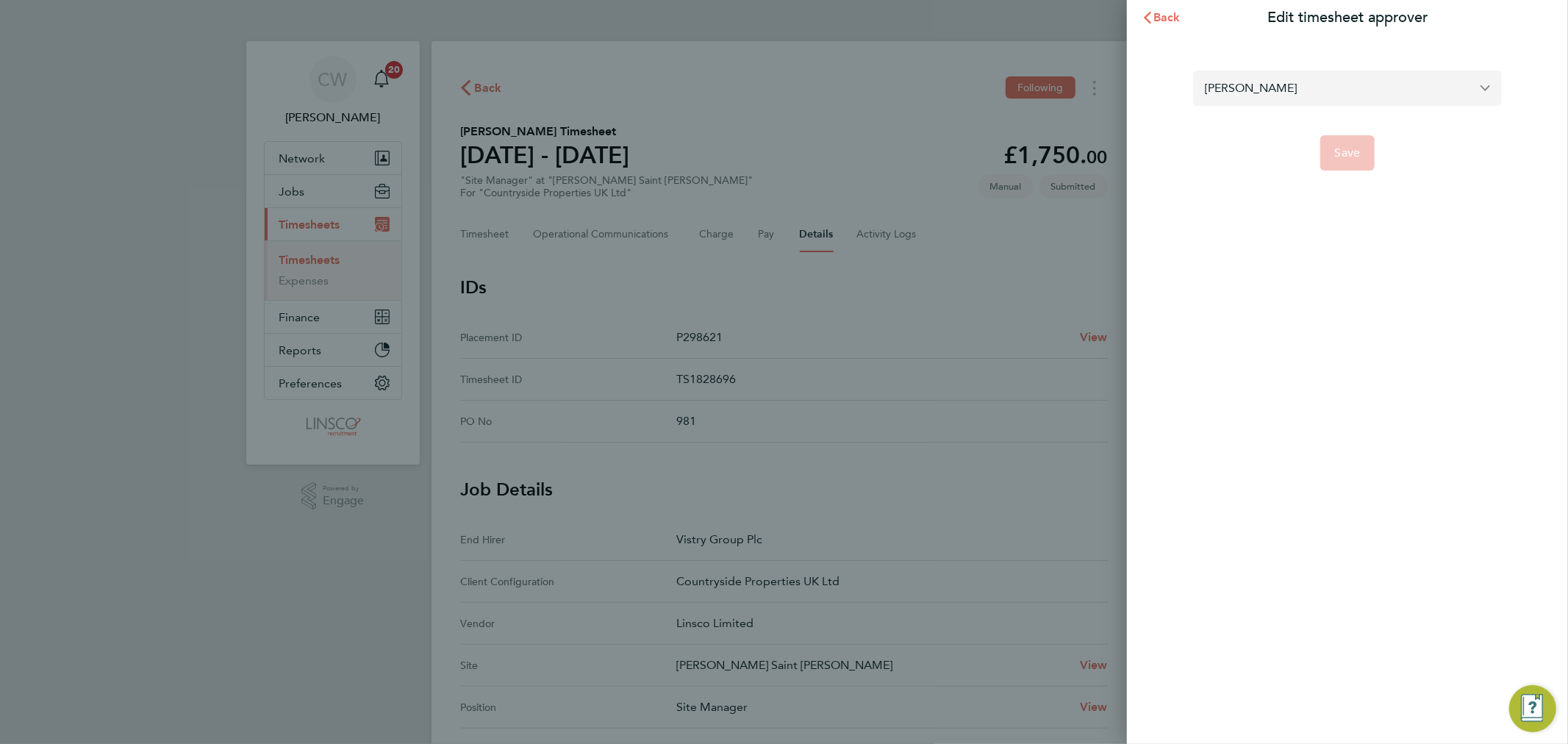
click at [1287, 91] on input "James Archer" at bounding box center [1347, 88] width 309 height 35
click at [1269, 119] on span "[PERSON_NAME]" at bounding box center [1251, 123] width 92 height 17
type input "[PERSON_NAME]"
click at [1328, 142] on button "Save" at bounding box center [1347, 152] width 55 height 35
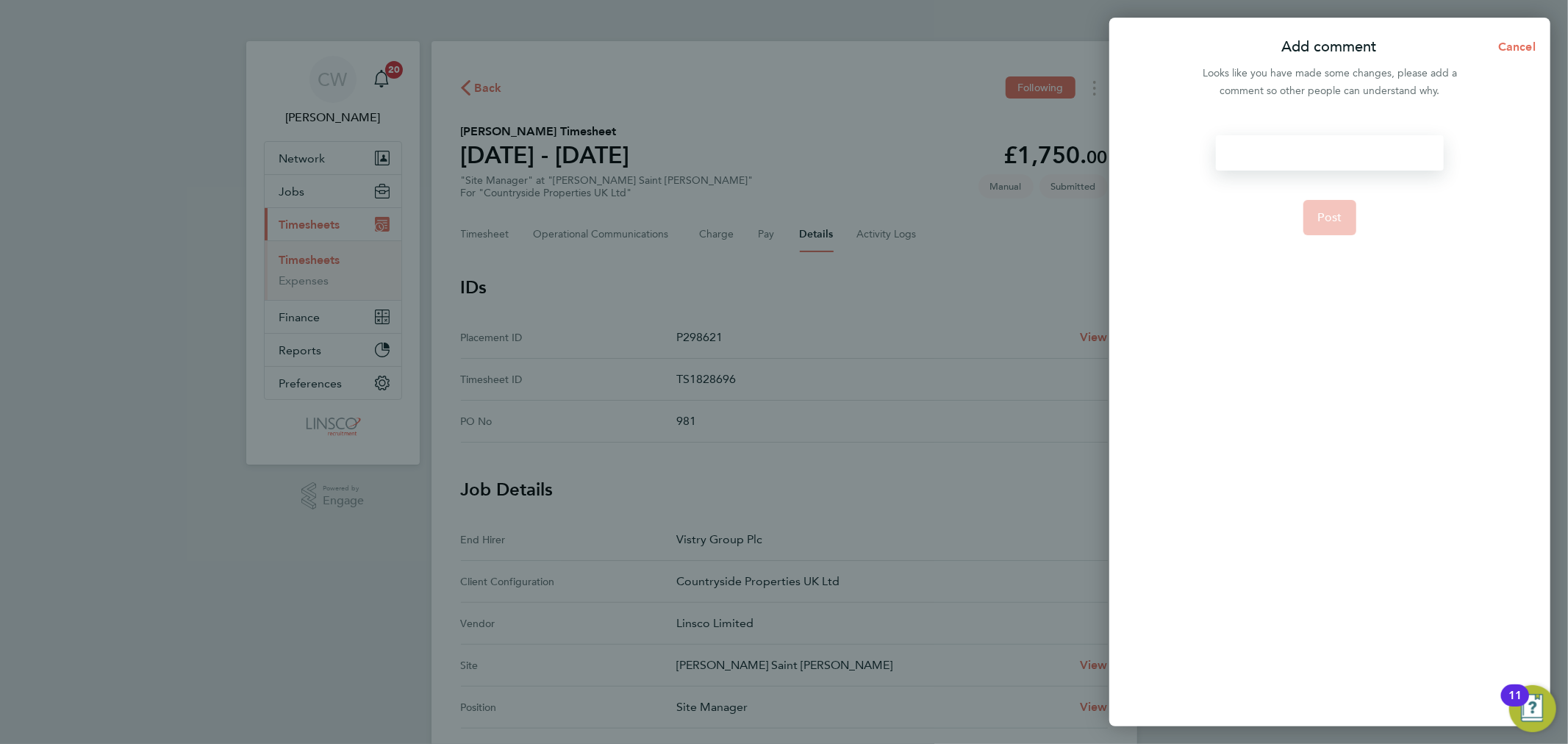
click at [1291, 160] on div at bounding box center [1330, 152] width 227 height 35
click at [1291, 158] on div at bounding box center [1330, 152] width 227 height 35
click at [1357, 223] on form "changed approver Post" at bounding box center [1329, 326] width 239 height 383
click at [1342, 222] on button "Post" at bounding box center [1330, 217] width 54 height 35
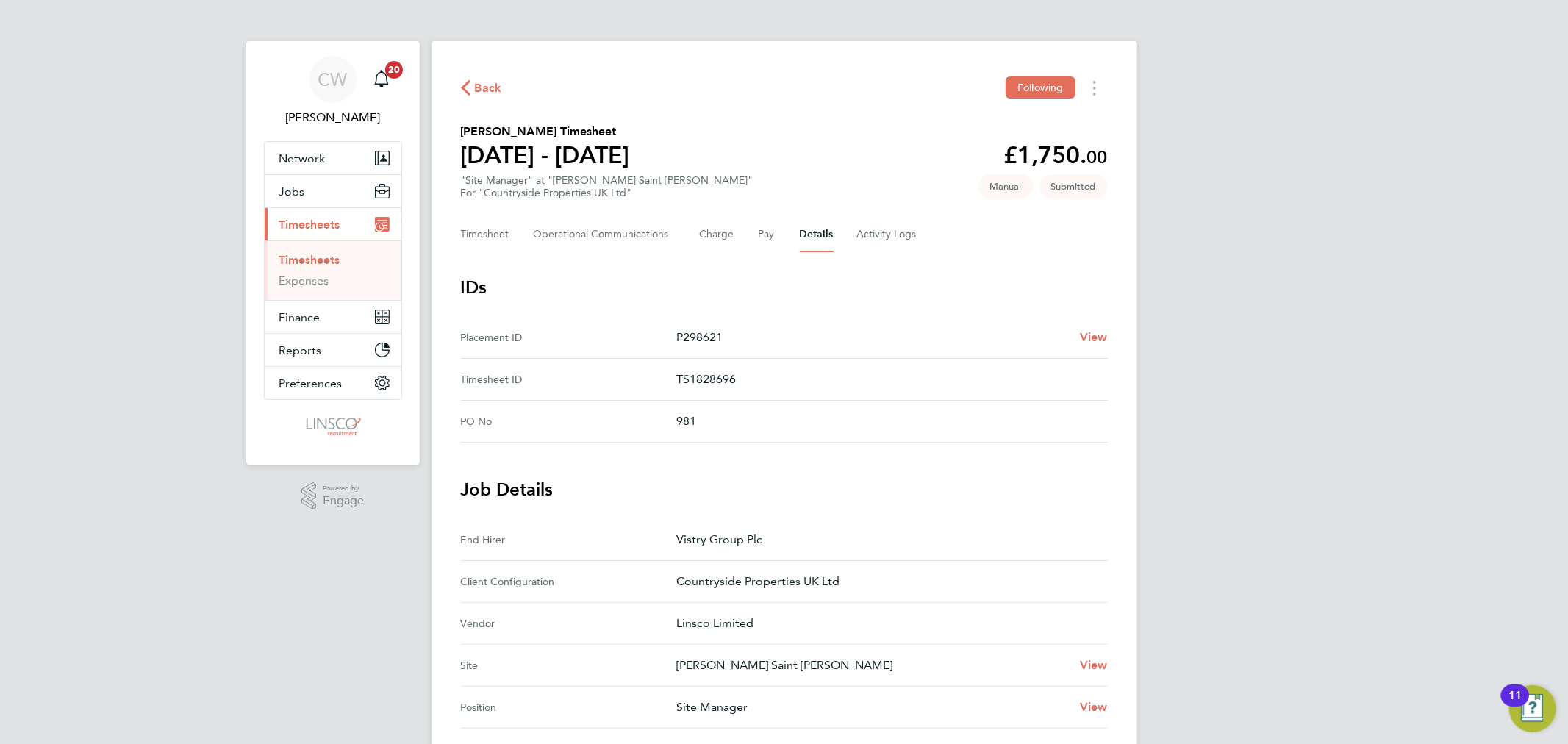
click at [472, 77] on div "Back Following" at bounding box center [784, 88] width 647 height 23
click at [494, 88] on span "Back" at bounding box center [488, 87] width 27 height 17
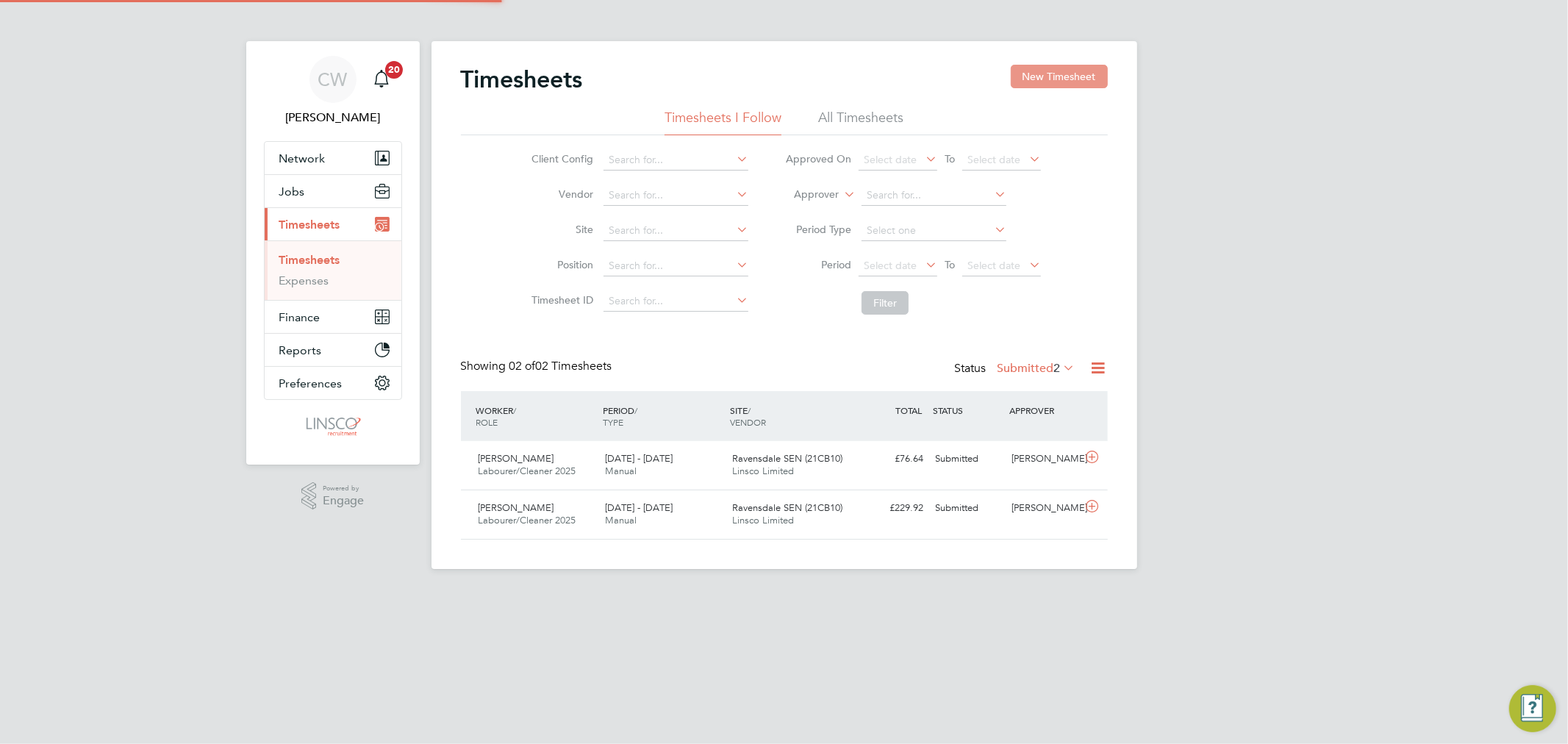
click at [1096, 70] on button "New Timesheet" at bounding box center [1059, 77] width 97 height 24
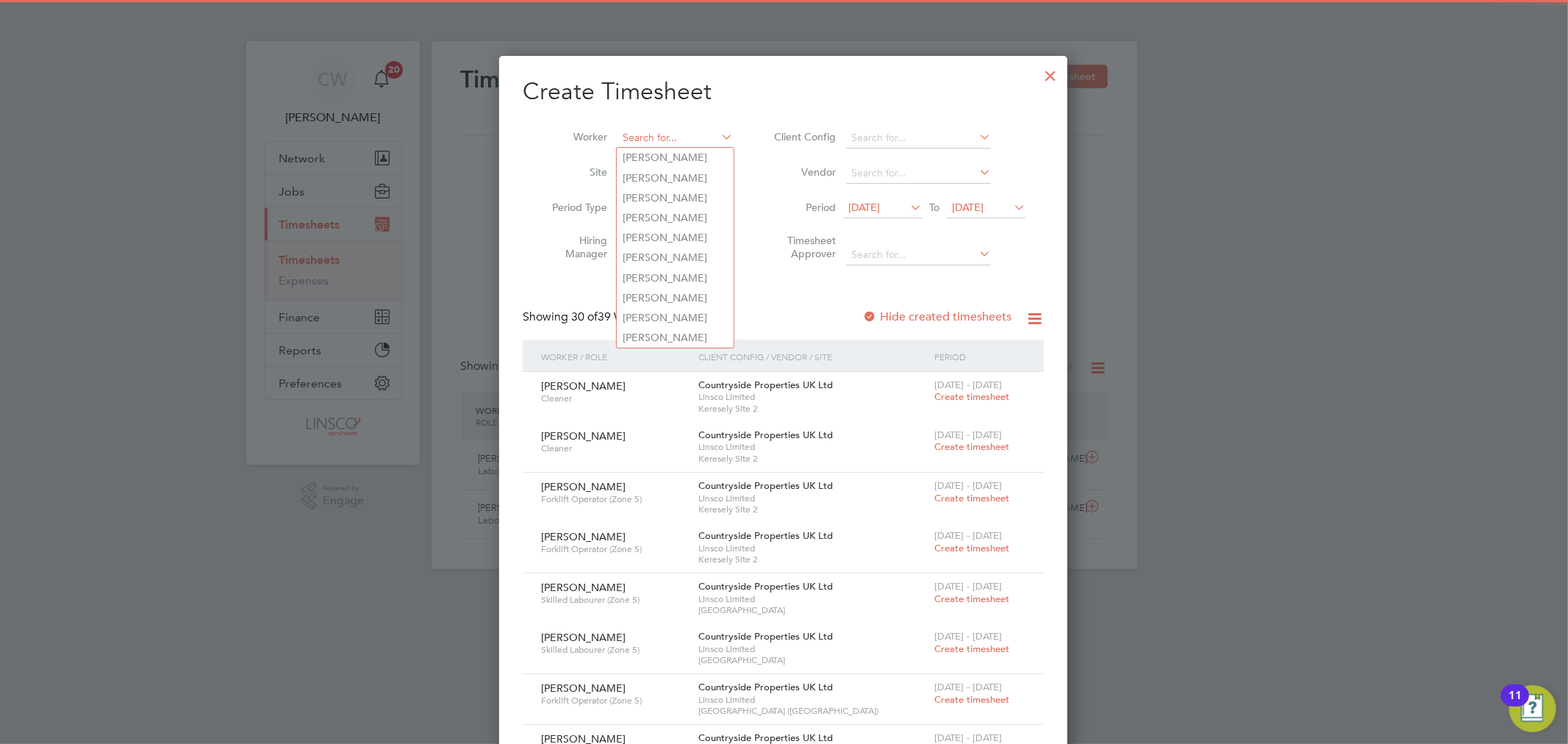
click at [660, 133] on input at bounding box center [675, 137] width 115 height 21
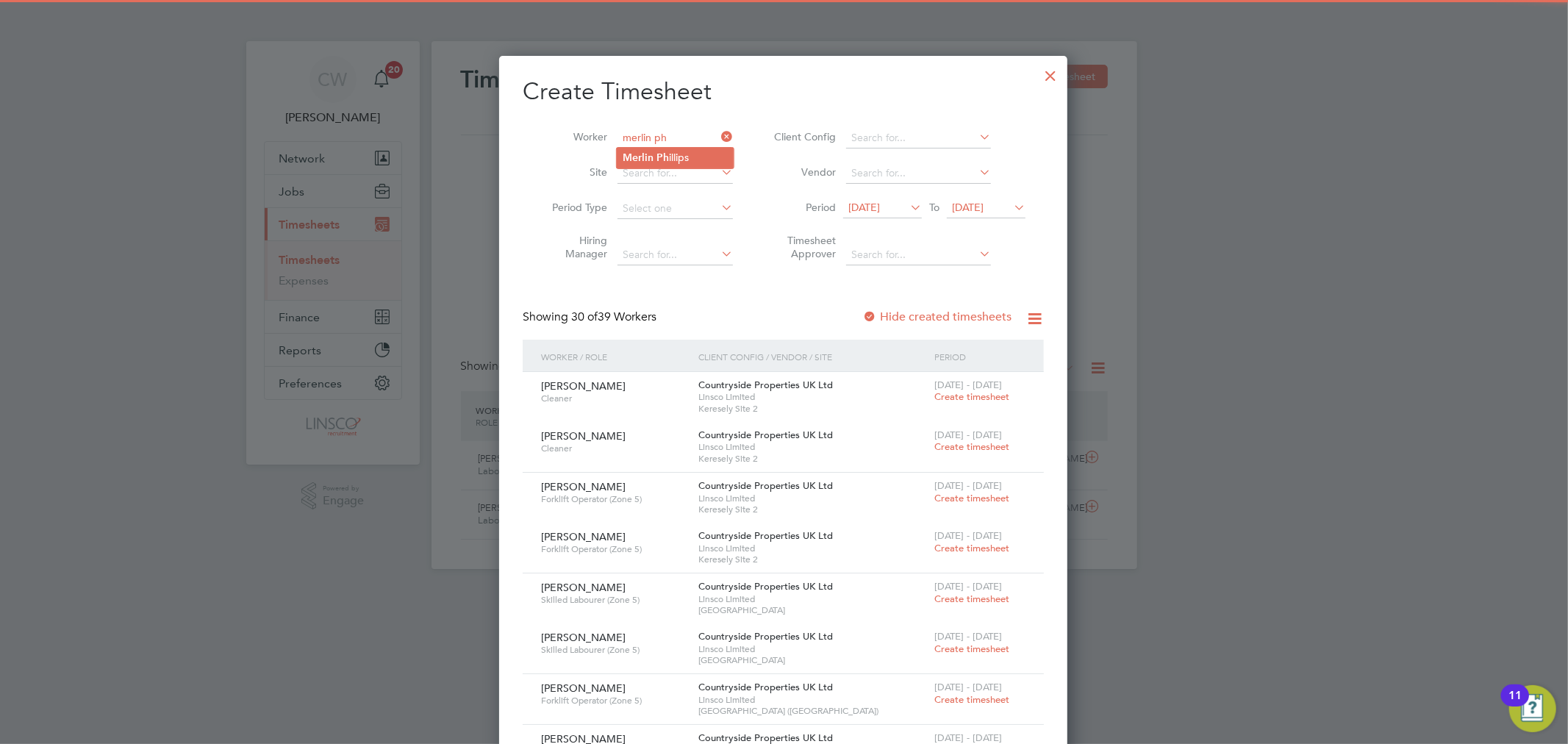
click at [696, 149] on li "Merlin Ph illips" at bounding box center [675, 158] width 117 height 20
type input "[PERSON_NAME]"
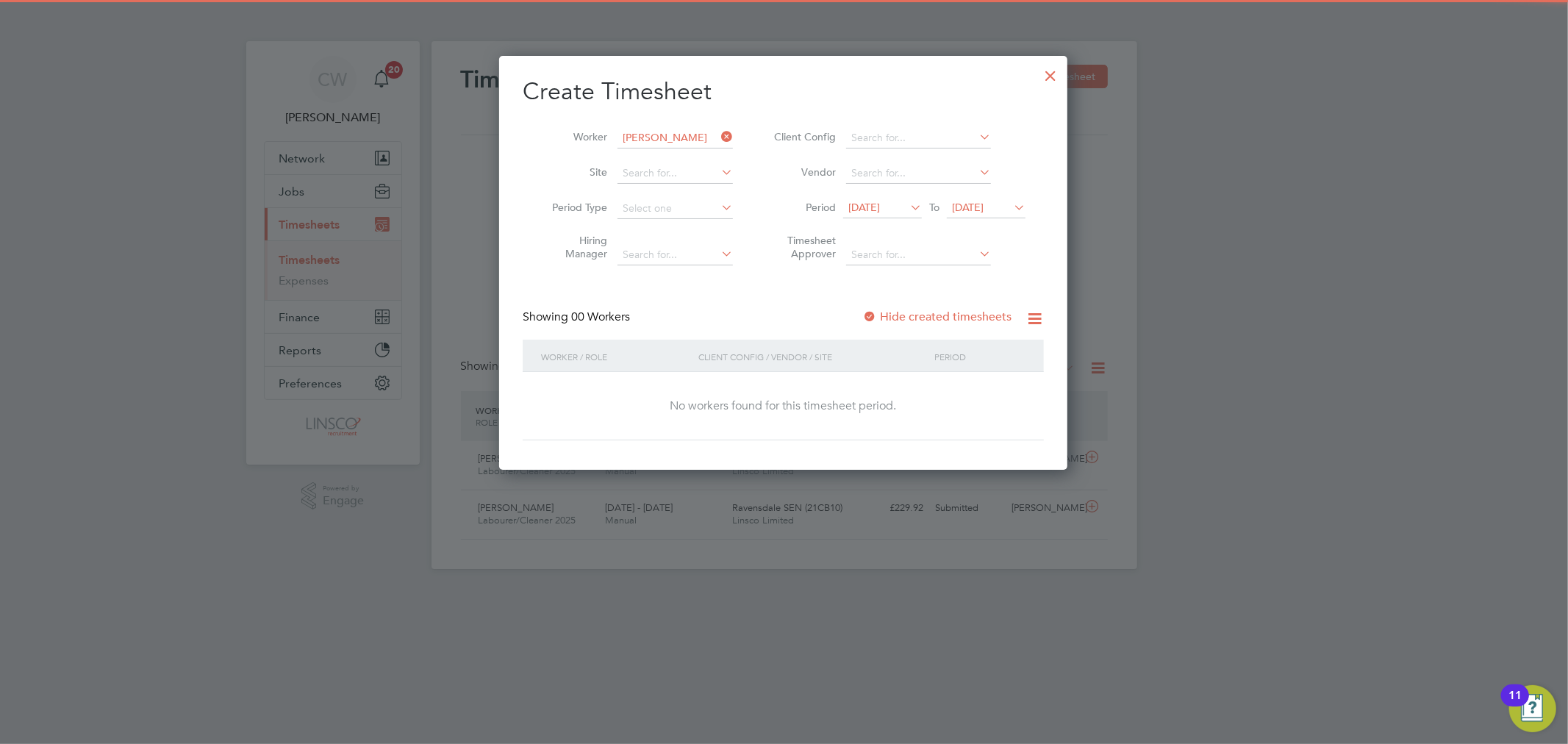
click at [980, 204] on span "19 Sep 2025" at bounding box center [968, 207] width 31 height 13
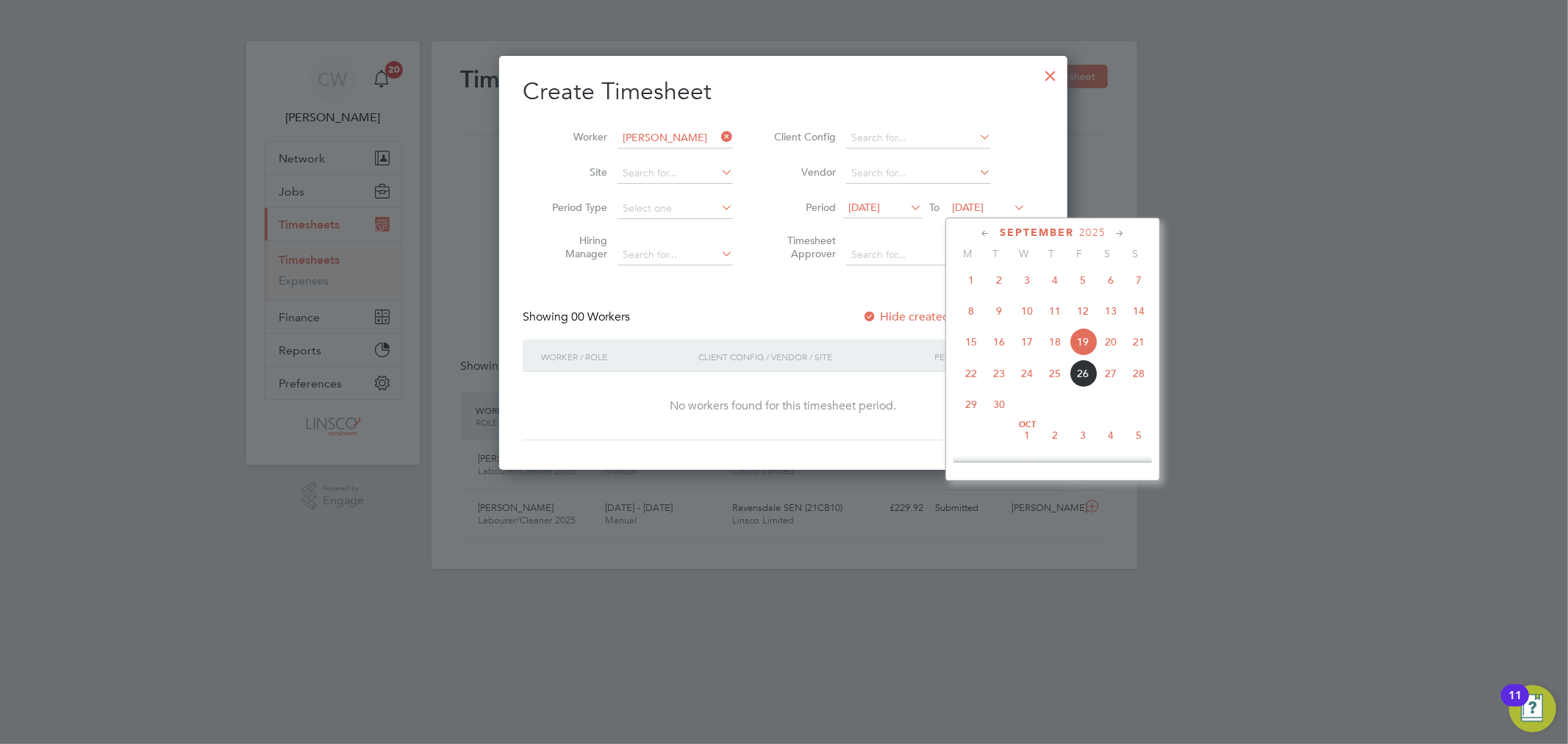
click at [1084, 375] on span "26" at bounding box center [1083, 374] width 28 height 28
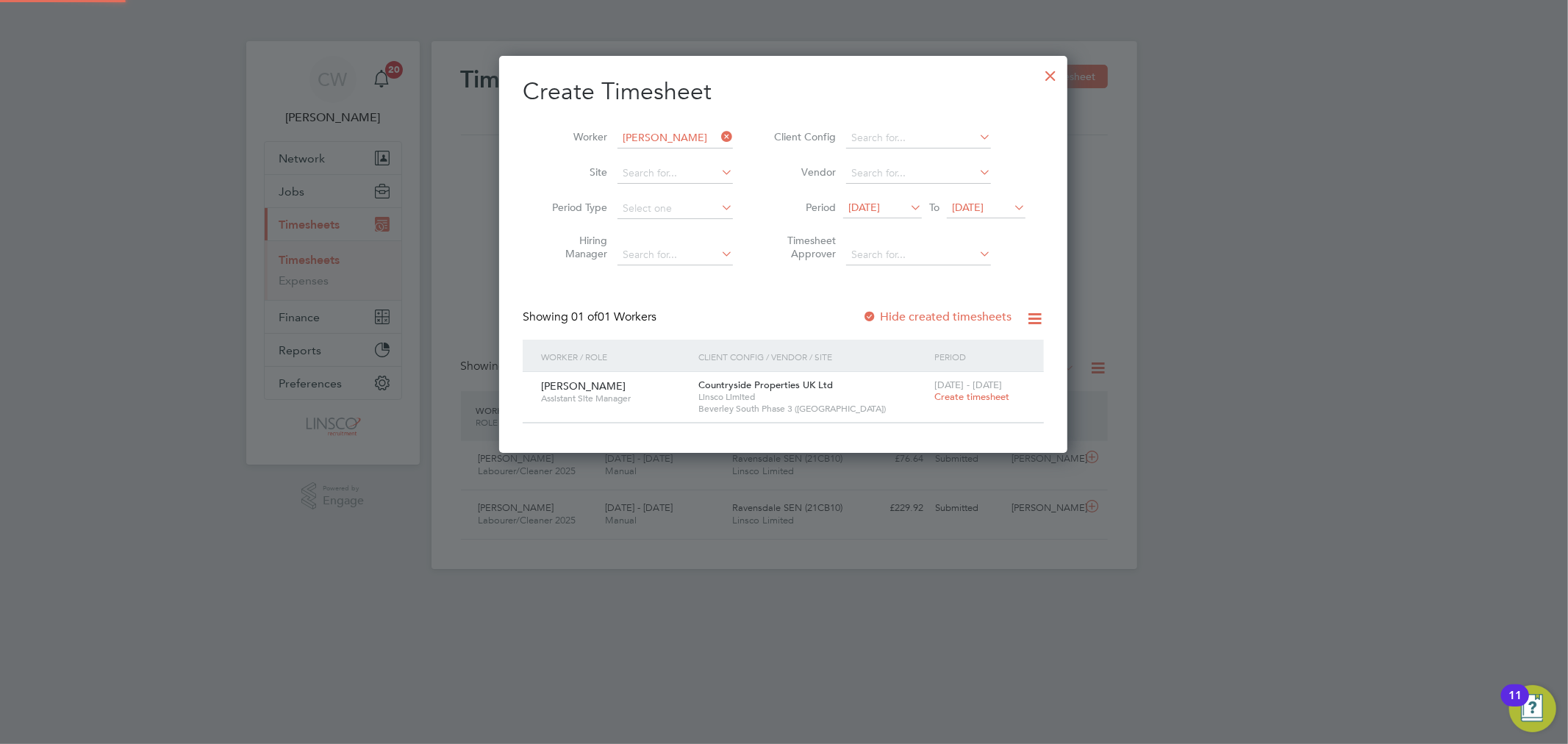
click at [961, 398] on span "Create timesheet" at bounding box center [971, 396] width 75 height 12
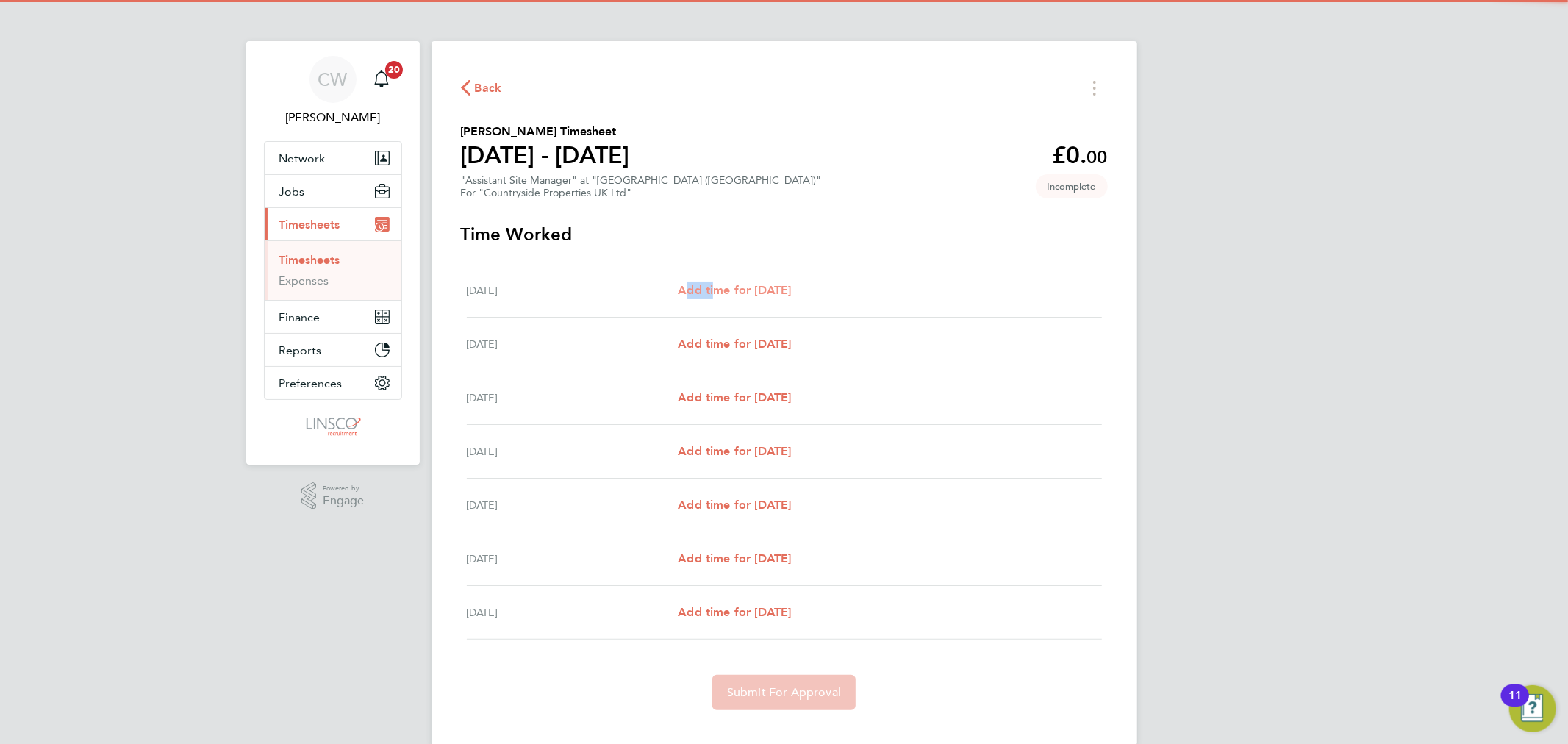
drag, startPoint x: 710, startPoint y: 265, endPoint x: 710, endPoint y: 291, distance: 26.0
click at [710, 291] on div "Mon 22 Sep Add time for Mon 22 Sep Add time for Mon 22 Sep" at bounding box center [784, 291] width 635 height 53
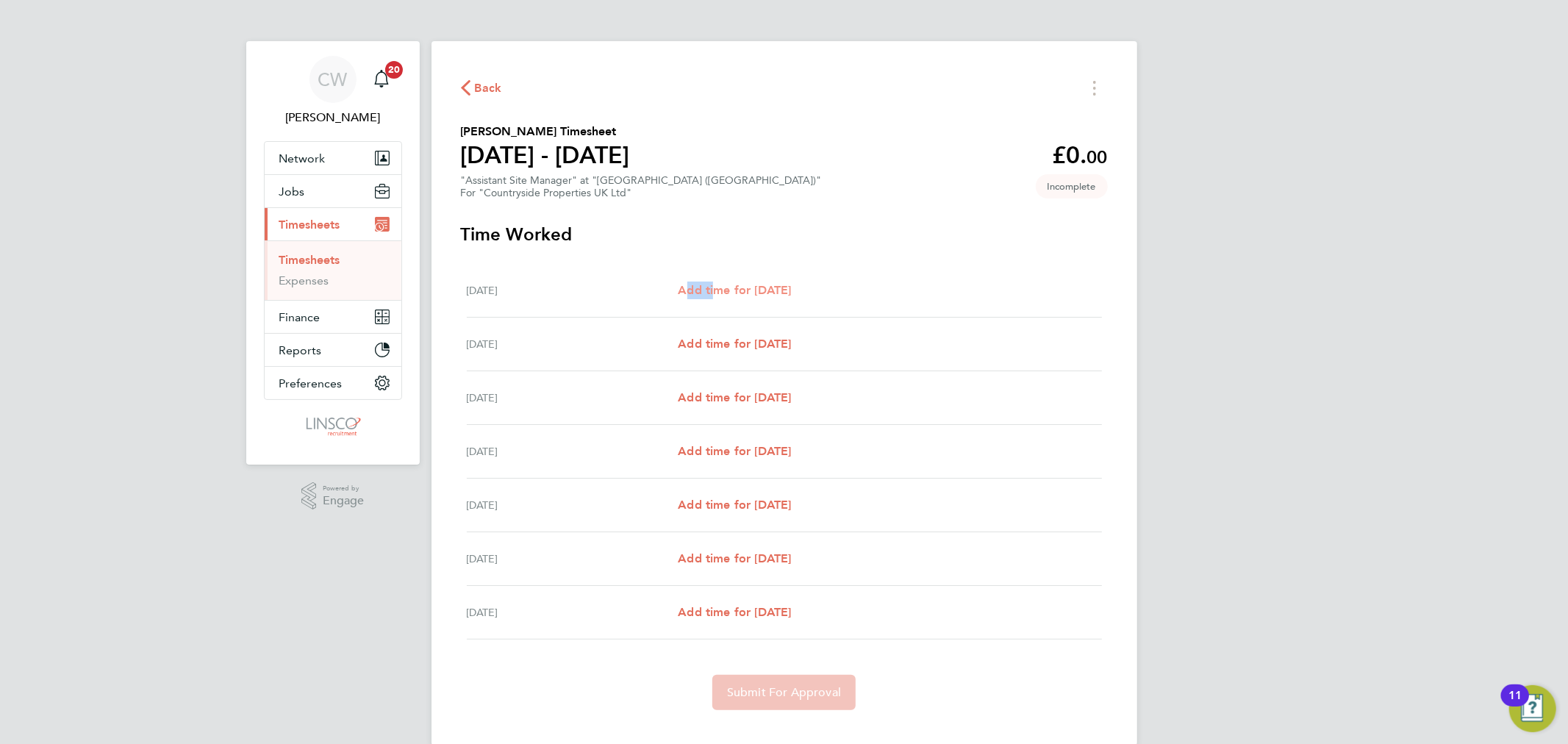
click at [710, 291] on span "Add time for Mon 22 Sep" at bounding box center [735, 290] width 114 height 14
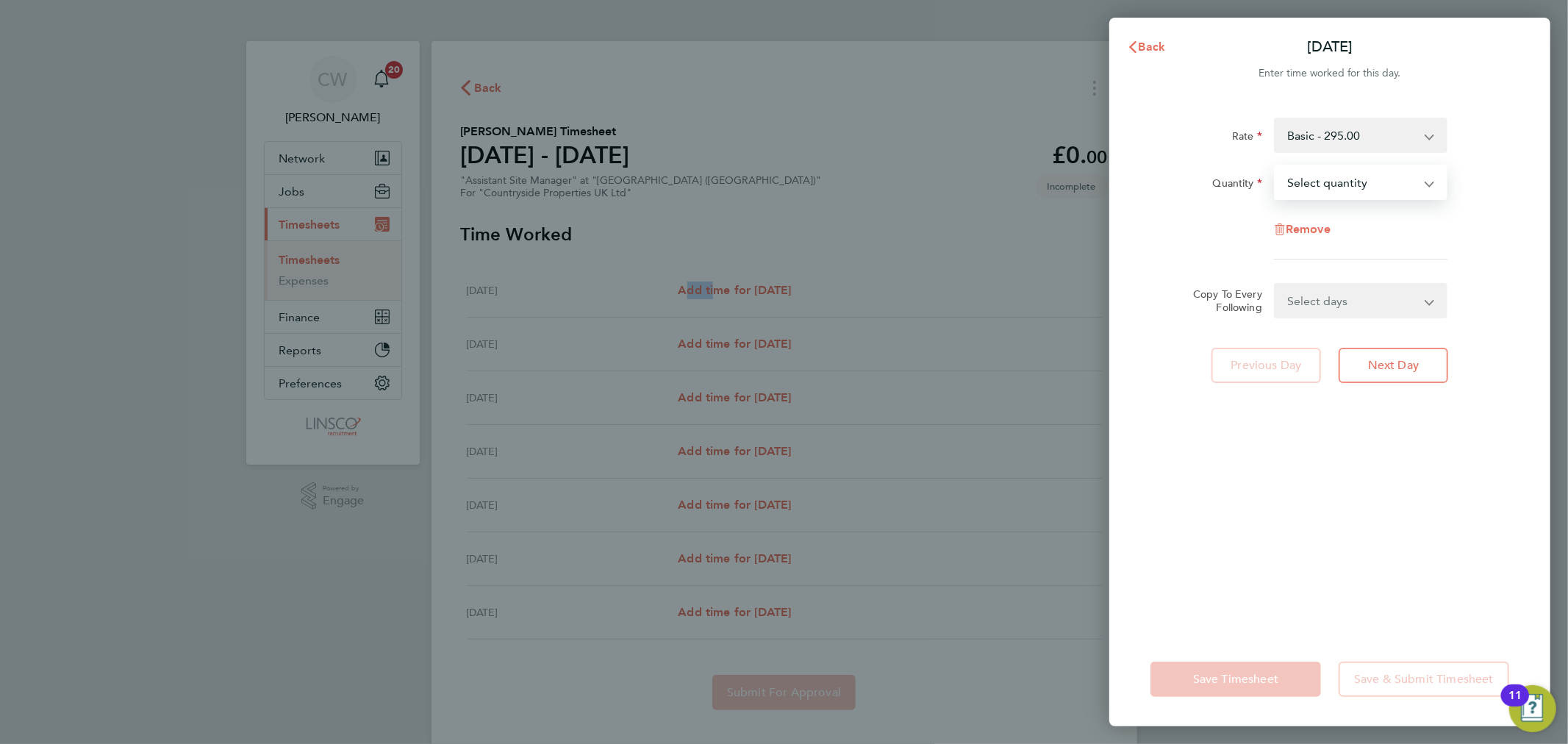
click at [1321, 177] on select "Select quantity 0.5 1" at bounding box center [1352, 182] width 153 height 32
select select "1"
click at [1276, 166] on select "Select quantity 0.5 1" at bounding box center [1352, 182] width 153 height 32
click at [1318, 295] on select "Select days Day Weekday (Mon-Fri) Weekend (Sat-Sun) Tuesday Wednesday Thursday …" at bounding box center [1353, 300] width 155 height 32
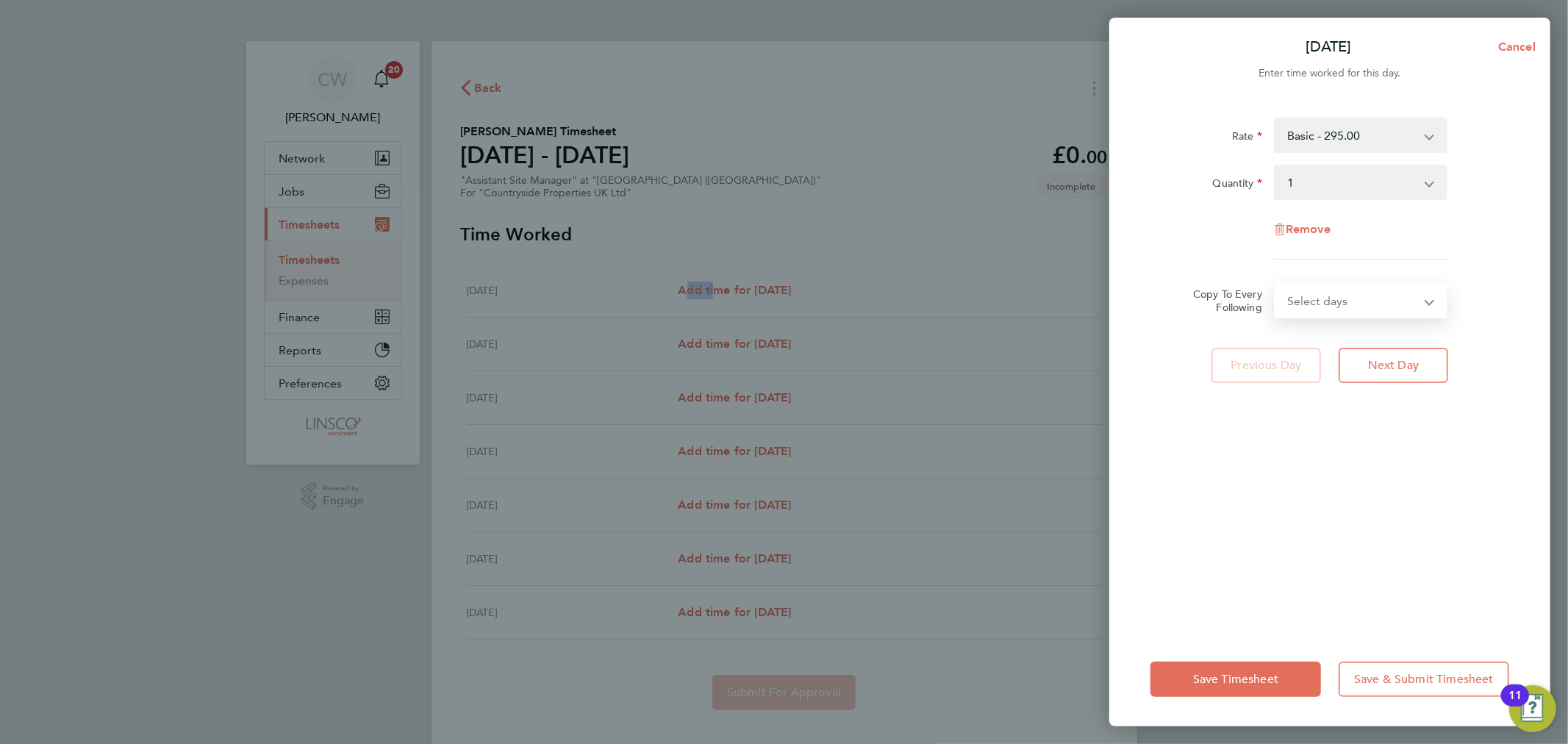
select select "WEEKDAY"
click at [1276, 285] on select "Select days Day Weekday (Mon-Fri) Weekend (Sat-Sun) Tuesday Wednesday Thursday …" at bounding box center [1353, 300] width 155 height 32
select select "2025-09-28"
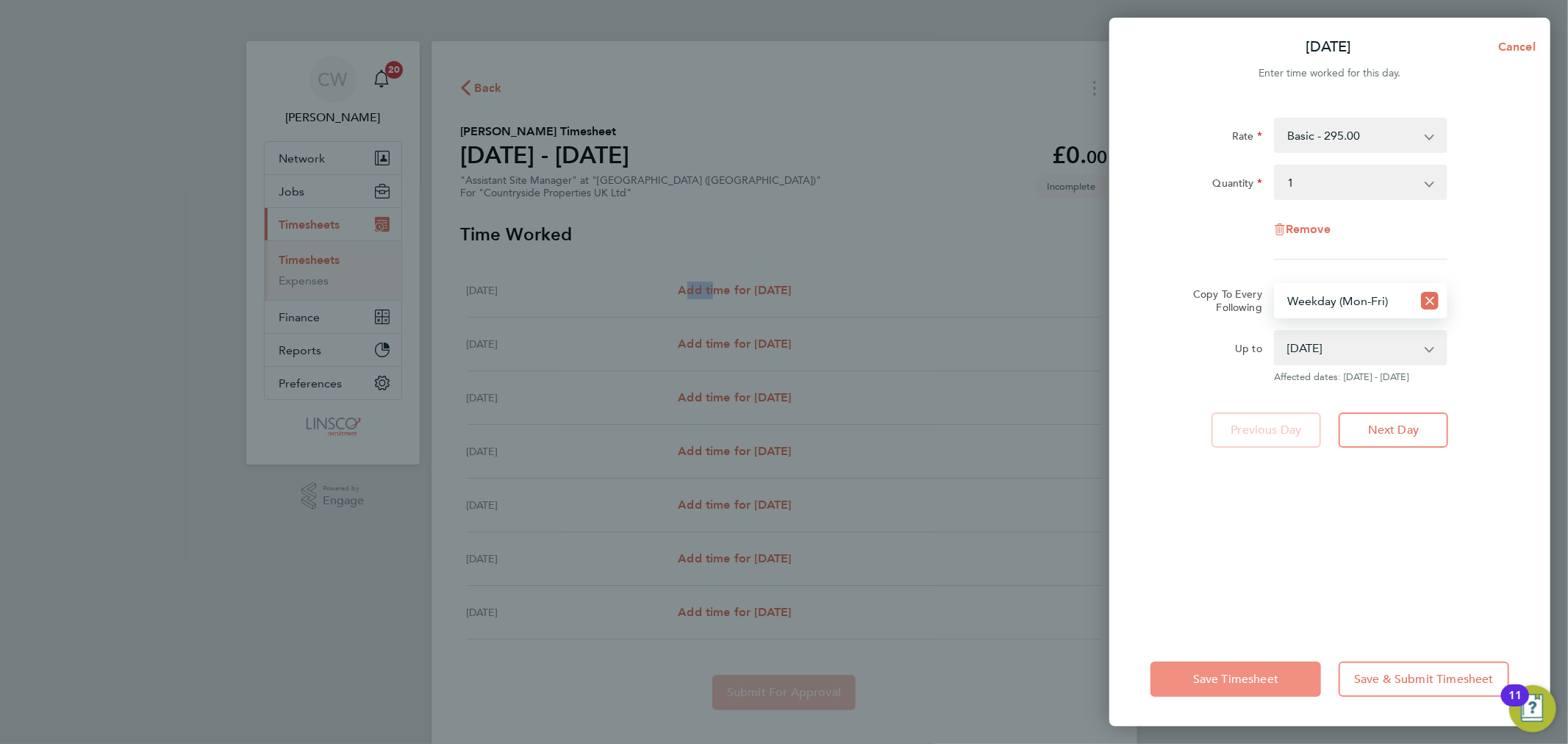
click at [1235, 667] on button "Save Timesheet" at bounding box center [1235, 679] width 170 height 35
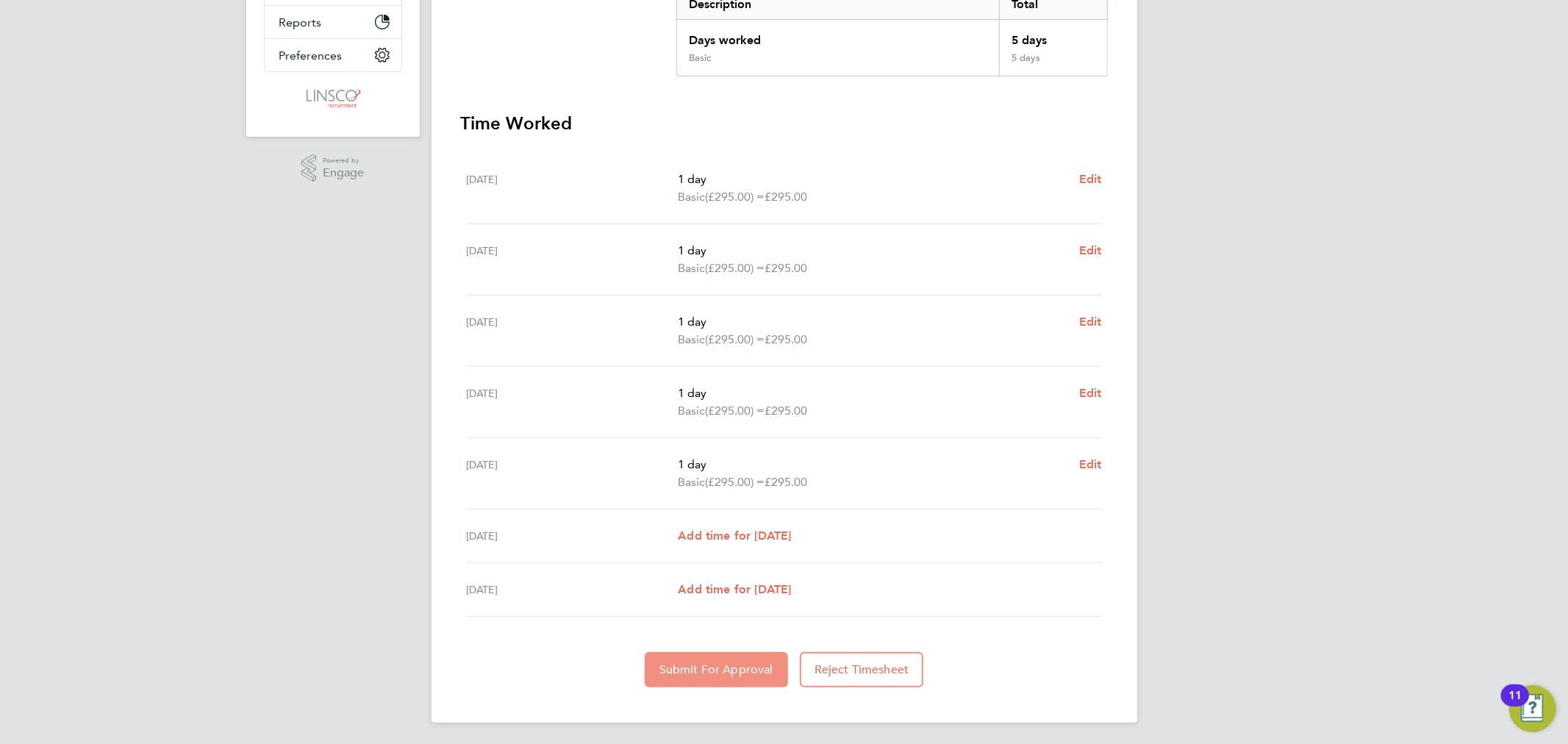
click at [695, 652] on button "Submit For Approval" at bounding box center [716, 669] width 143 height 35
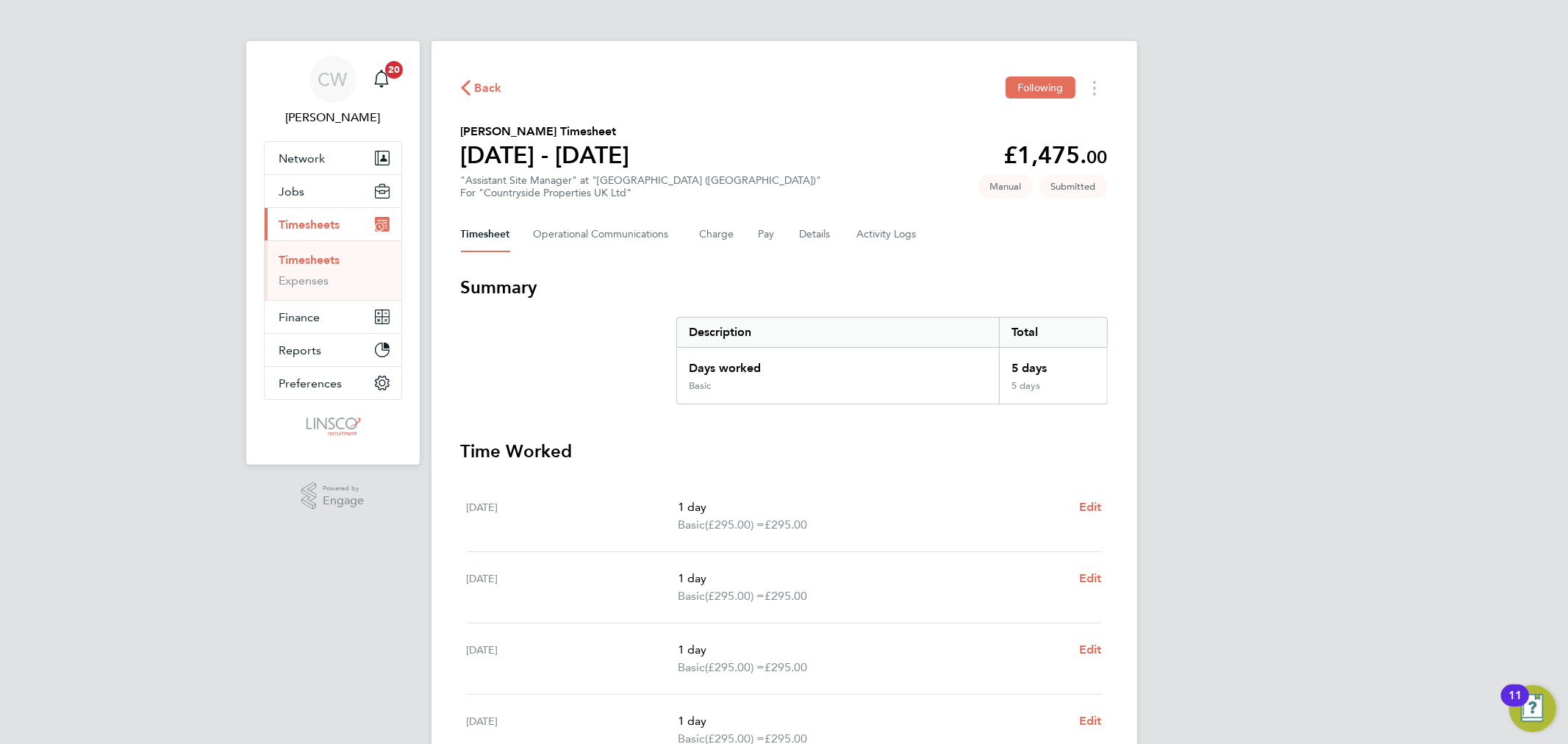
click at [331, 263] on link "Timesheets" at bounding box center [309, 259] width 61 height 14
